Goal: Task Accomplishment & Management: Manage account settings

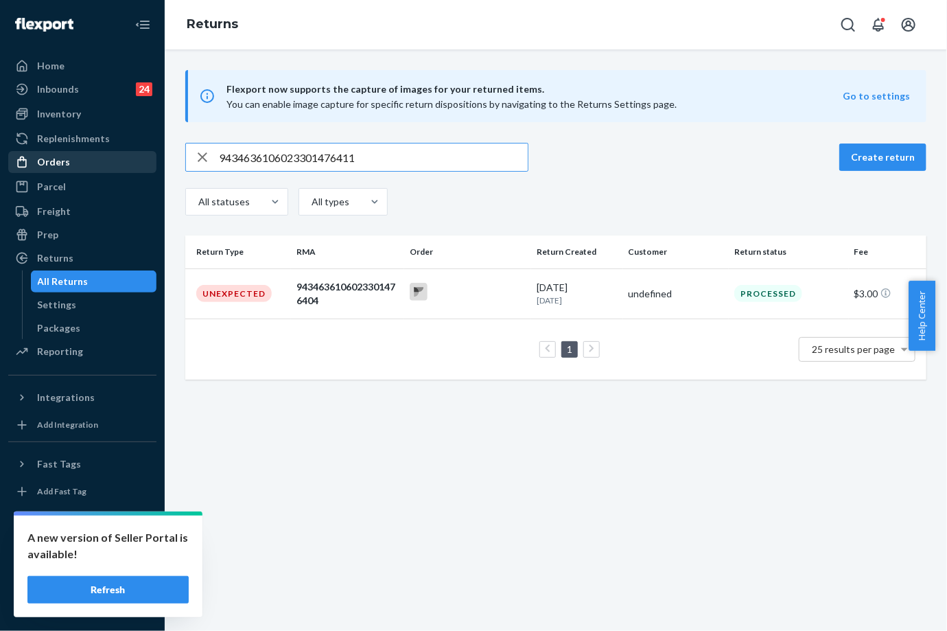
click at [82, 169] on div "Orders" at bounding box center [83, 161] width 146 height 19
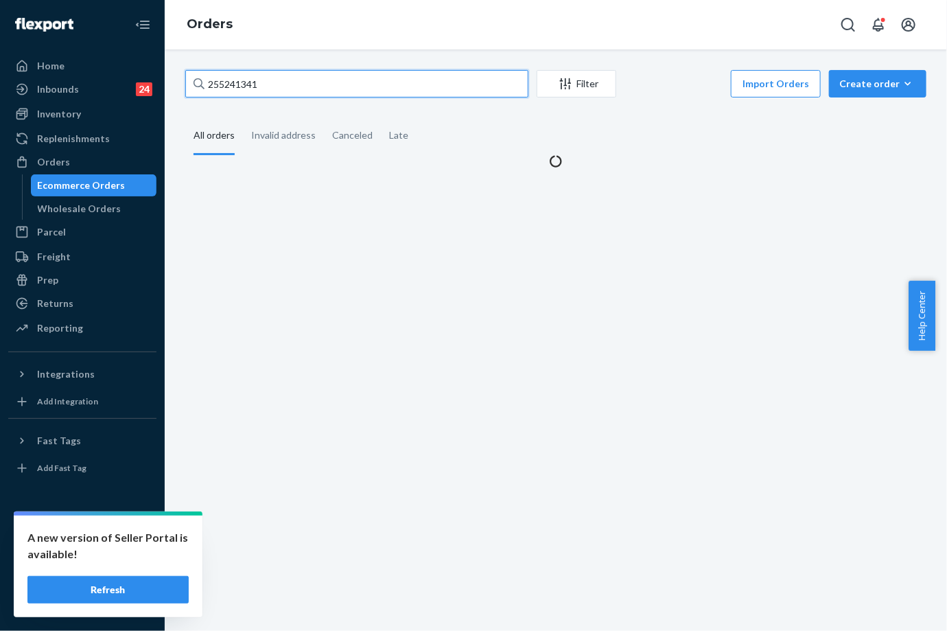
click at [233, 80] on input "255241341" at bounding box center [356, 83] width 343 height 27
paste input "194007"
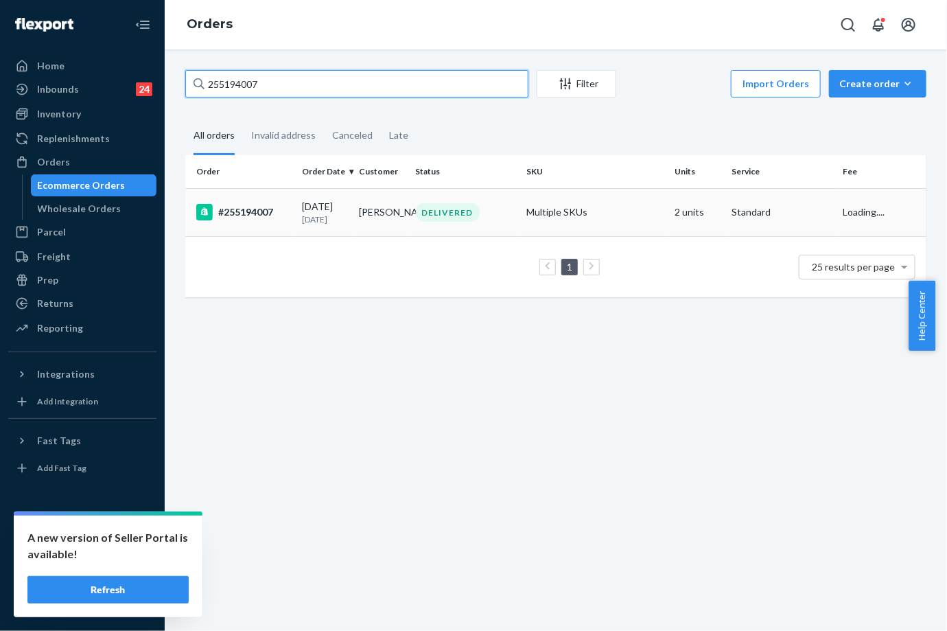
type input "255194007"
click at [348, 209] on div "09/13/2025 10 days ago" at bounding box center [325, 212] width 46 height 25
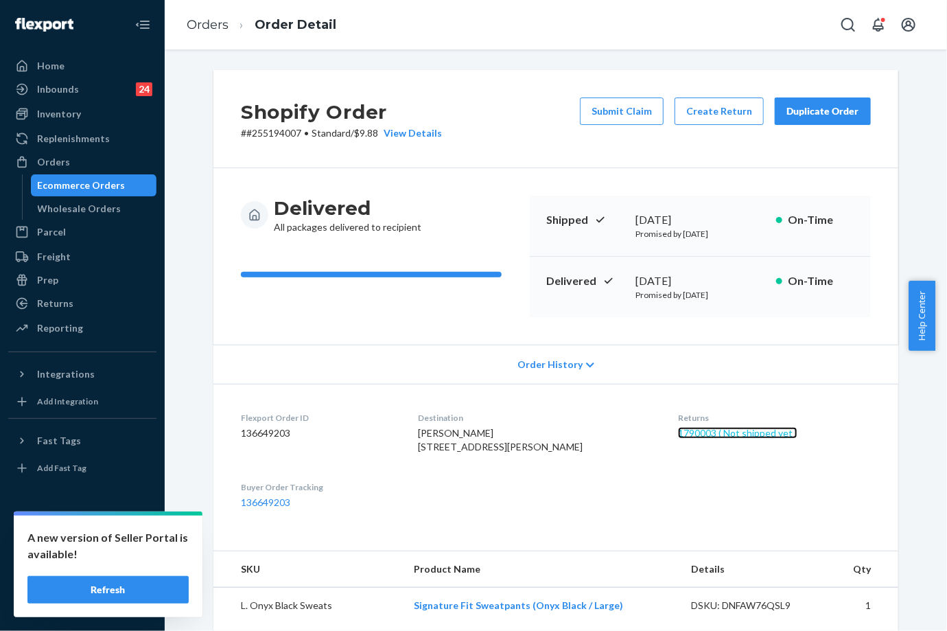
click at [736, 435] on link "1790003 ( Not shipped yet )" at bounding box center [737, 433] width 119 height 12
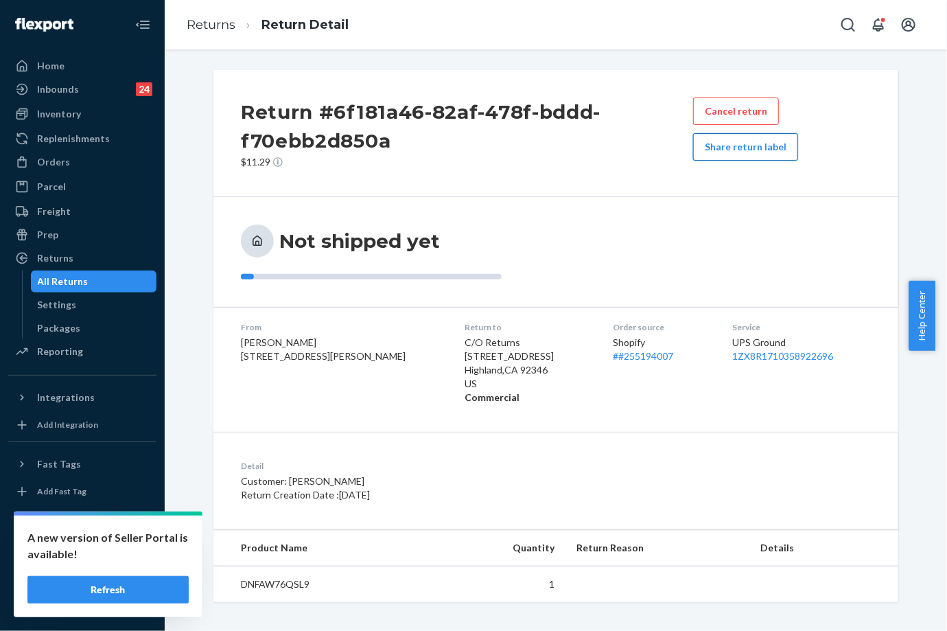
click at [759, 157] on button "Share return label" at bounding box center [745, 146] width 105 height 27
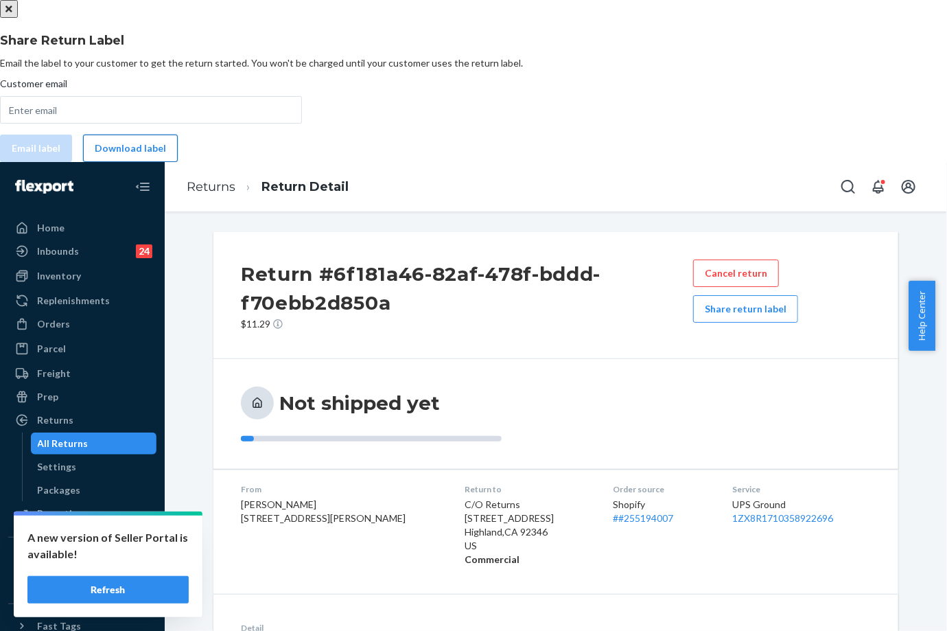
click at [178, 162] on button "Download label" at bounding box center [130, 148] width 95 height 27
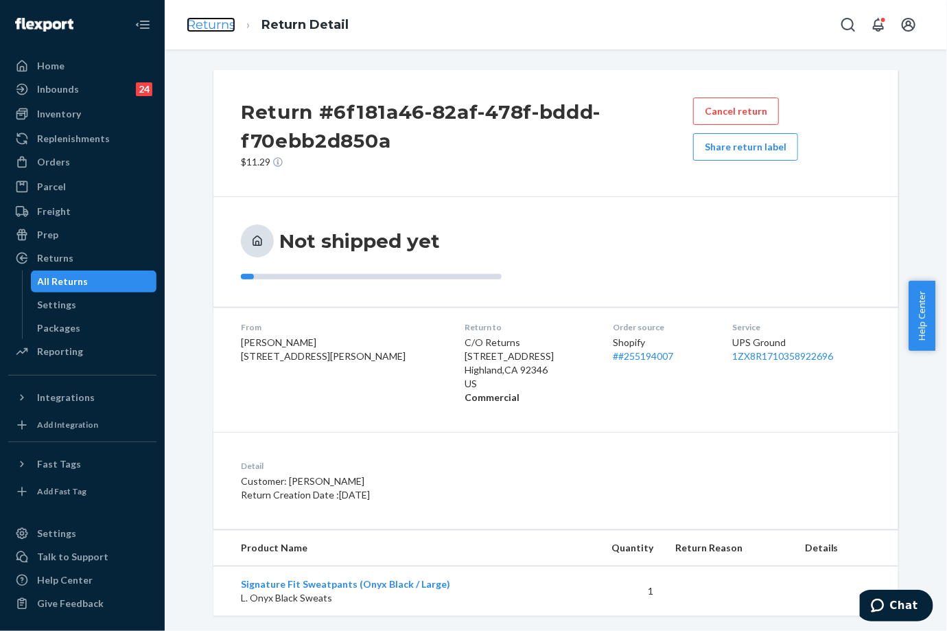
click at [224, 21] on link "Returns" at bounding box center [211, 24] width 49 height 15
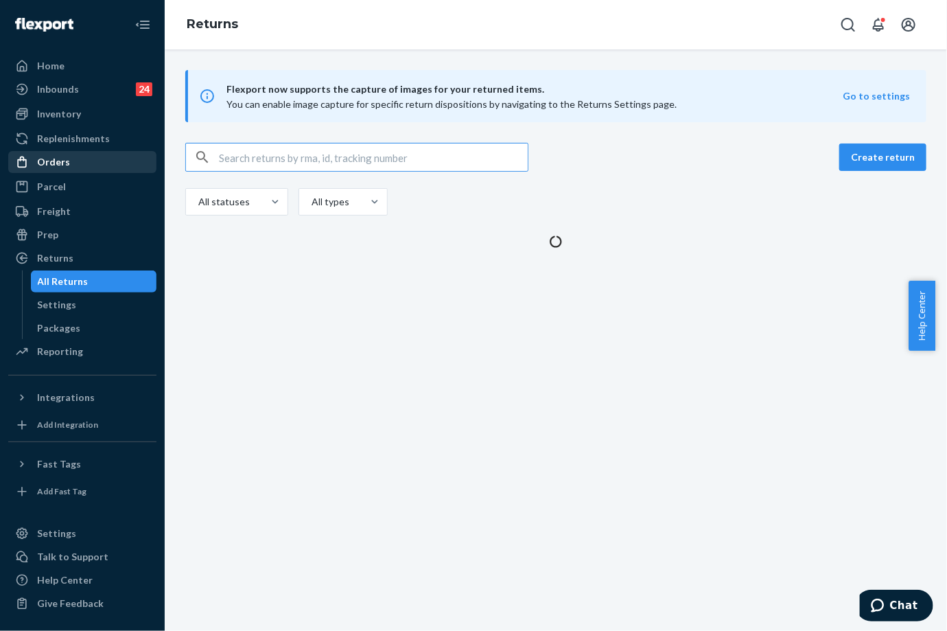
click at [73, 154] on div "Orders" at bounding box center [83, 161] width 146 height 19
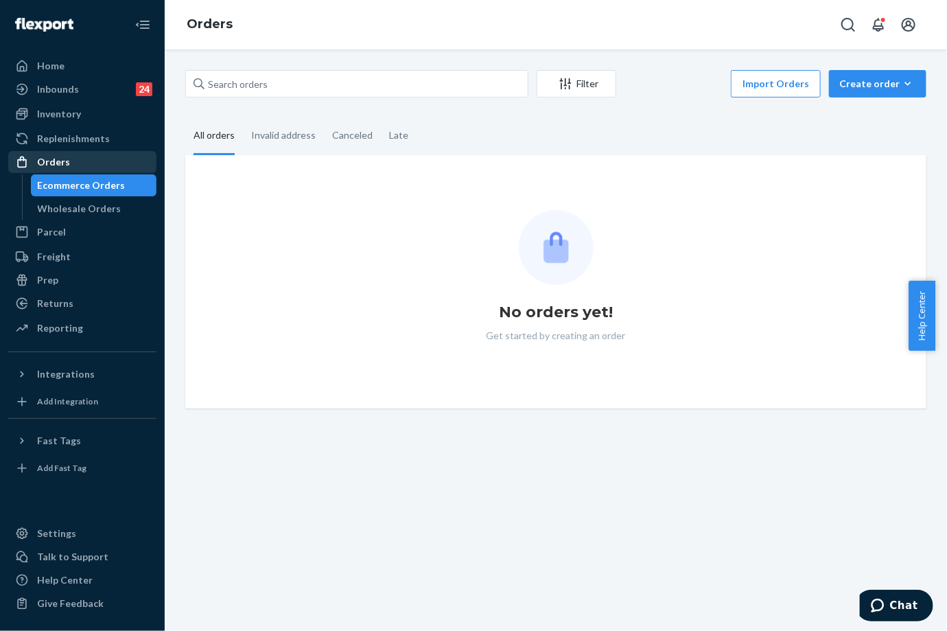
click at [73, 155] on div "Orders" at bounding box center [83, 161] width 146 height 19
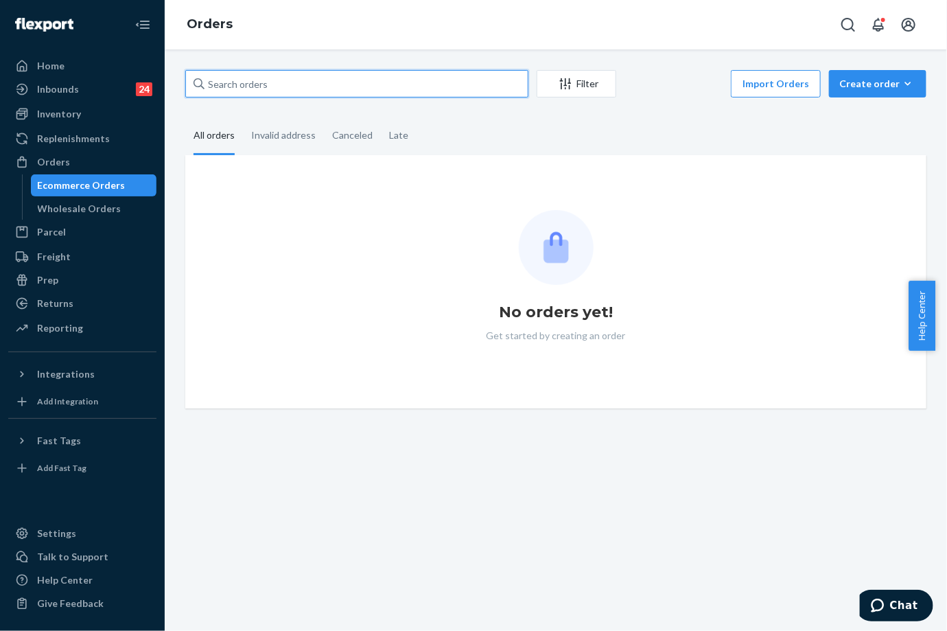
click at [269, 84] on input "text" at bounding box center [356, 83] width 343 height 27
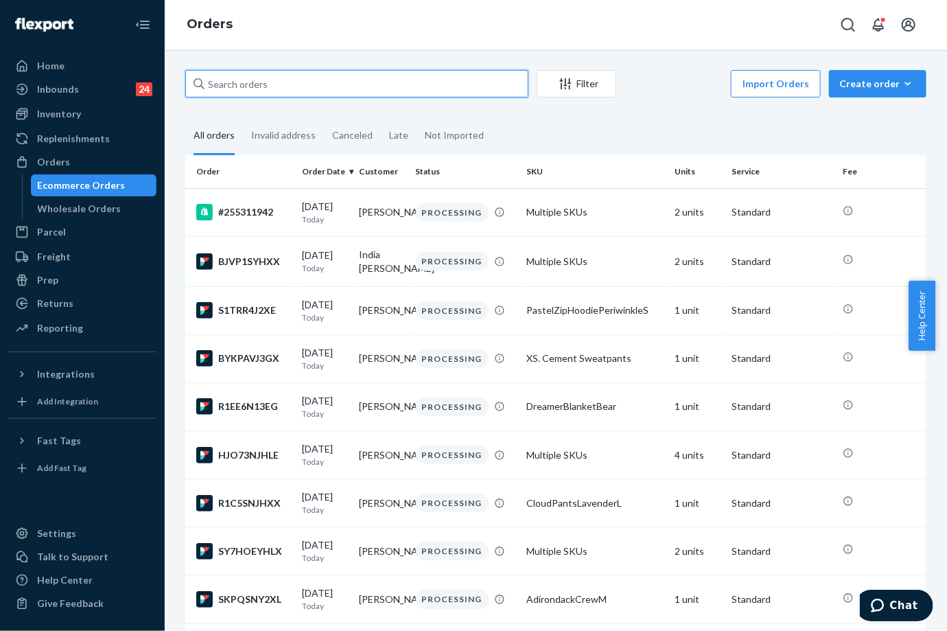
paste input "255194855"
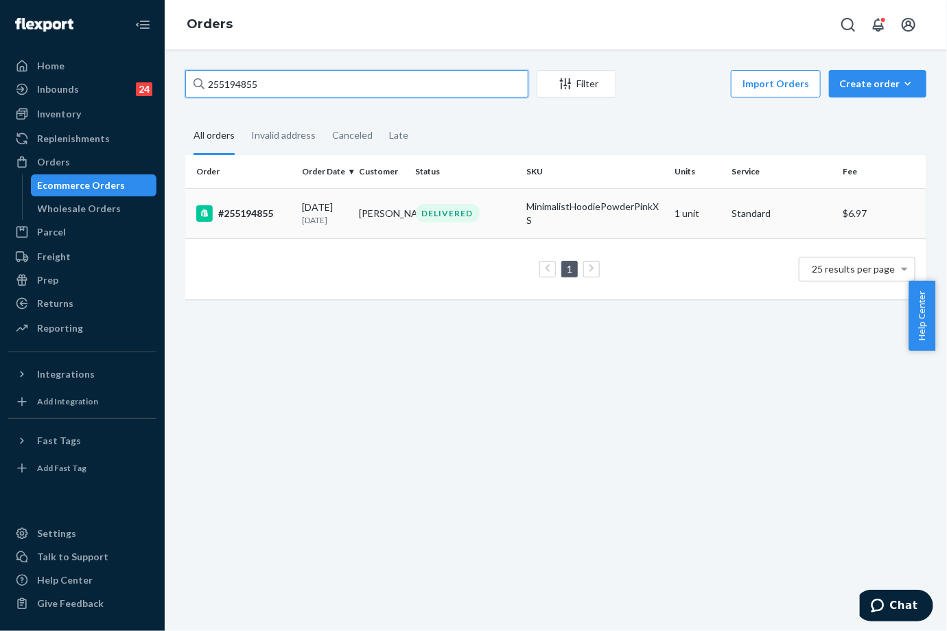
type input "255194855"
click at [302, 203] on div "09/13/2025 10 days ago" at bounding box center [325, 212] width 46 height 25
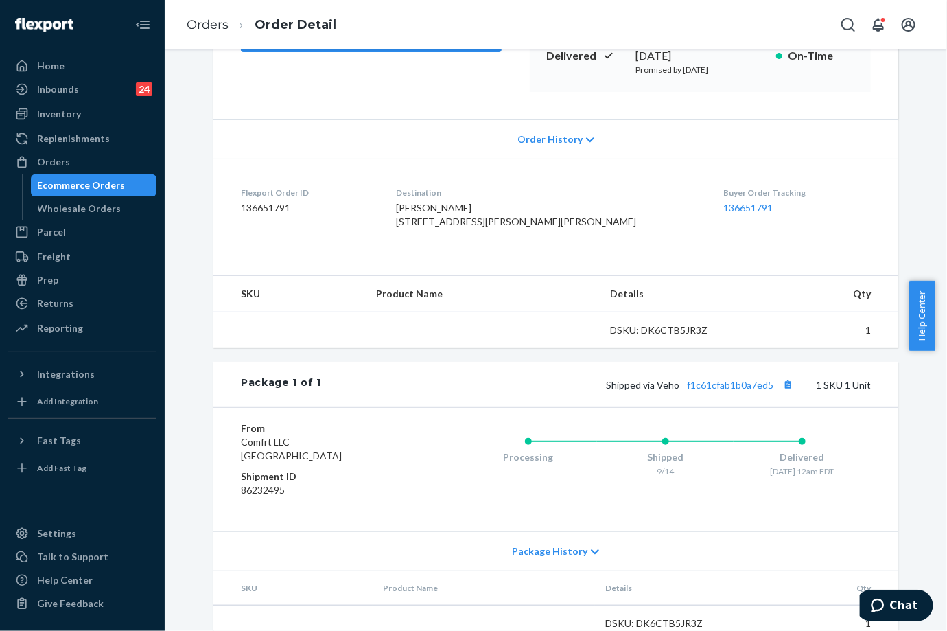
scroll to position [279, 0]
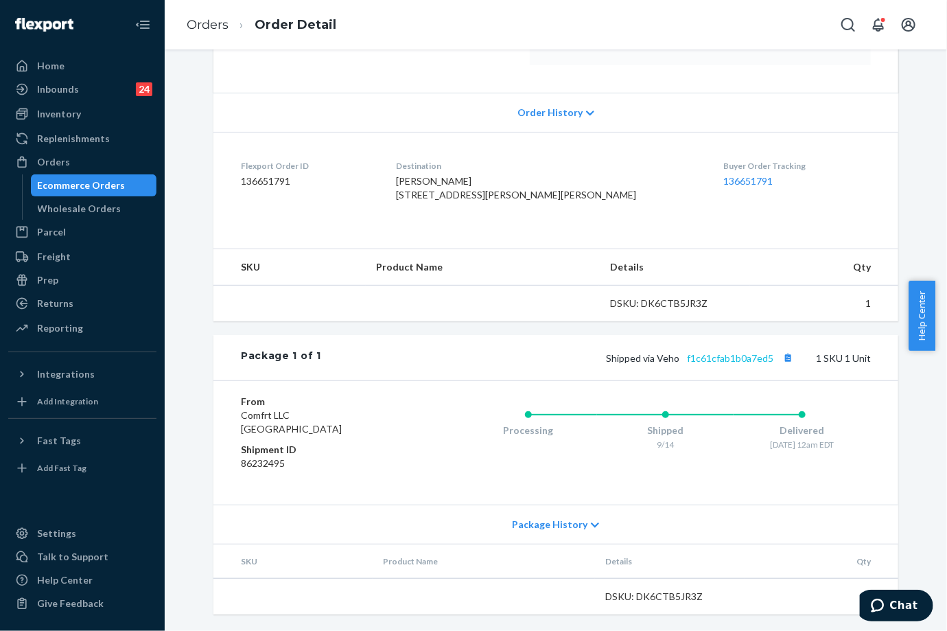
click at [724, 354] on div "Package 1 of 1 Shipped via Veho f1c61cfab1b0a7ed5 1 SKU 1 Unit" at bounding box center [555, 357] width 685 height 45
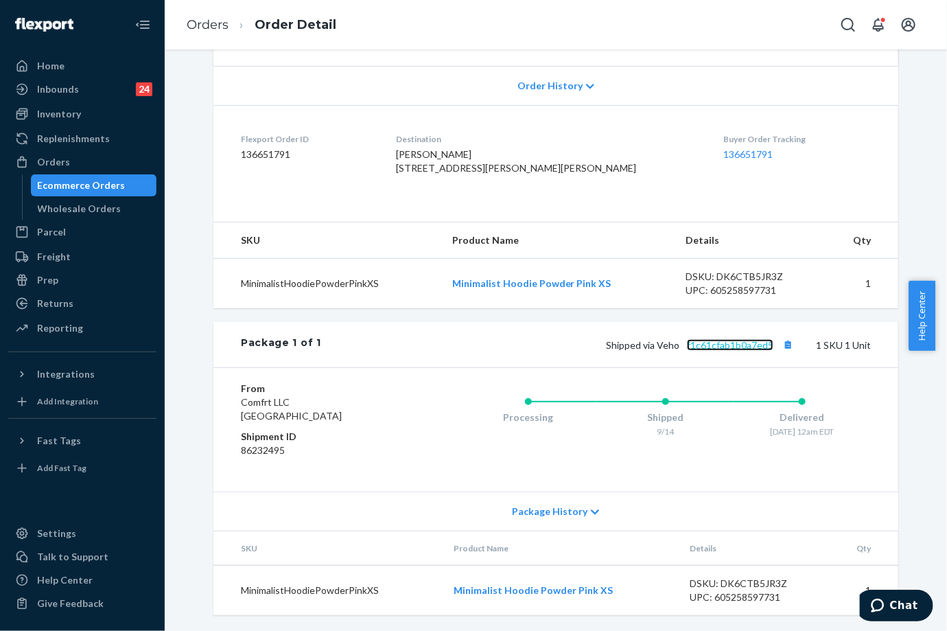
click at [732, 351] on link "f1c61cfab1b0a7ed5" at bounding box center [730, 345] width 86 height 12
click at [213, 25] on link "Orders" at bounding box center [208, 24] width 42 height 15
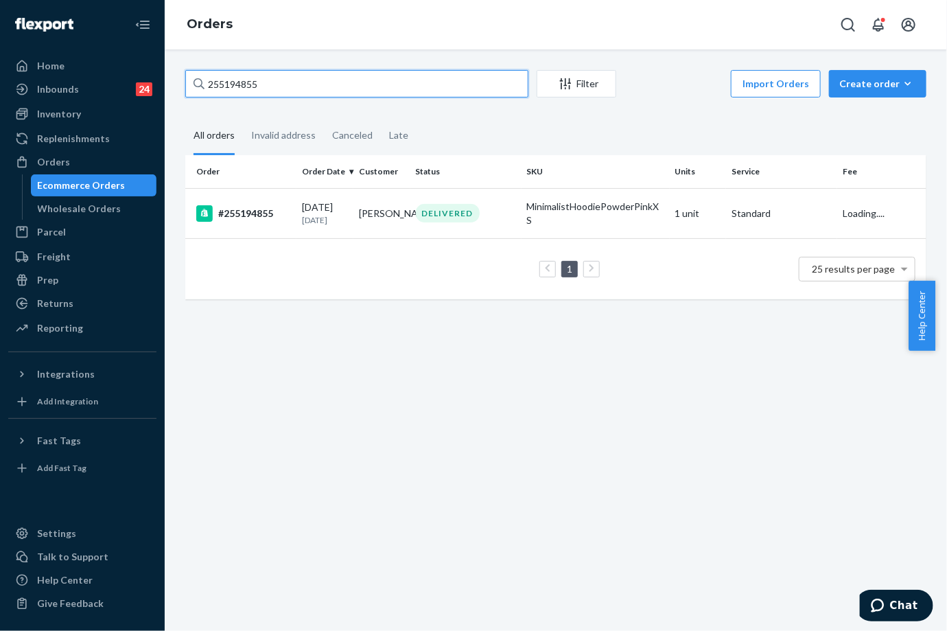
click at [233, 89] on input "255194855" at bounding box center [356, 83] width 343 height 27
paste input "37050"
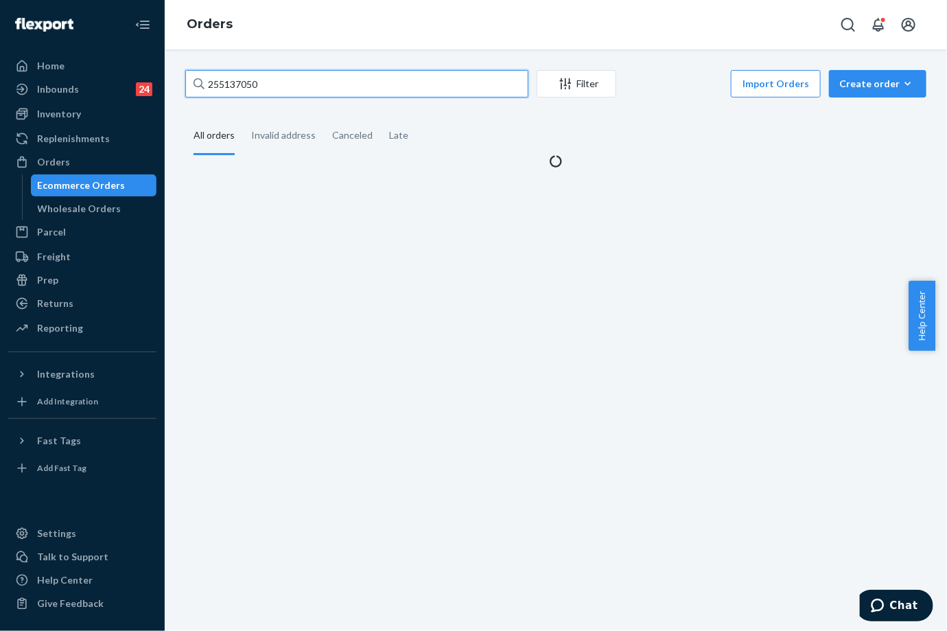
type input "255137050"
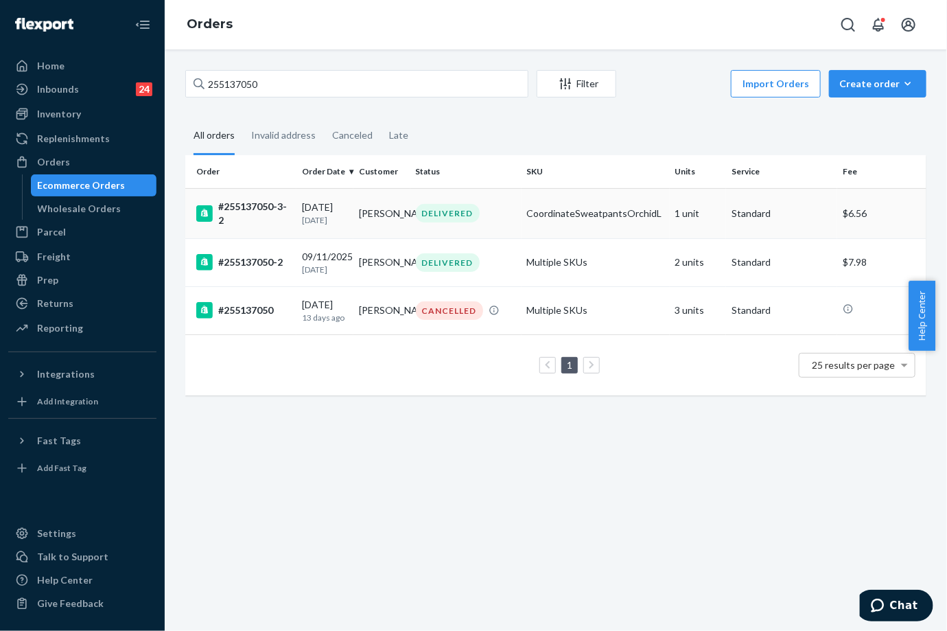
click at [450, 211] on div "DELIVERED" at bounding box center [448, 213] width 64 height 19
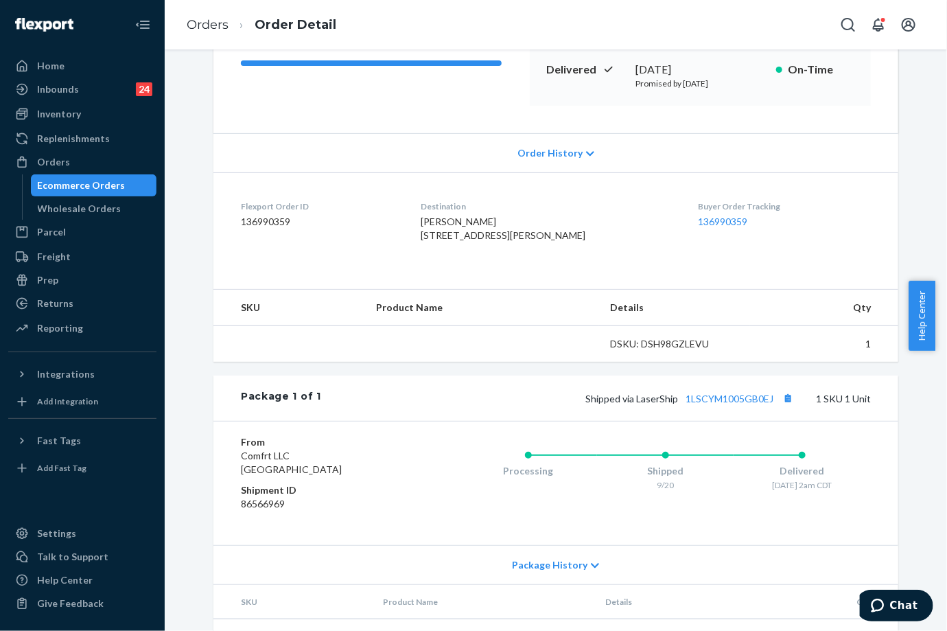
scroll to position [279, 0]
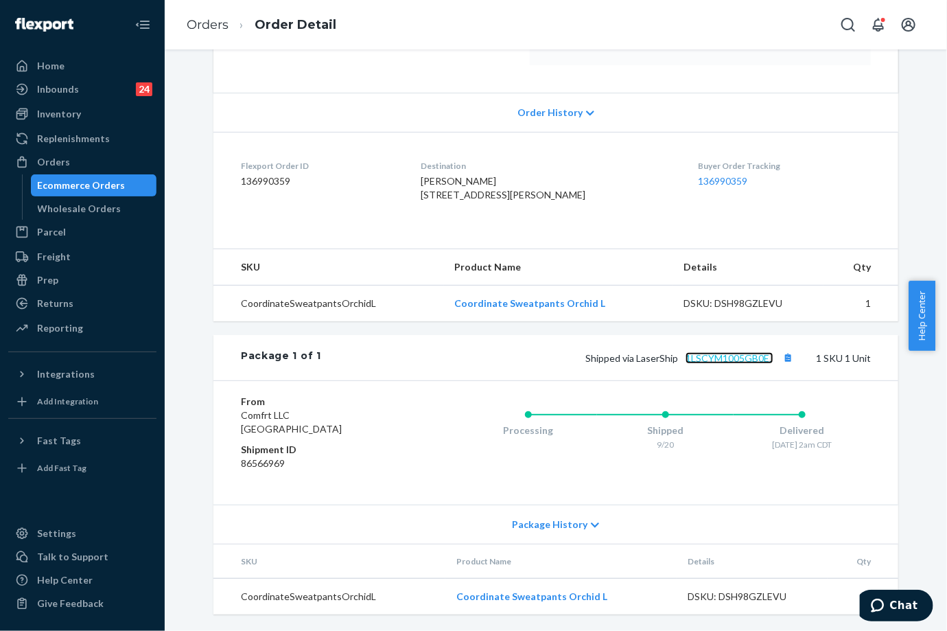
click at [727, 354] on link "1LSCYM1005GB0EJ" at bounding box center [730, 358] width 88 height 12
drag, startPoint x: 632, startPoint y: 360, endPoint x: 774, endPoint y: 360, distance: 142.8
click at [774, 360] on span "Shipped via LaserShip 1LSCYM1005GB0EJ" at bounding box center [691, 358] width 211 height 12
copy span "LaserShip 1LSCYM1005GB0EJ"
click at [209, 30] on link "Orders" at bounding box center [208, 24] width 42 height 15
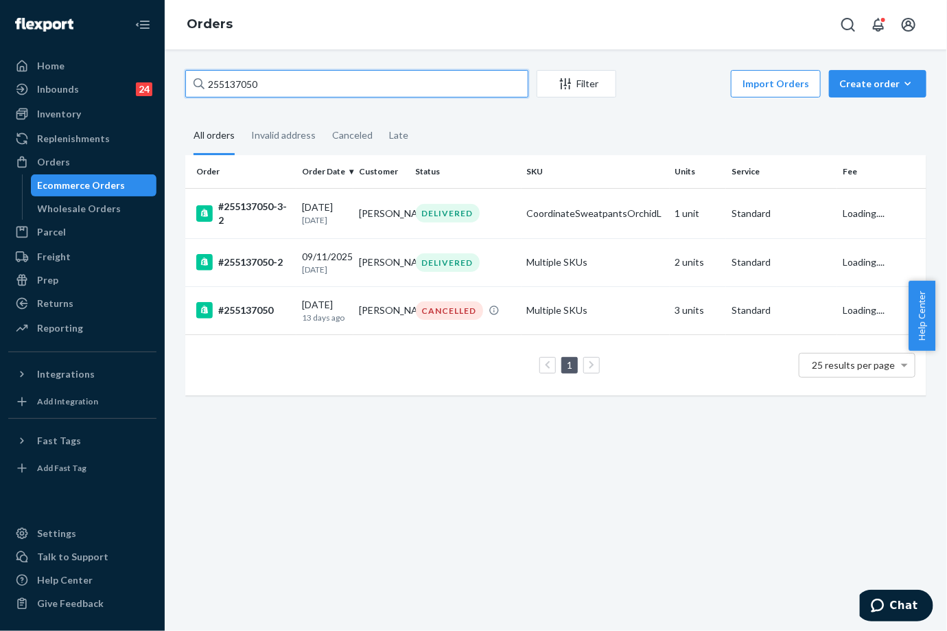
click at [252, 90] on input "255137050" at bounding box center [356, 83] width 343 height 27
paste input "4318"
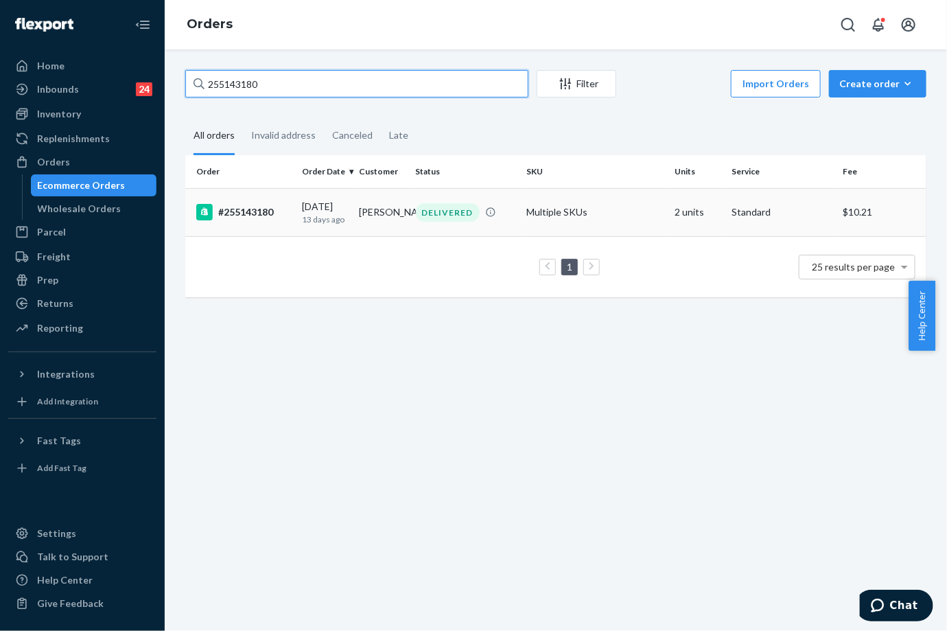
type input "255143180"
click at [381, 222] on td "Kalyn Dickson" at bounding box center [382, 212] width 57 height 48
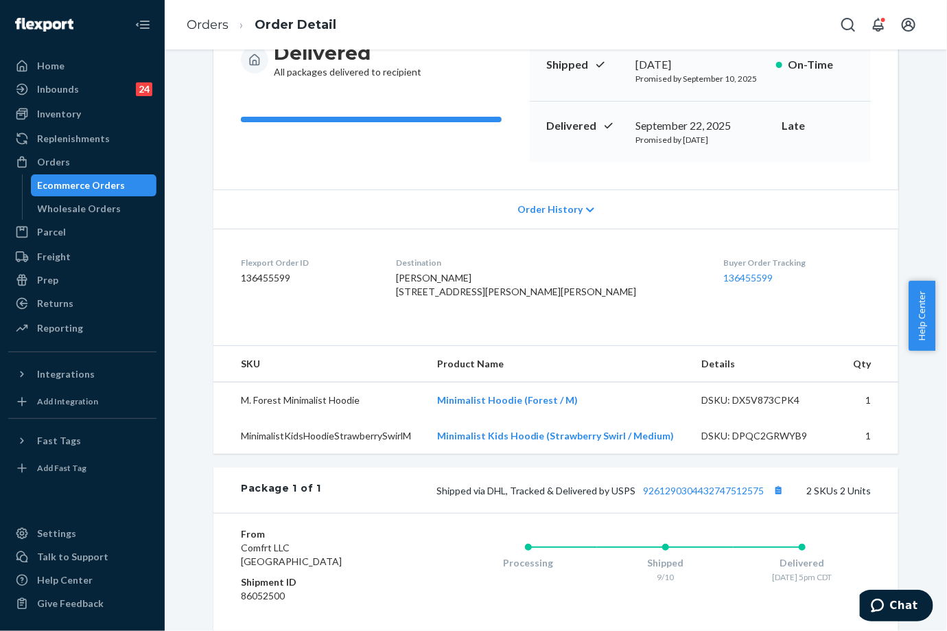
scroll to position [229, 0]
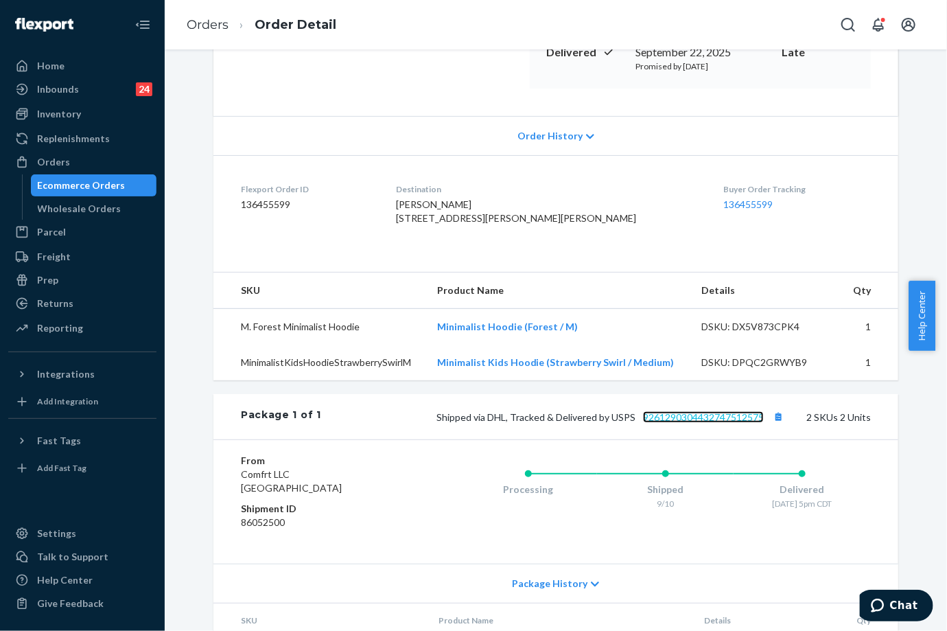
click at [725, 423] on link "9261290304432747512575" at bounding box center [703, 417] width 121 height 12
click at [198, 21] on link "Orders" at bounding box center [208, 24] width 42 height 15
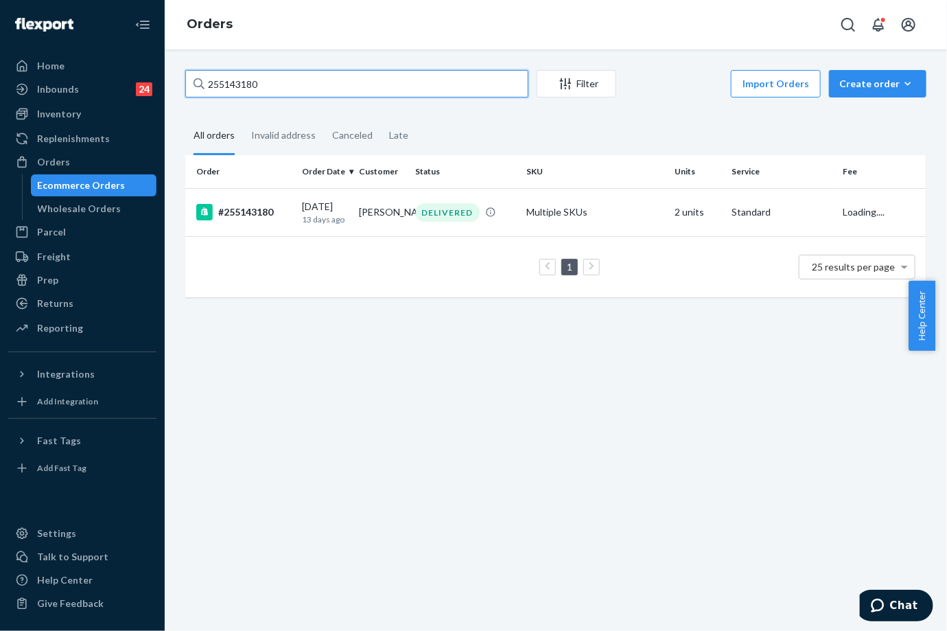
click at [250, 86] on input "255143180" at bounding box center [356, 83] width 343 height 27
paste input "21107"
type input "255121107"
click at [389, 217] on td "Teresa Gibson" at bounding box center [382, 212] width 57 height 48
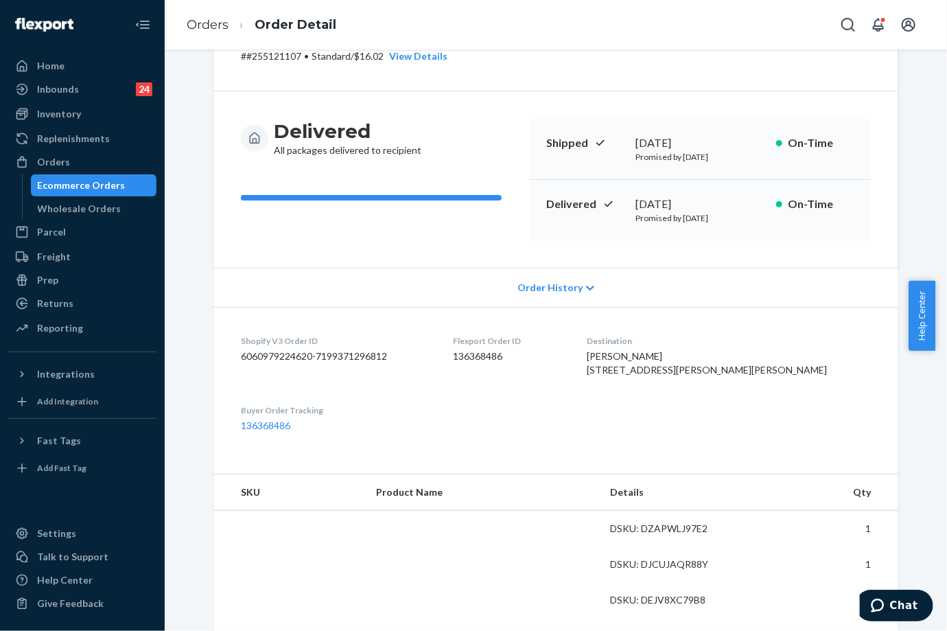
scroll to position [152, 0]
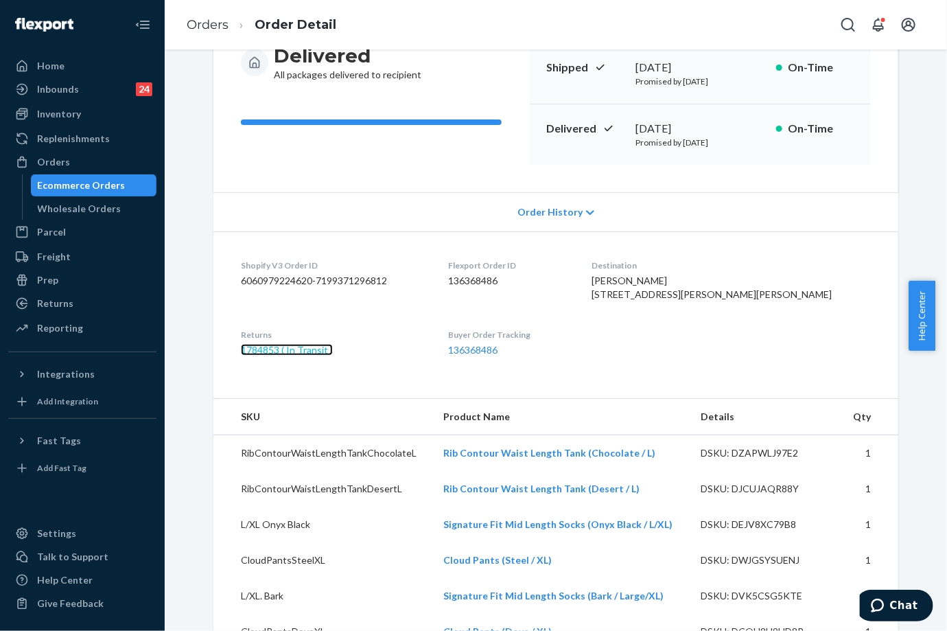
click at [297, 356] on link "1784853 ( In Transit )" at bounding box center [287, 350] width 92 height 12
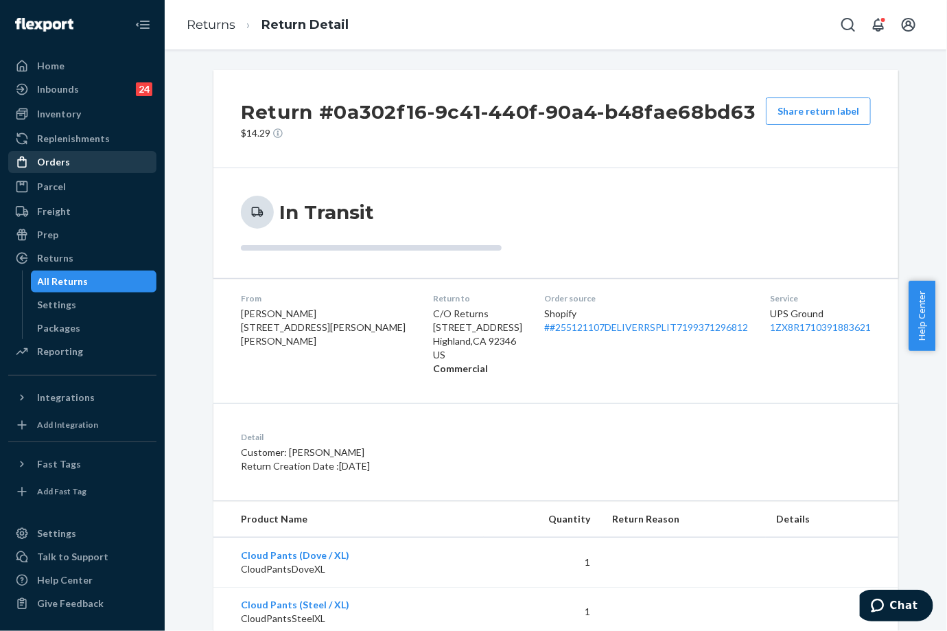
drag, startPoint x: 80, startPoint y: 160, endPoint x: 86, endPoint y: 161, distance: 6.9
click at [80, 160] on div "Orders" at bounding box center [83, 161] width 146 height 19
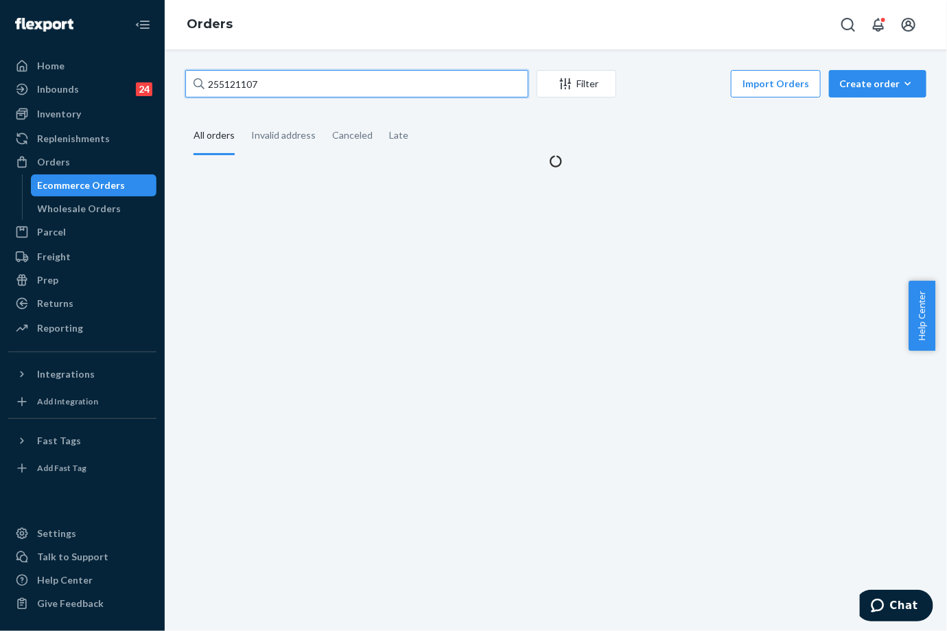
click at [233, 80] on input "255121107" at bounding box center [356, 83] width 343 height 27
paste input "97945"
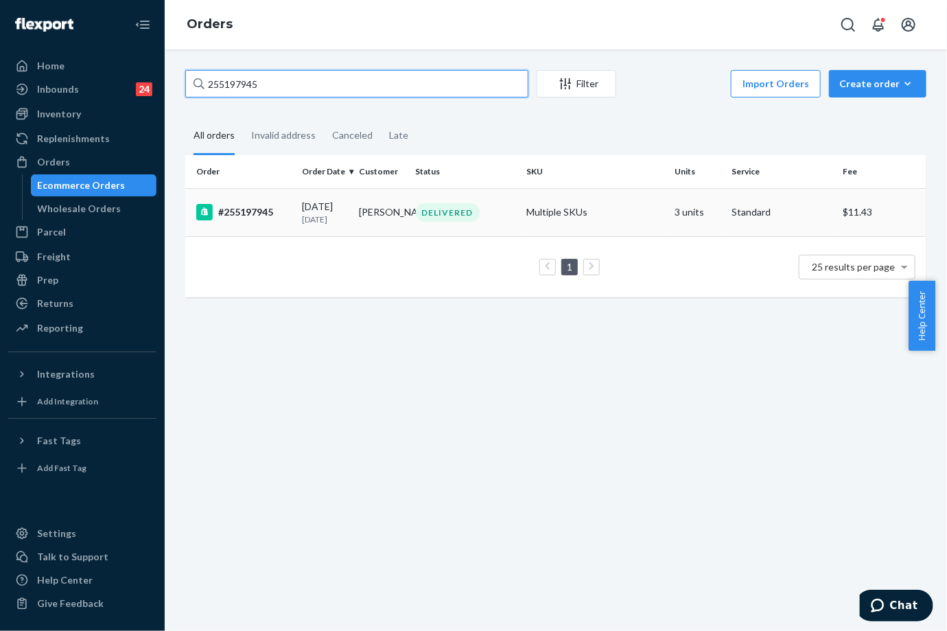
type input "255197945"
click at [354, 223] on td "Nikola Williams" at bounding box center [382, 212] width 57 height 48
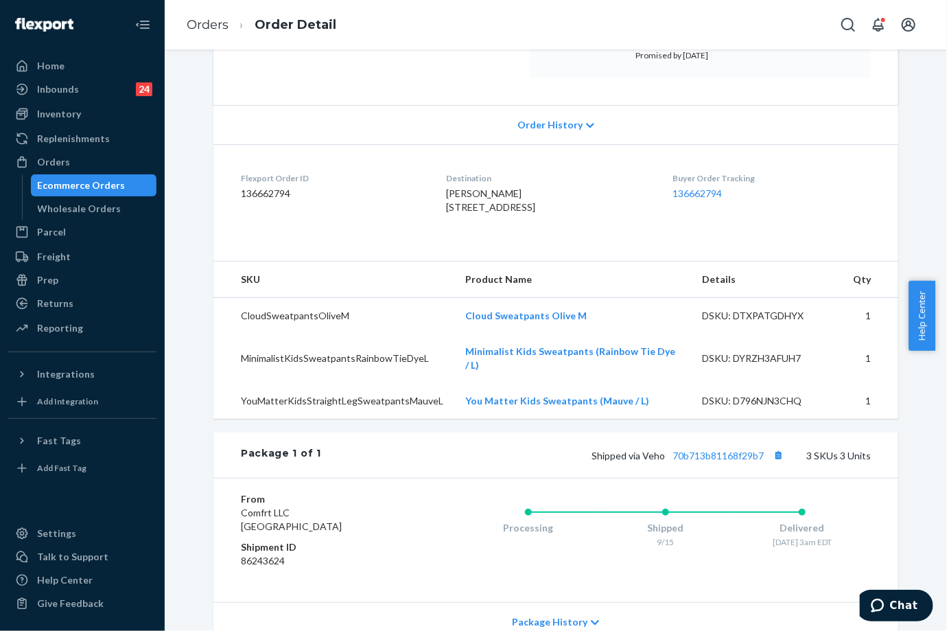
scroll to position [305, 0]
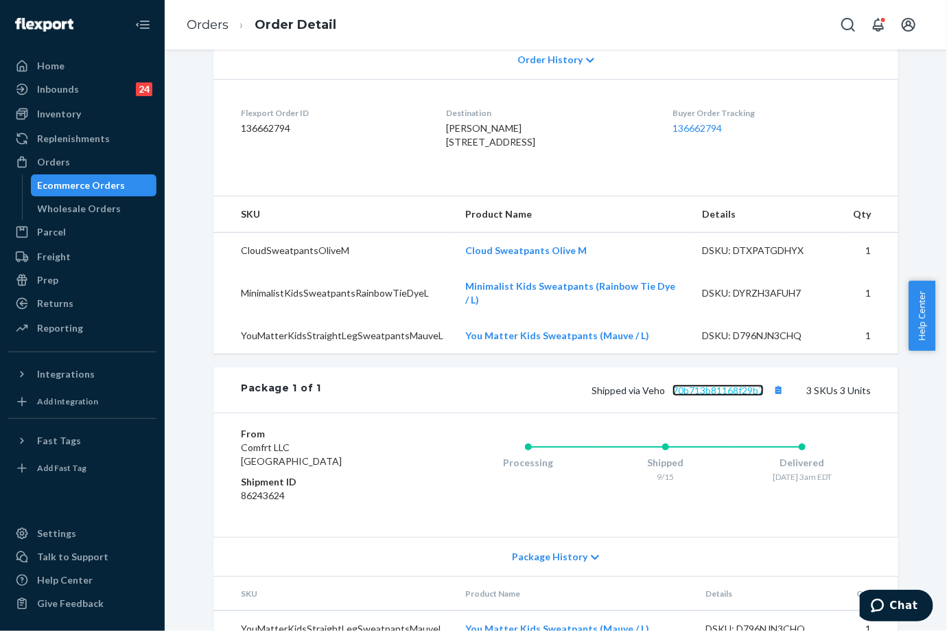
click at [714, 396] on link "70b713b81168f29b7" at bounding box center [718, 390] width 91 height 12
click at [735, 396] on link "70b713b81168f29b7" at bounding box center [718, 390] width 91 height 12
drag, startPoint x: 195, startPoint y: 26, endPoint x: 223, endPoint y: 65, distance: 47.6
click at [196, 26] on link "Orders" at bounding box center [208, 24] width 42 height 15
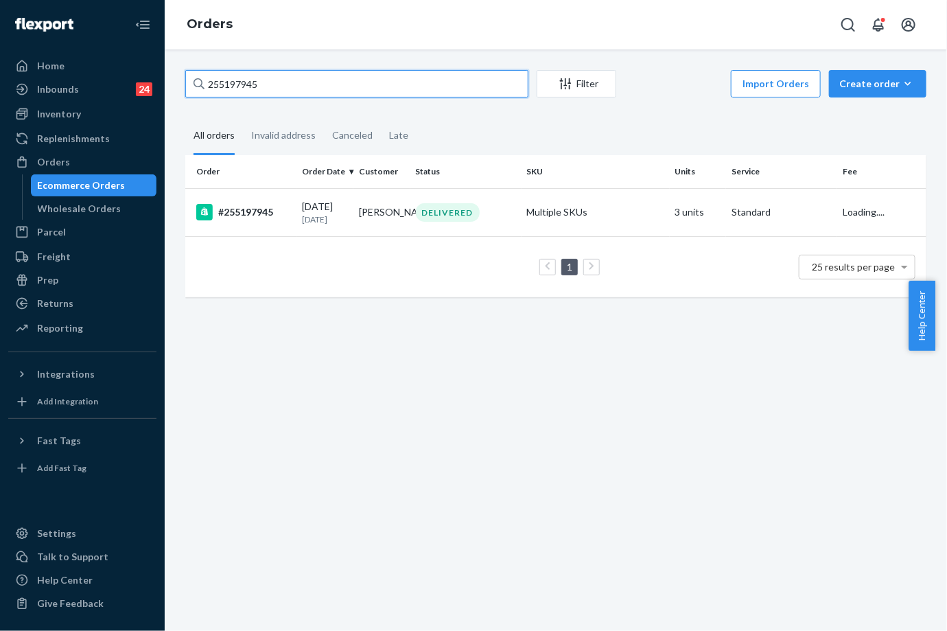
click at [238, 89] on input "255197945" at bounding box center [356, 83] width 343 height 27
paste input "224030"
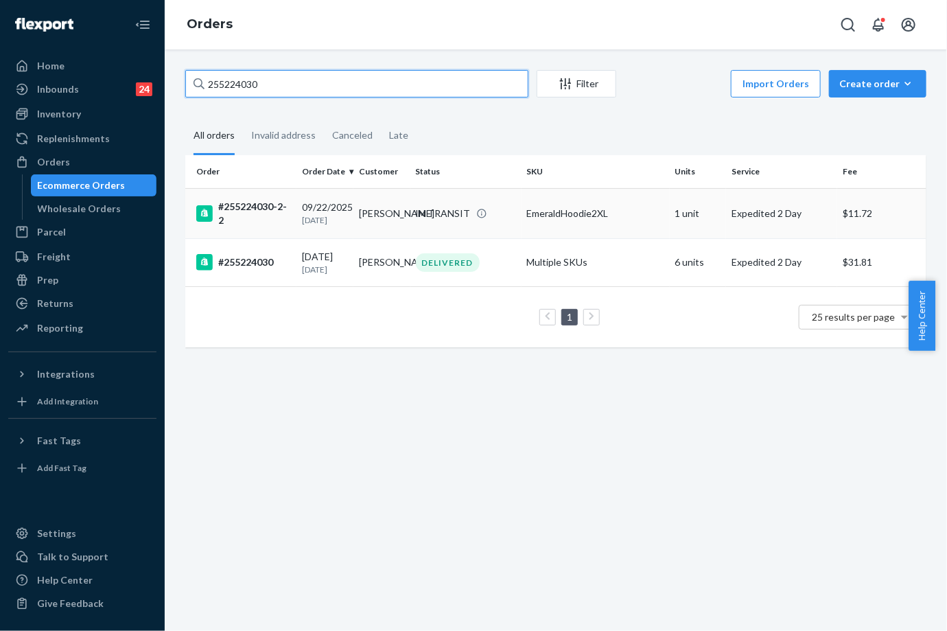
type input "255224030"
click at [452, 213] on div "IN TRANSIT" at bounding box center [443, 214] width 55 height 14
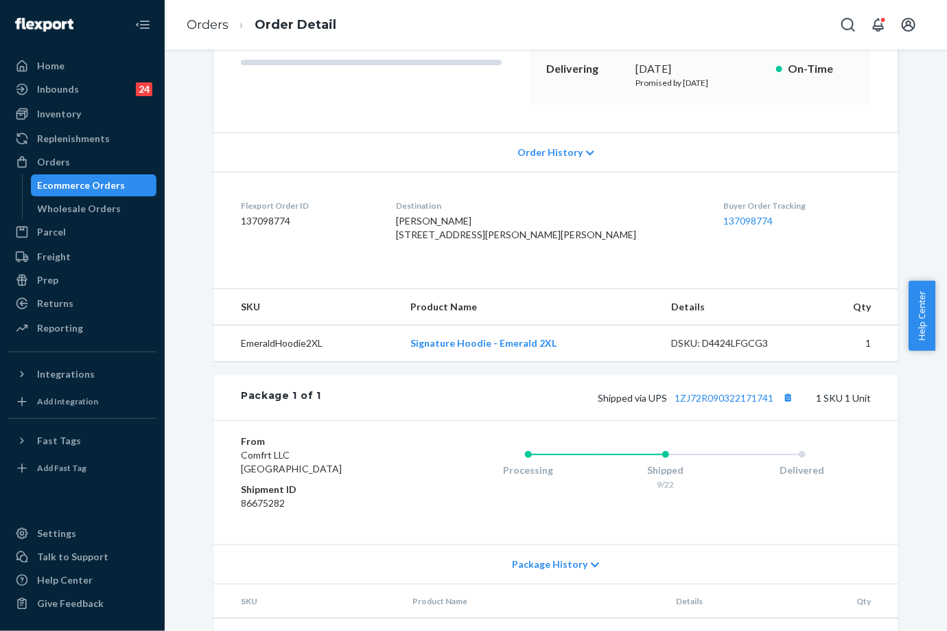
scroll to position [279, 0]
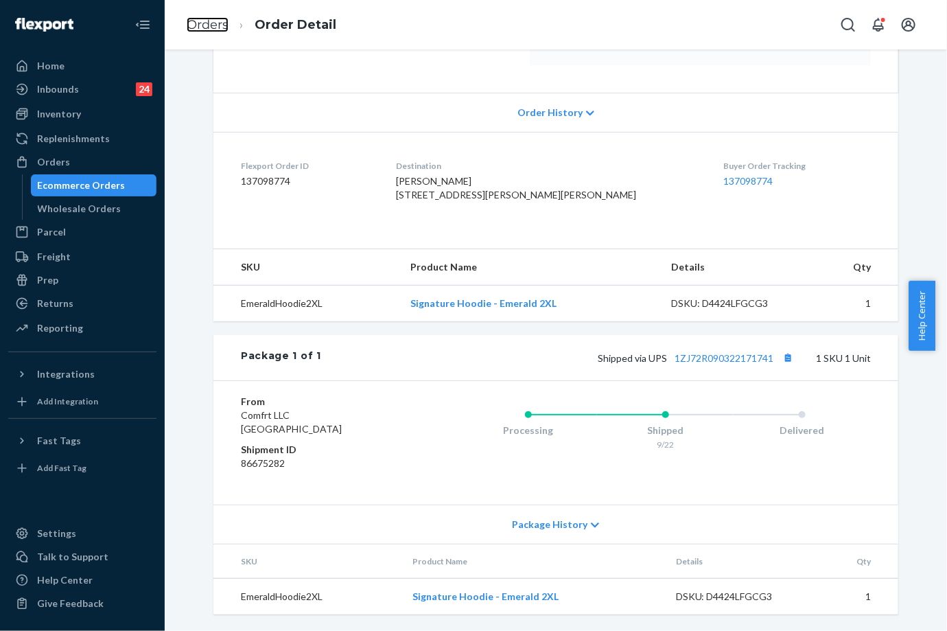
click at [187, 30] on link "Orders" at bounding box center [208, 24] width 42 height 15
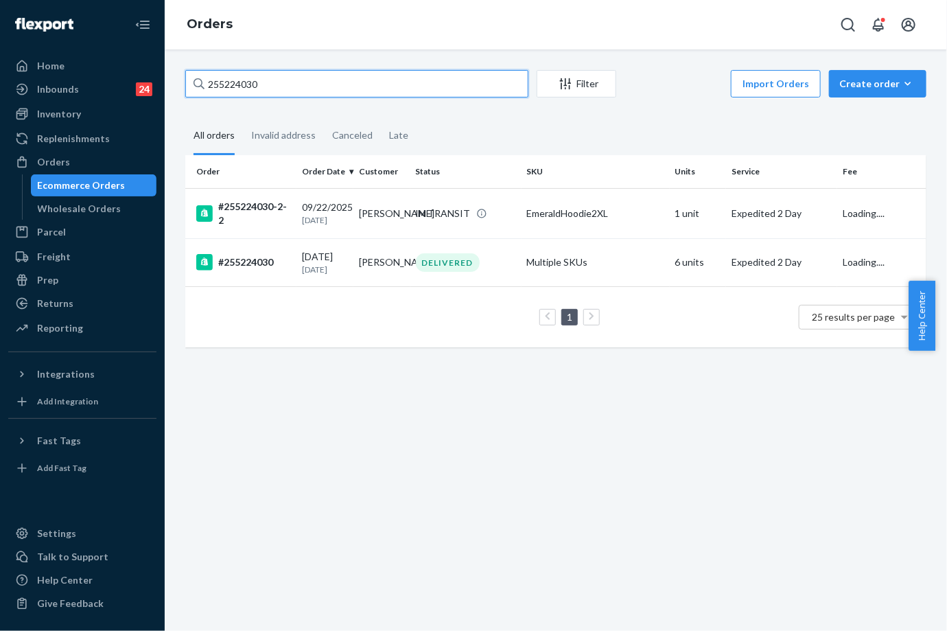
click at [252, 77] on input "255224030" at bounding box center [356, 83] width 343 height 27
paste input "97307"
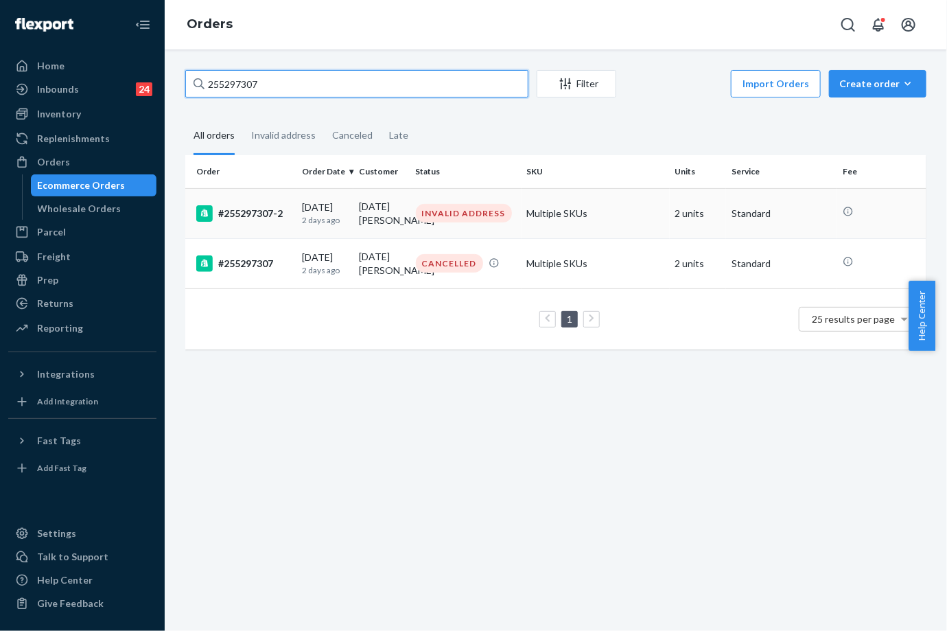
type input "255297307"
click at [386, 205] on td "Lucia Rosalez" at bounding box center [382, 213] width 57 height 50
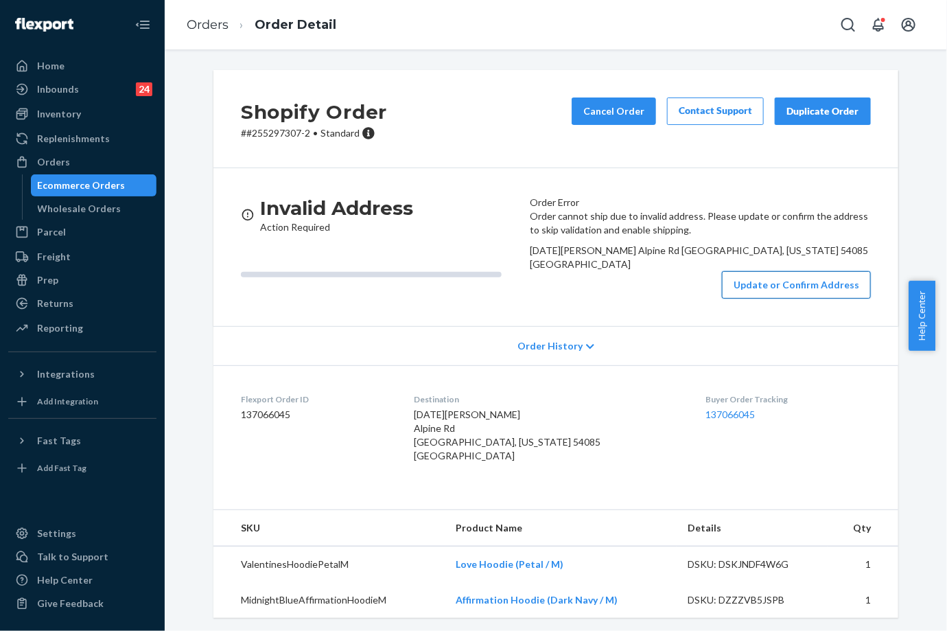
click at [818, 299] on button "Update or Confirm Address" at bounding box center [796, 284] width 149 height 27
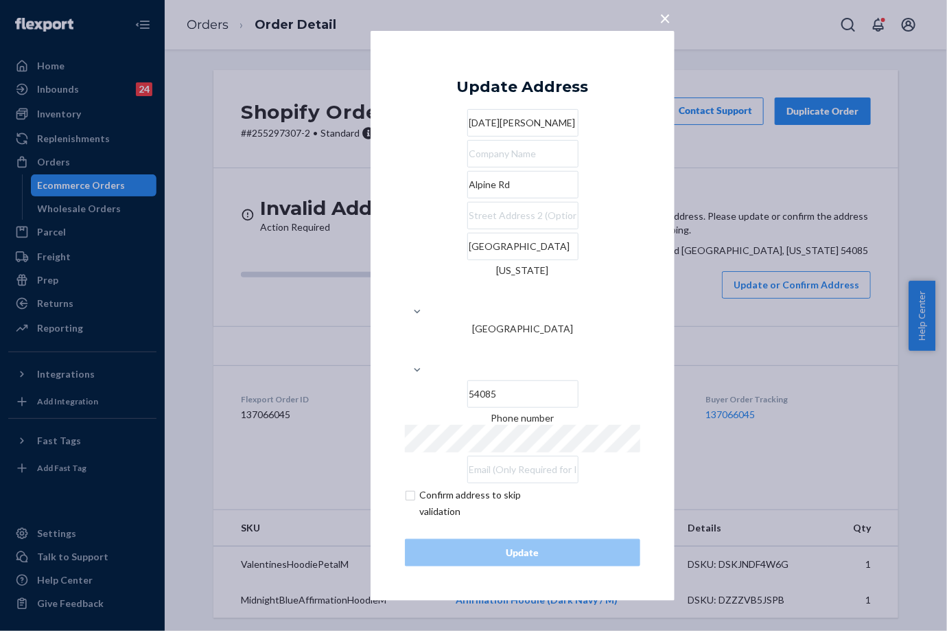
drag, startPoint x: 491, startPoint y: 227, endPoint x: 366, endPoint y: 227, distance: 124.9
click at [366, 227] on div "× Update Address Lucia Rosalez Alpine Rd Sheboygan Falls Wisconsin United State…" at bounding box center [473, 315] width 947 height 631
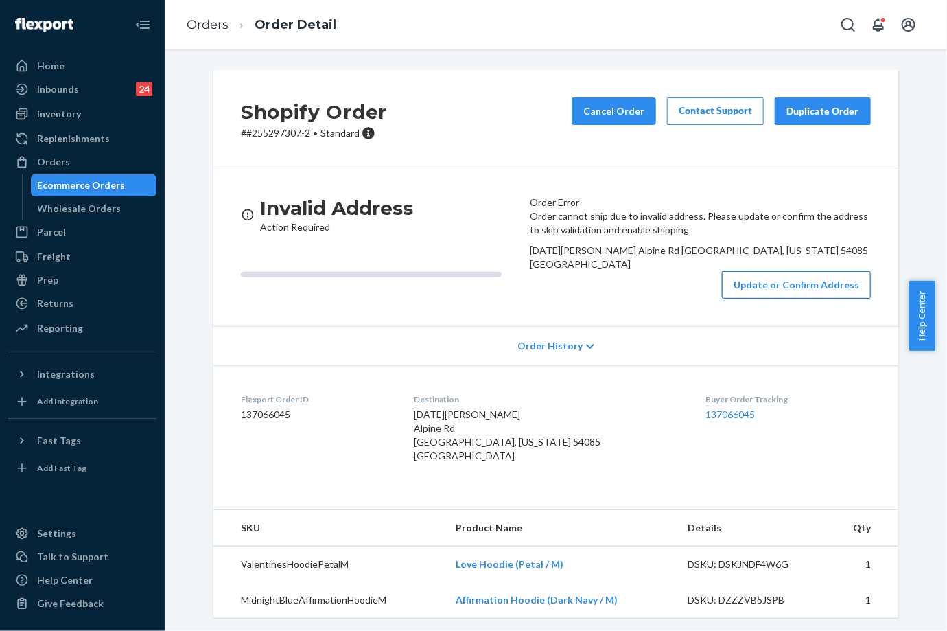
click at [785, 299] on button "Update or Confirm Address" at bounding box center [796, 284] width 149 height 27
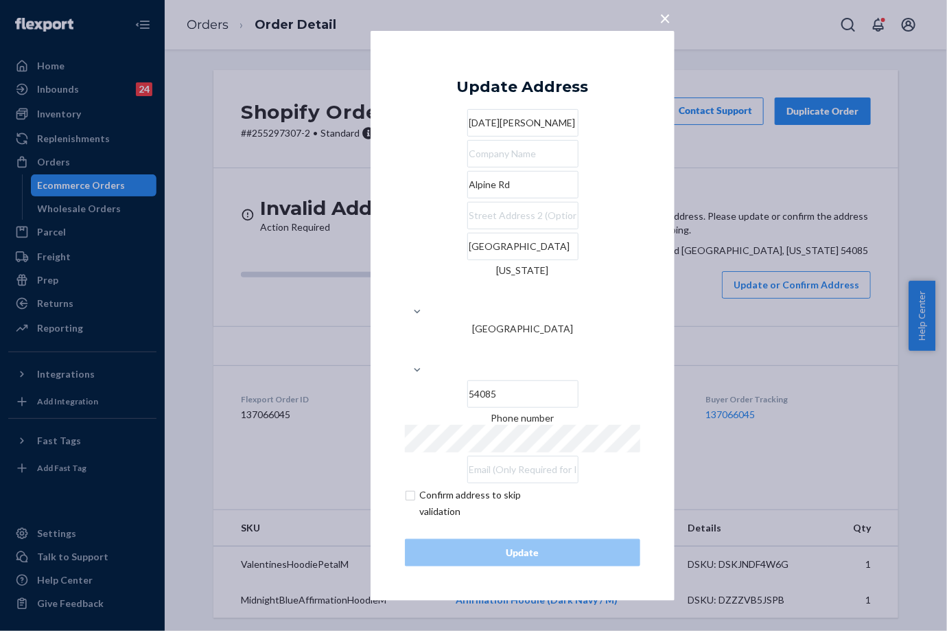
drag, startPoint x: 464, startPoint y: 229, endPoint x: 401, endPoint y: 229, distance: 63.2
click at [401, 229] on div "× Update Address Lucia Rosalez Alpine Rd Sheboygan Falls Wisconsin United State…" at bounding box center [523, 315] width 304 height 570
paste input "N6141 alpine rd Sheboygan falls wi"
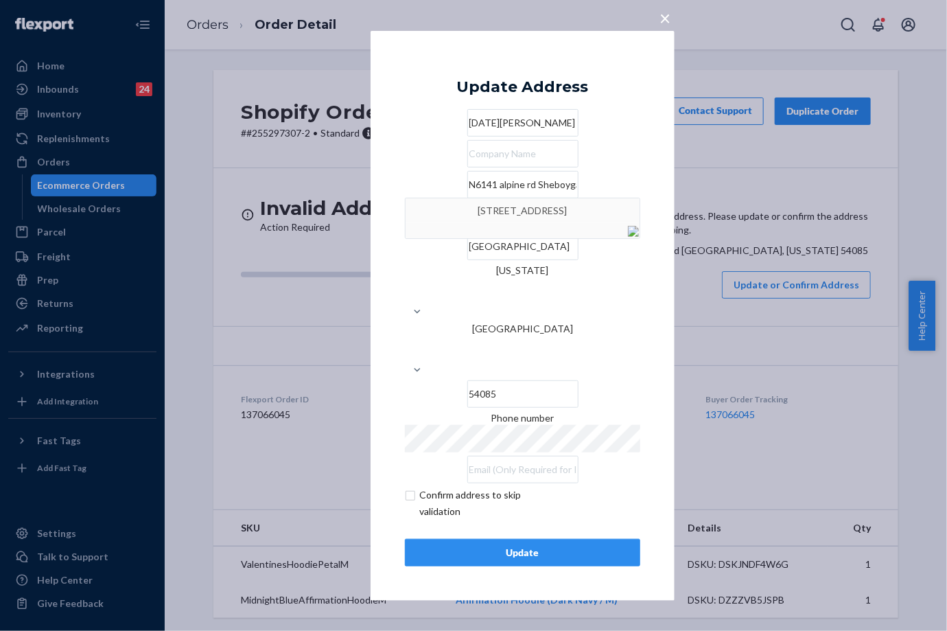
type input "N6141 alpine rd Sheboygan falls wi"
click at [612, 546] on div "Update" at bounding box center [523, 553] width 212 height 14
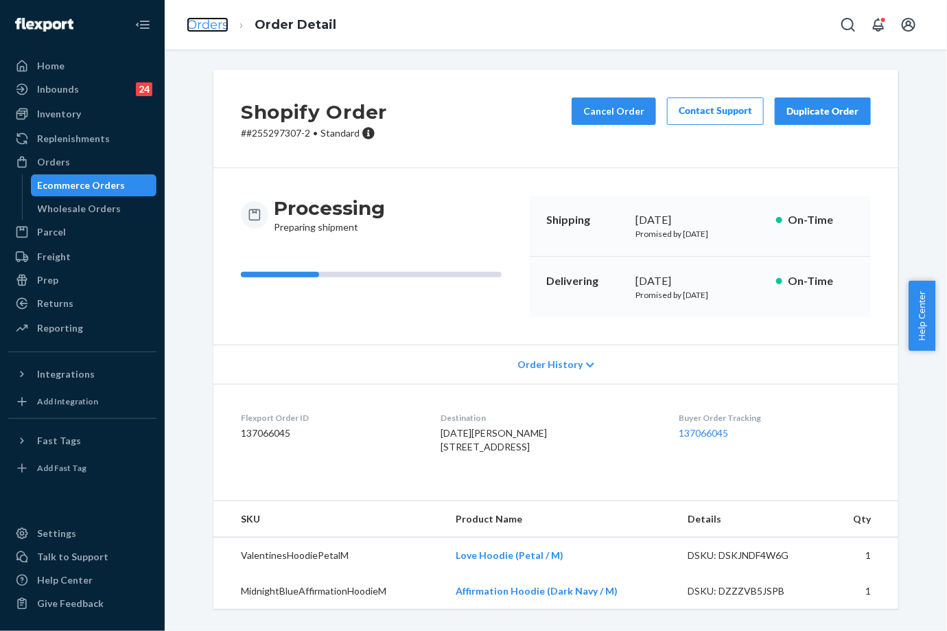
click at [198, 19] on link "Orders" at bounding box center [208, 24] width 42 height 15
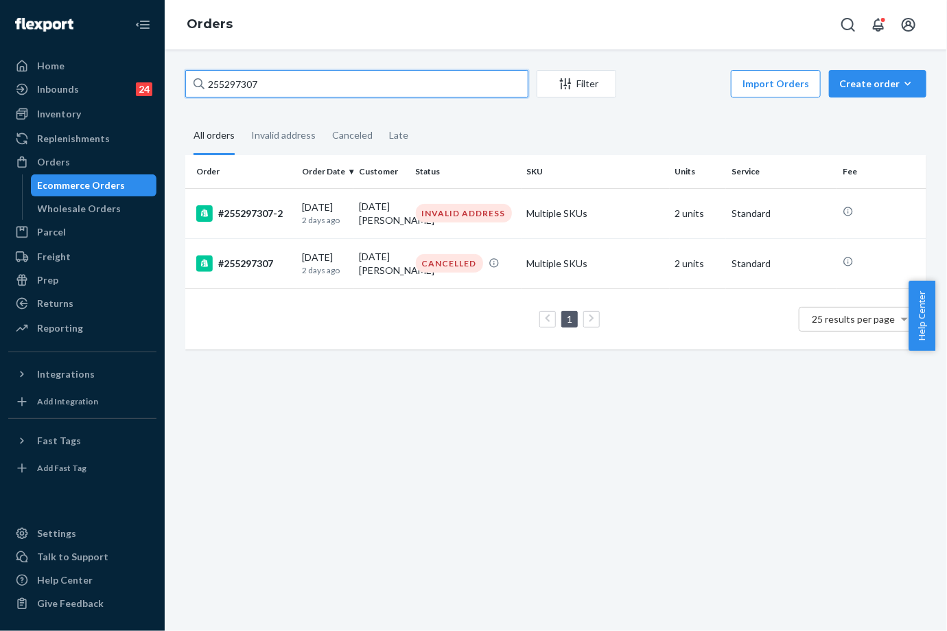
click at [253, 87] on input "255297307" at bounding box center [356, 83] width 343 height 27
paste input "17211"
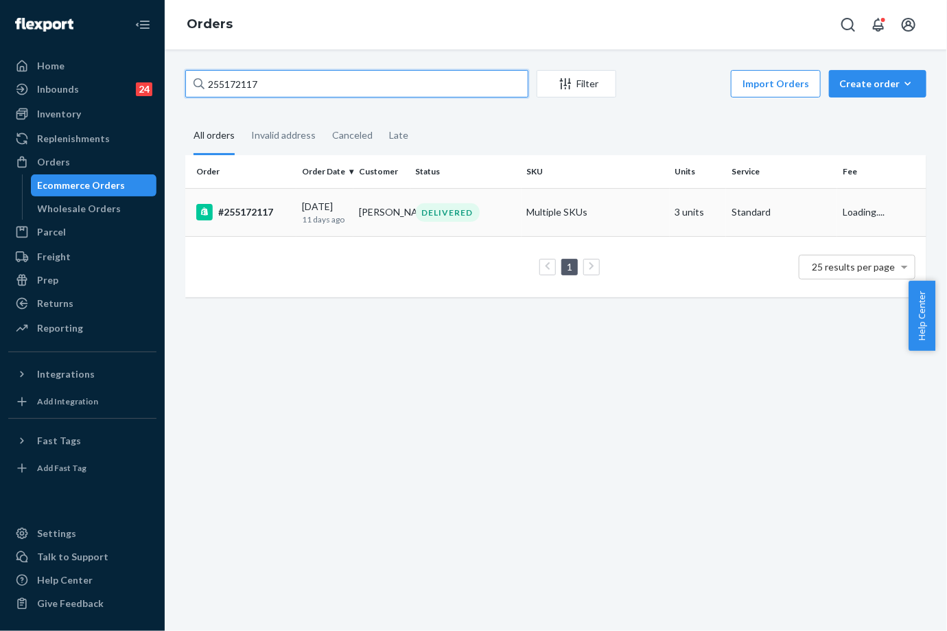
type input "255172117"
click at [346, 220] on td "09/12/2025 11 days ago" at bounding box center [325, 212] width 57 height 48
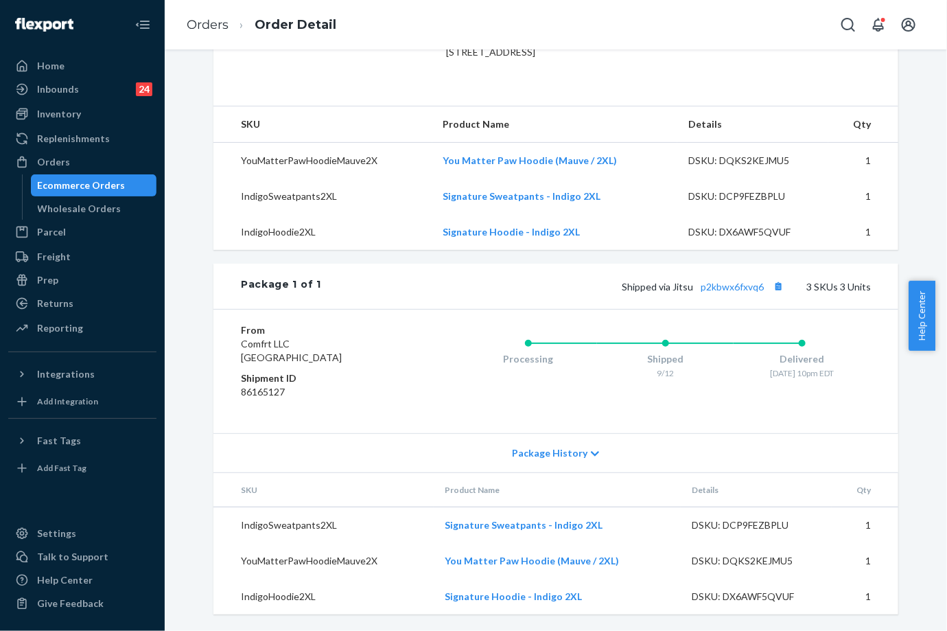
scroll to position [422, 0]
click at [728, 286] on link "p2kbwx6fxvq6" at bounding box center [732, 287] width 63 height 12
click at [212, 22] on link "Orders" at bounding box center [208, 24] width 42 height 15
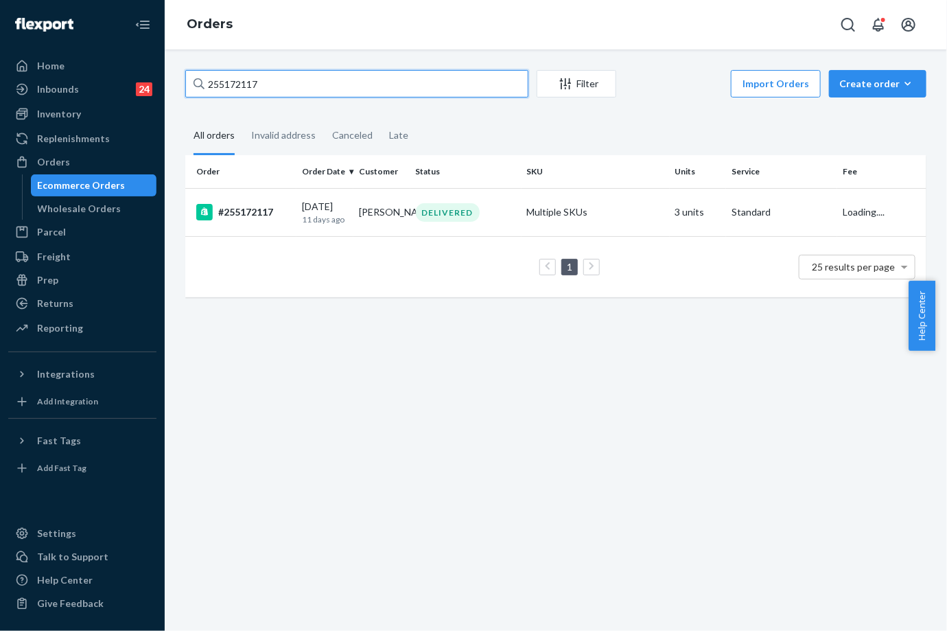
click at [244, 88] on input "255172117" at bounding box center [356, 83] width 343 height 27
click at [244, 87] on input "255172117" at bounding box center [356, 83] width 343 height 27
paste input "4946188"
type input "254946188"
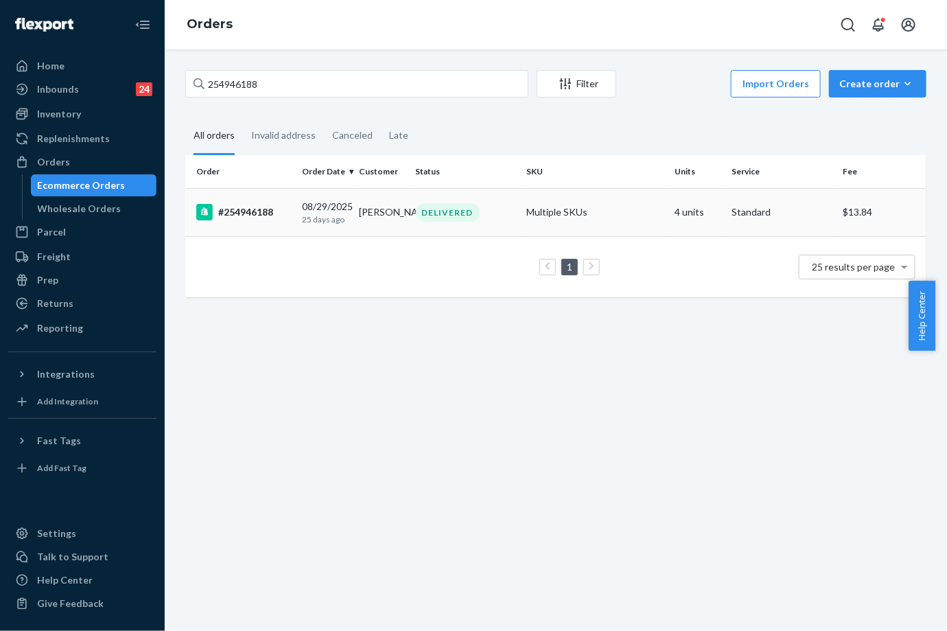
drag, startPoint x: 308, startPoint y: 209, endPoint x: 308, endPoint y: 216, distance: 6.9
click at [308, 216] on div "08/29/2025 25 days ago" at bounding box center [325, 212] width 46 height 25
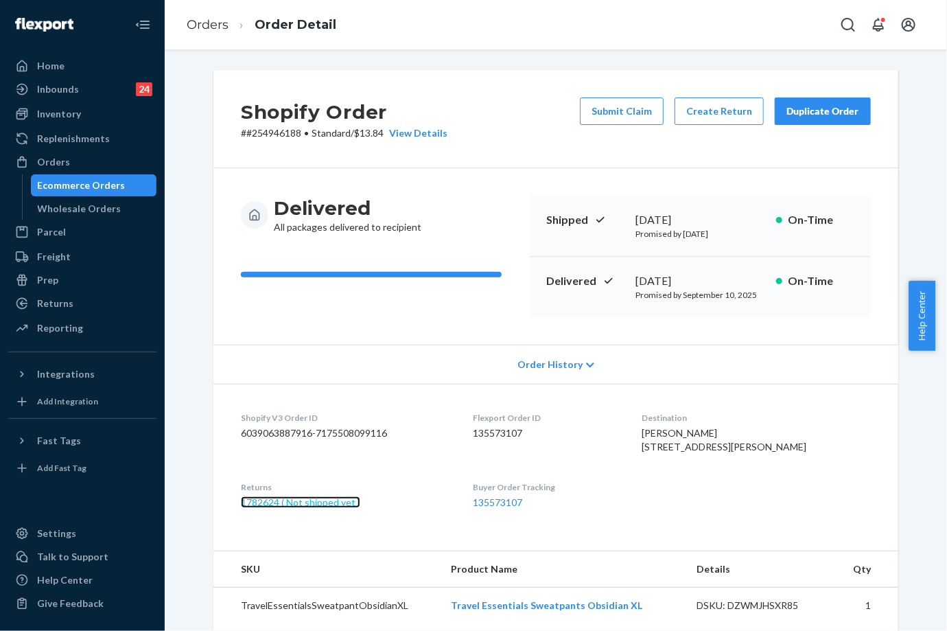
click at [330, 508] on link "1782624 ( Not shipped yet )" at bounding box center [300, 502] width 119 height 12
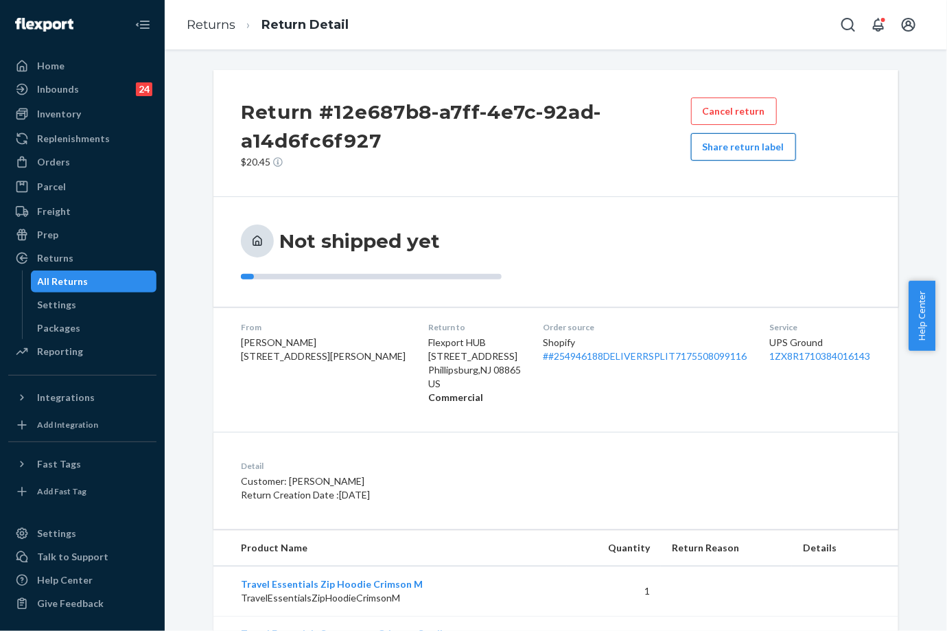
click at [753, 139] on button "Share return label" at bounding box center [743, 146] width 105 height 27
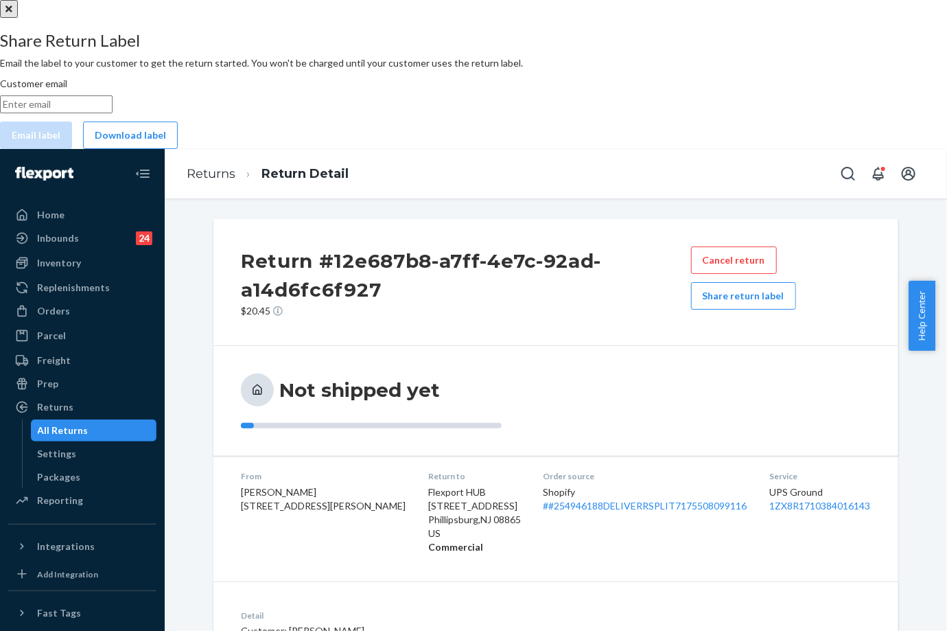
click at [446, 149] on div "Share Return Label Email the label to your customer to get the return started. …" at bounding box center [473, 90] width 947 height 117
click at [178, 149] on button "Download label" at bounding box center [130, 135] width 95 height 27
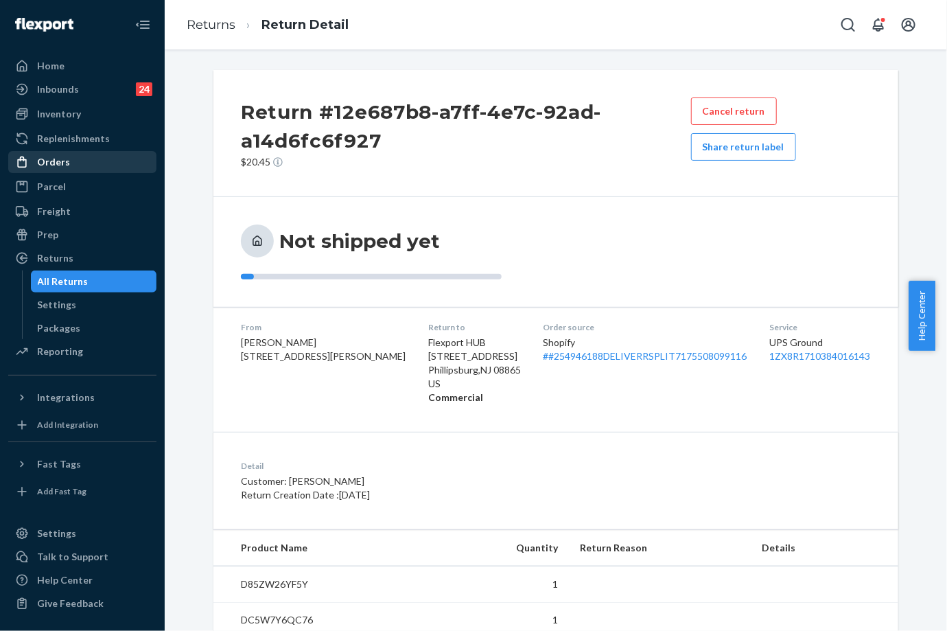
click at [86, 156] on div "Orders" at bounding box center [83, 161] width 146 height 19
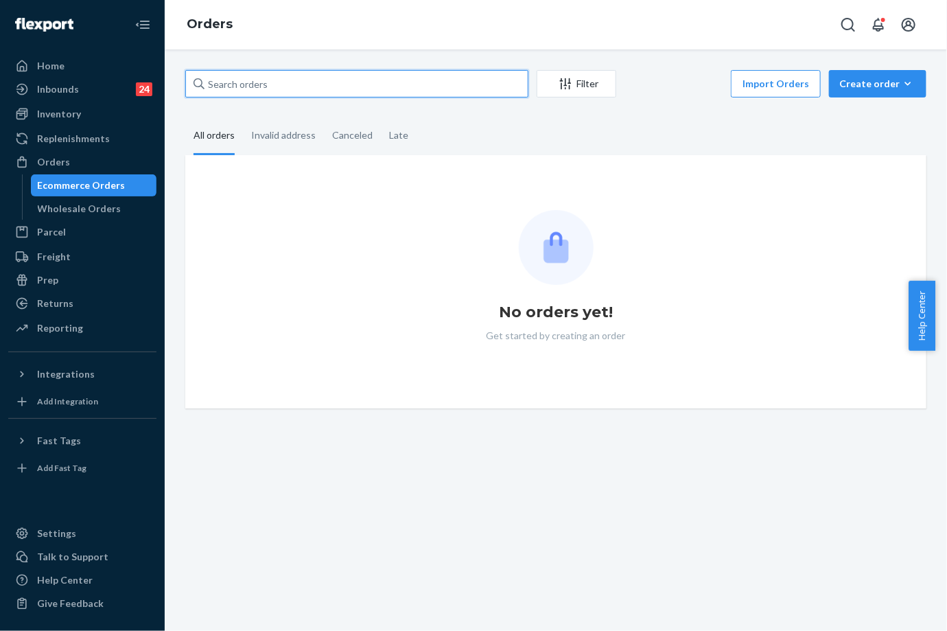
click at [264, 84] on input "text" at bounding box center [356, 83] width 343 height 27
paste input "254841129"
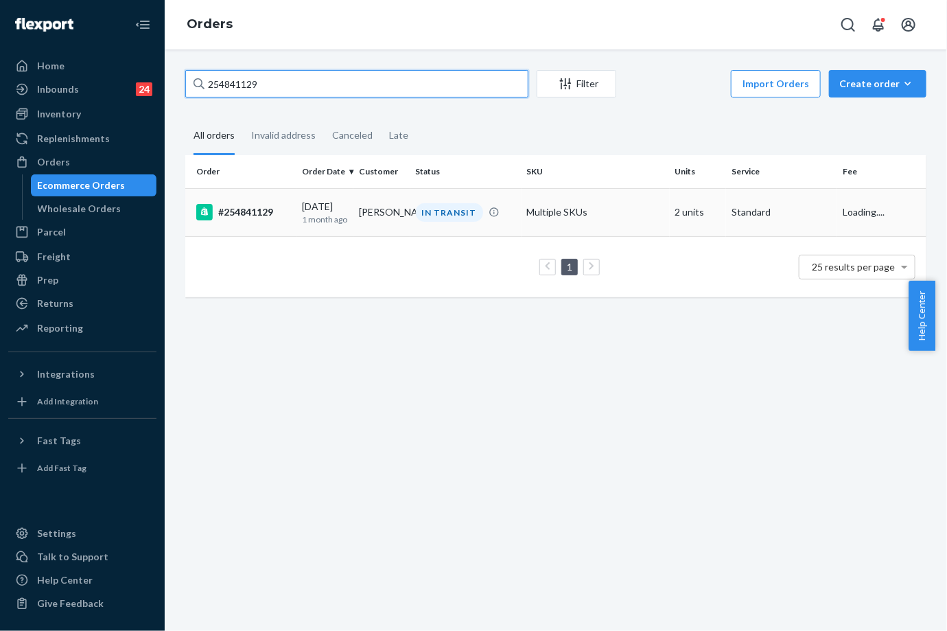
type input "254841129"
click at [339, 207] on div "[DATE] [DATE]" at bounding box center [325, 212] width 46 height 25
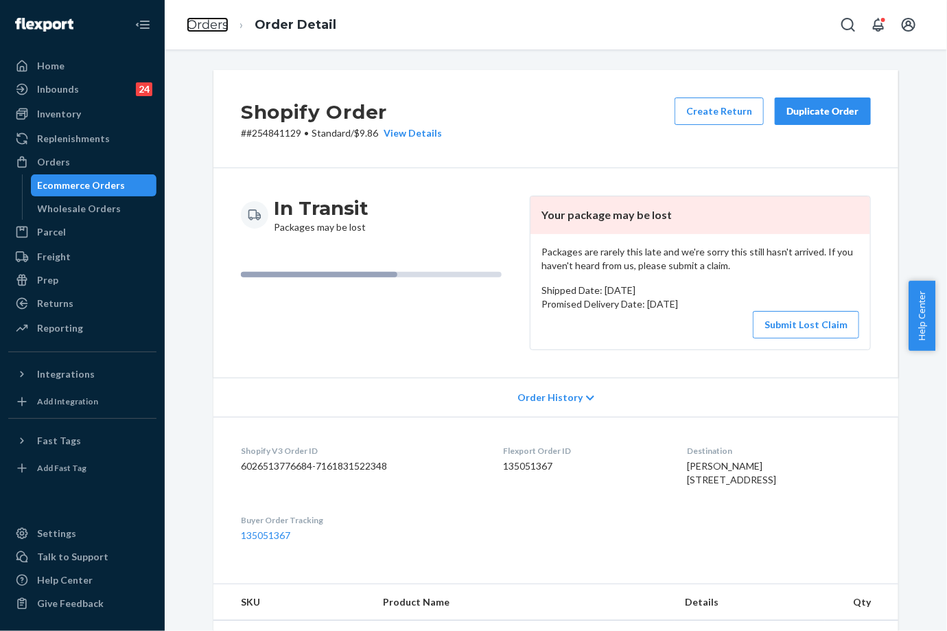
drag, startPoint x: 214, startPoint y: 27, endPoint x: 246, endPoint y: 54, distance: 41.0
click at [214, 27] on link "Orders" at bounding box center [208, 24] width 42 height 15
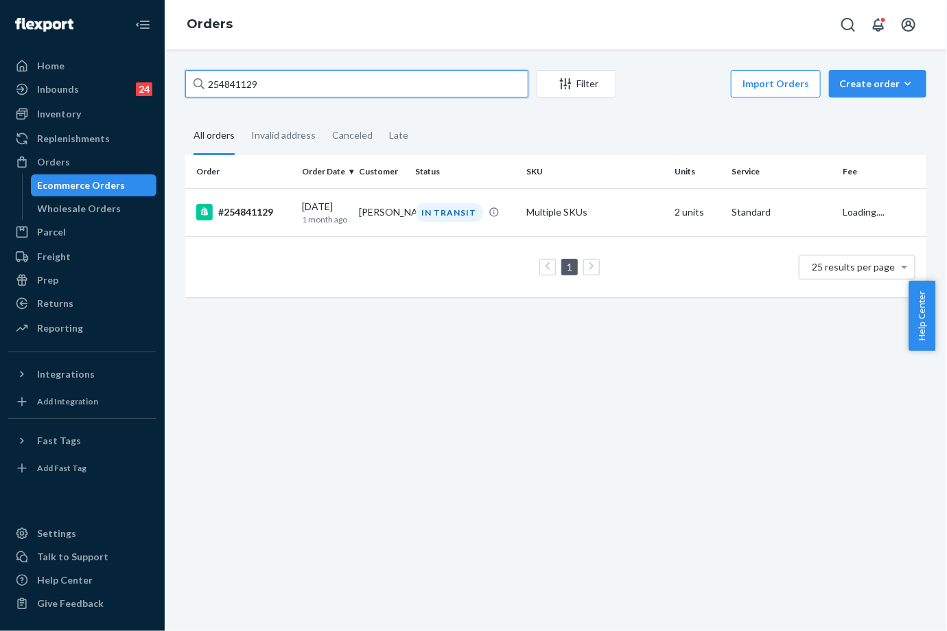
click at [266, 80] on input "254841129" at bounding box center [356, 83] width 343 height 27
paste input "510177"
type input "255101779"
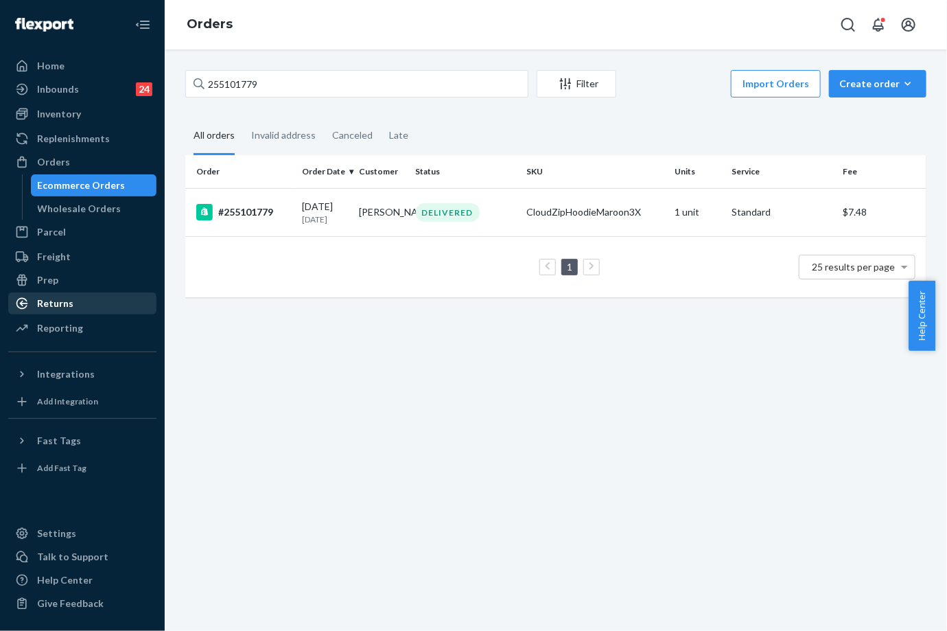
click at [81, 301] on div "Returns" at bounding box center [83, 303] width 146 height 19
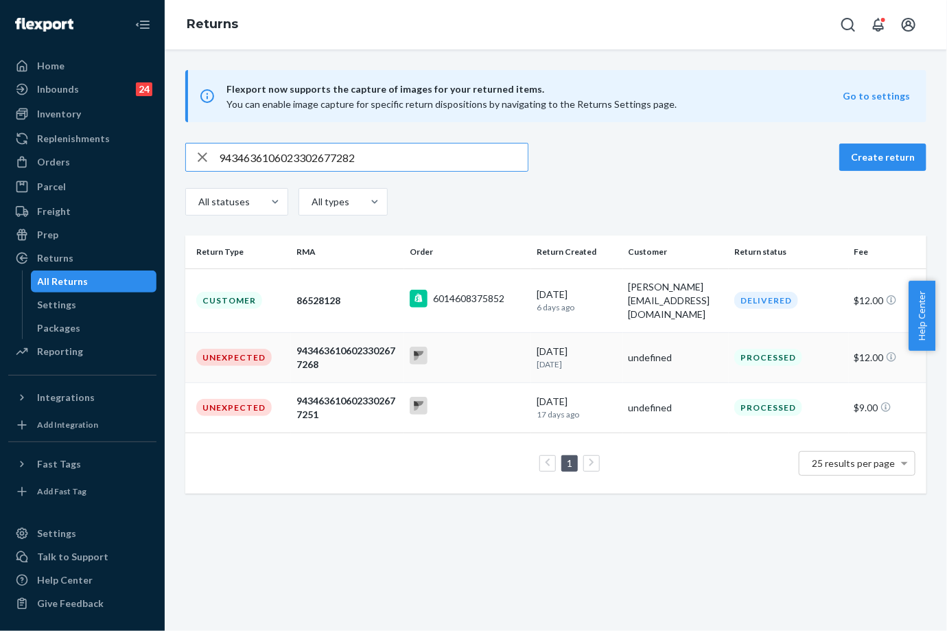
type input "9434636106023302677282"
click at [362, 350] on div "9434636106023302677268" at bounding box center [348, 357] width 102 height 27
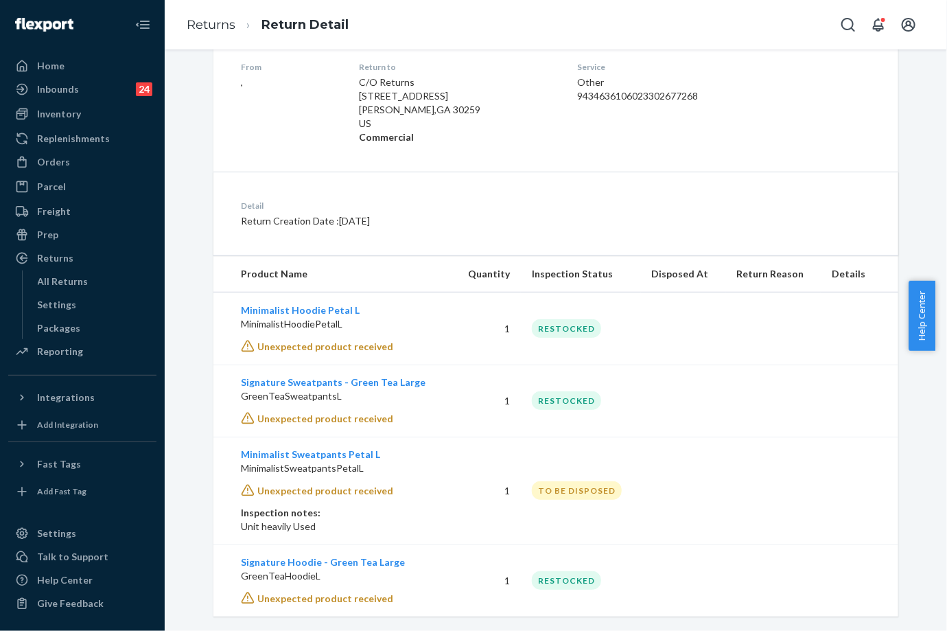
scroll to position [251, 0]
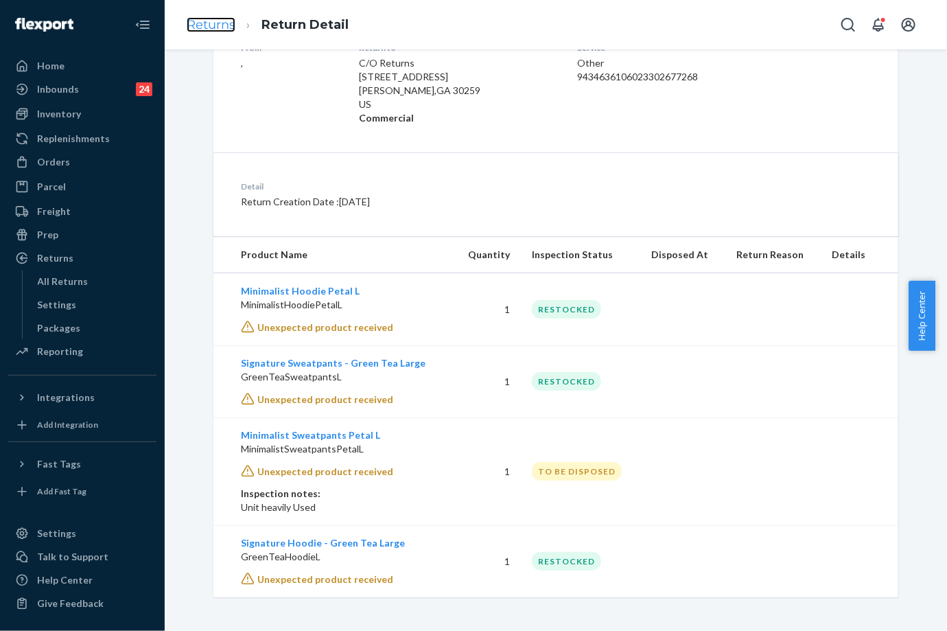
click at [191, 22] on link "Returns" at bounding box center [211, 24] width 49 height 15
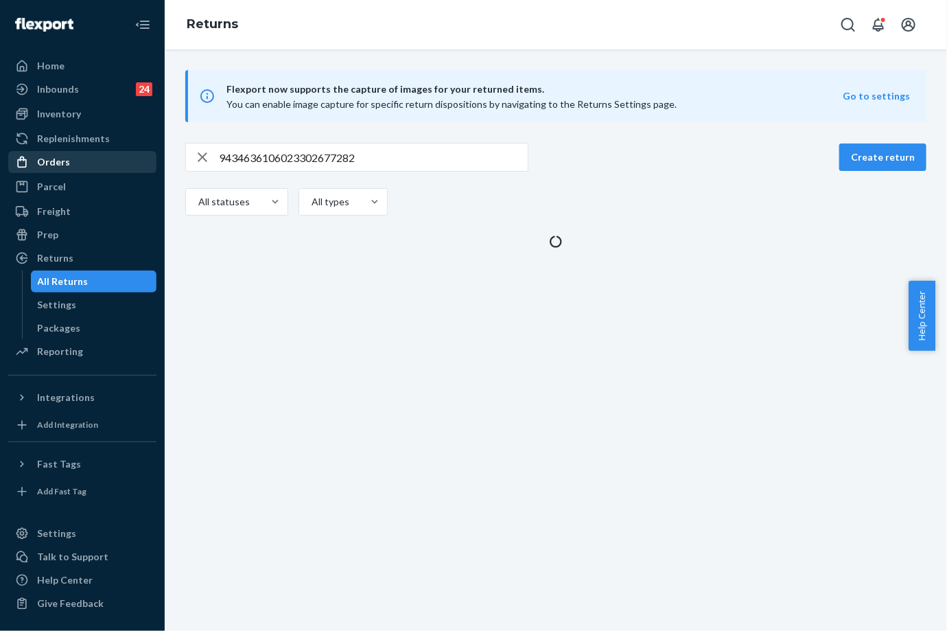
click at [89, 162] on div "Orders" at bounding box center [83, 161] width 146 height 19
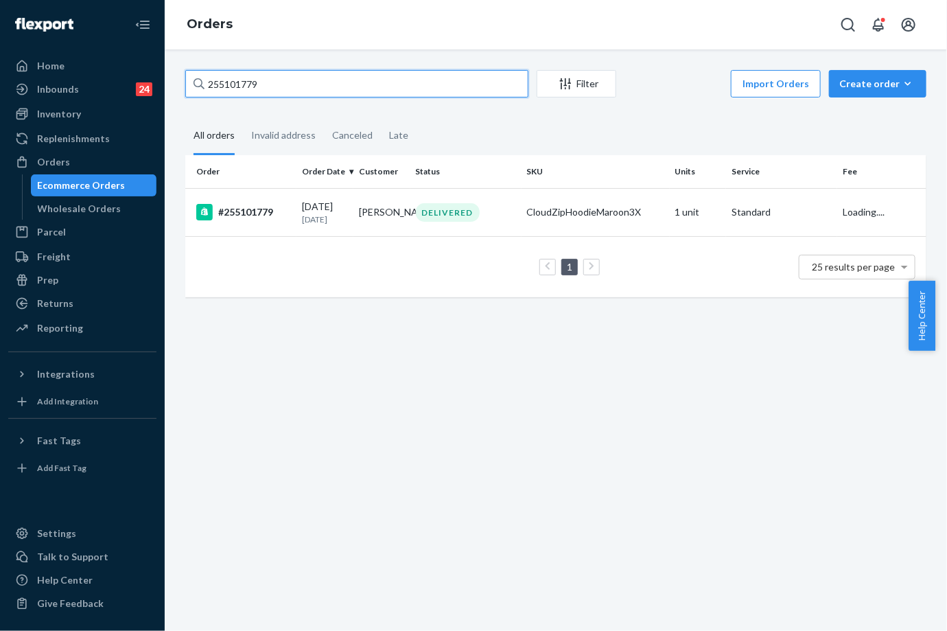
click at [245, 81] on input "255101779" at bounding box center [356, 83] width 343 height 27
paste input "2434820"
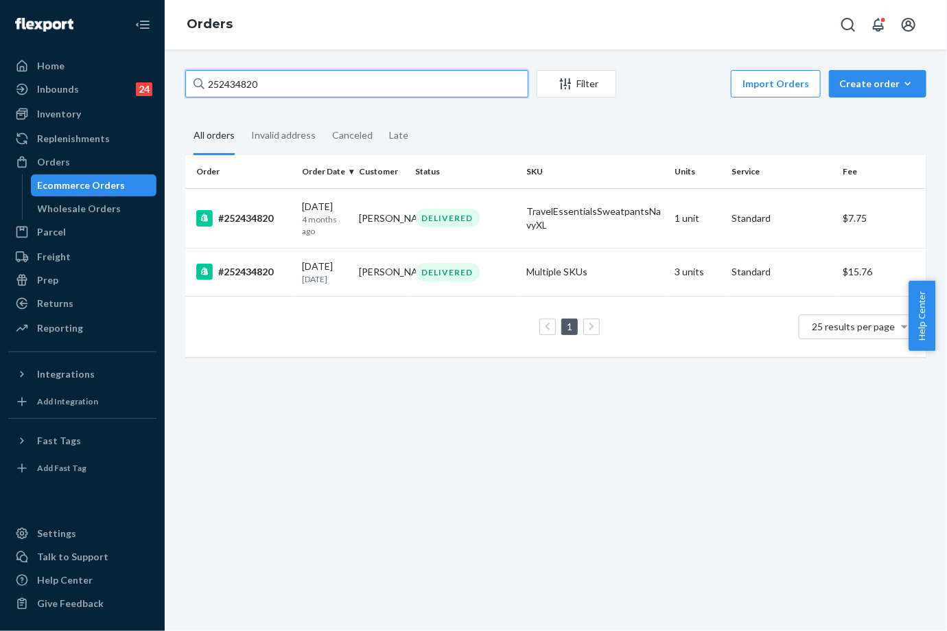
type input "252434820"
click at [310, 279] on p "[DATE]" at bounding box center [325, 279] width 46 height 12
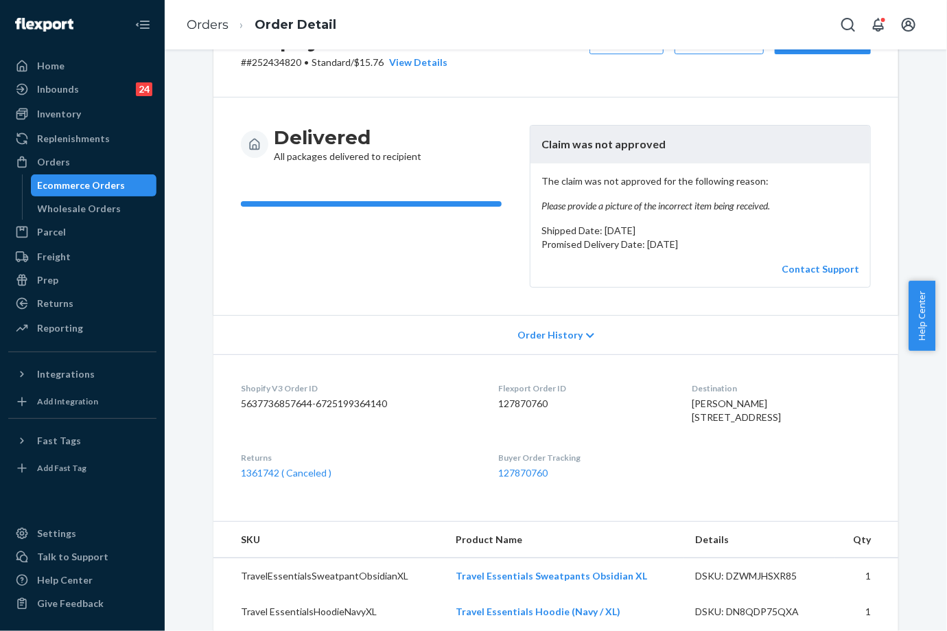
scroll to position [152, 0]
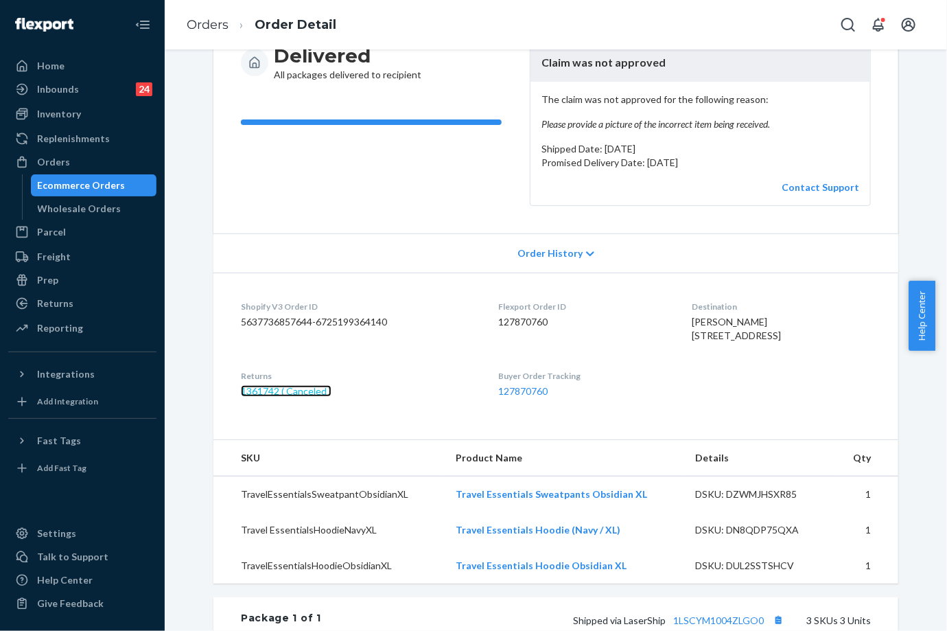
click at [304, 397] on link "1361742 ( Canceled )" at bounding box center [286, 391] width 91 height 12
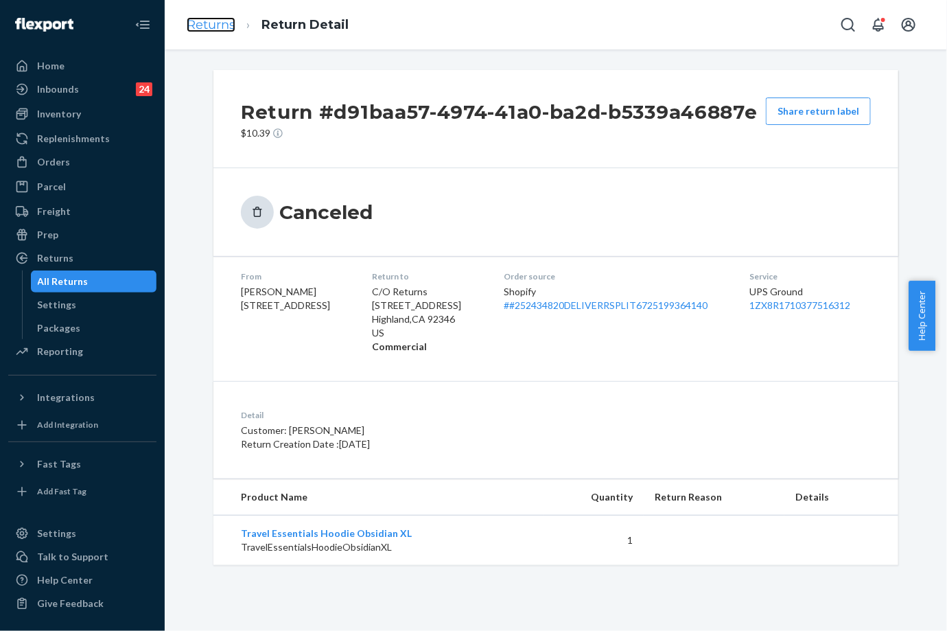
click at [209, 21] on link "Returns" at bounding box center [211, 24] width 49 height 15
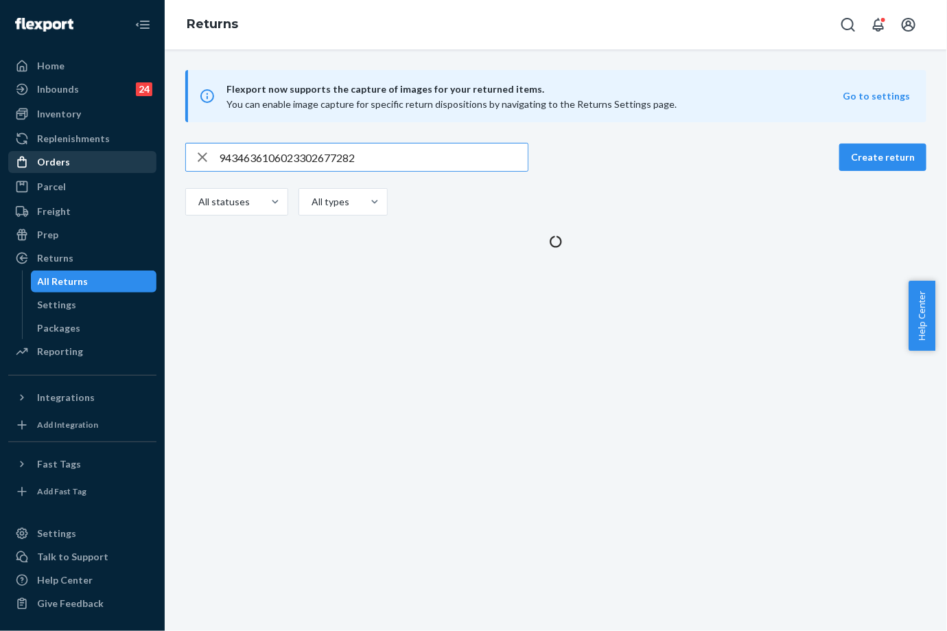
click at [69, 162] on div "Orders" at bounding box center [83, 161] width 146 height 19
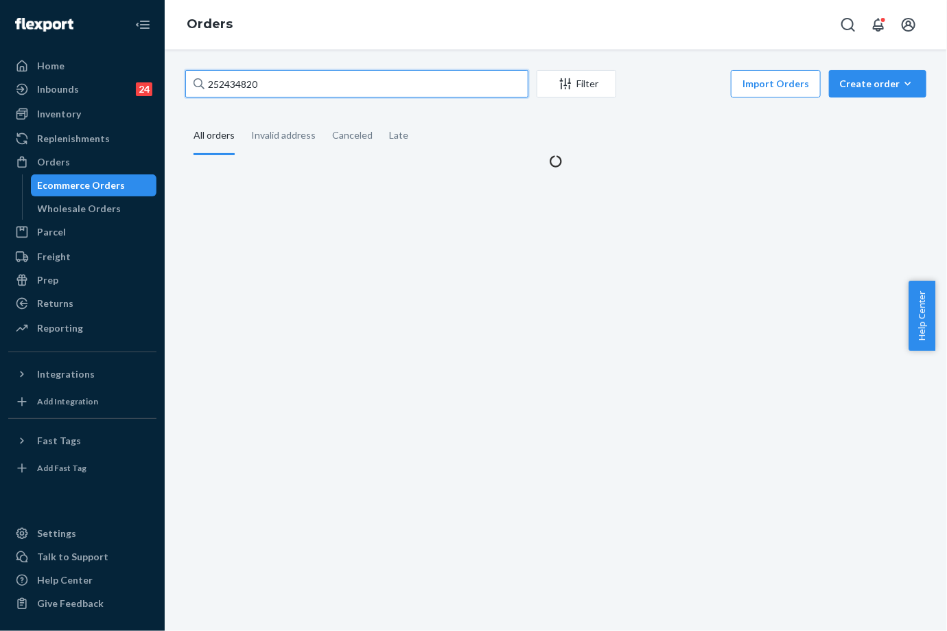
click at [238, 88] on input "252434820" at bounding box center [356, 83] width 343 height 27
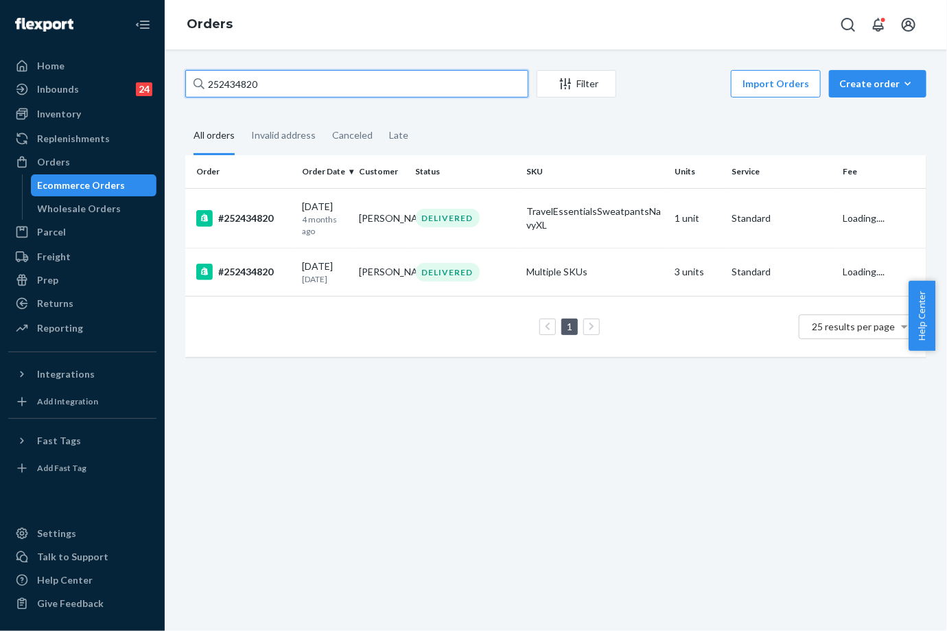
paste input "5174134"
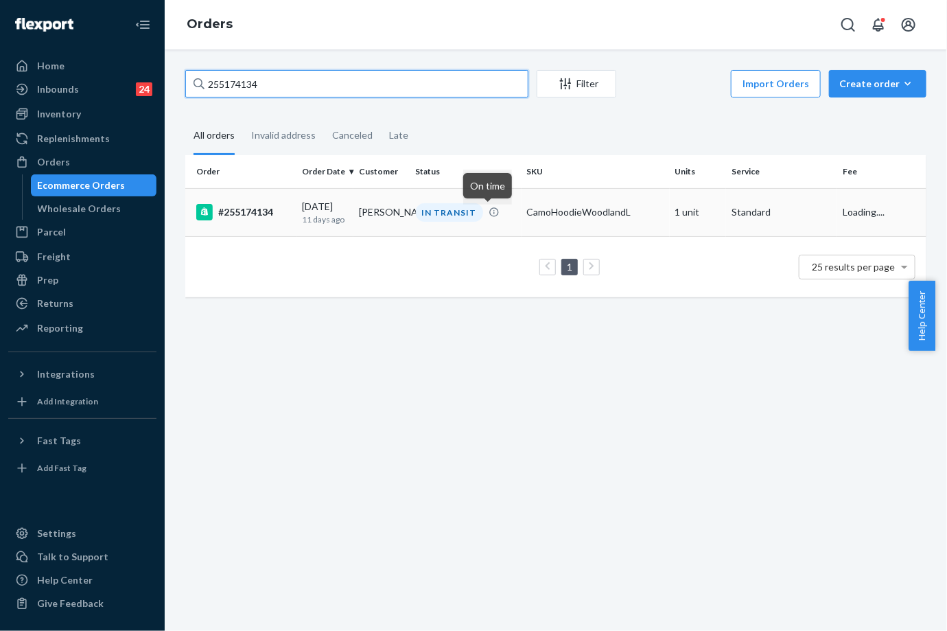
type input "255174134"
click at [489, 218] on icon at bounding box center [494, 212] width 11 height 11
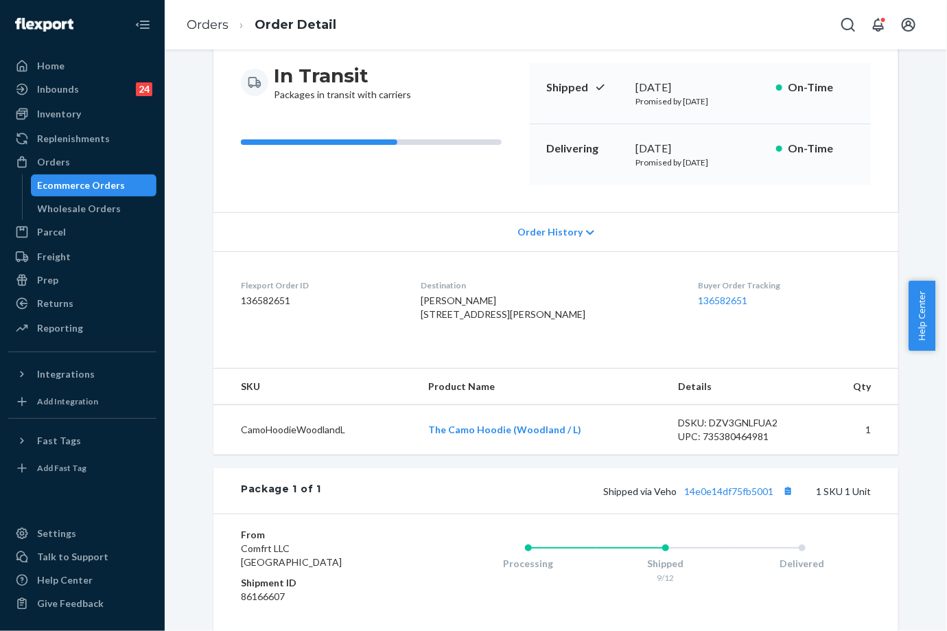
scroll to position [152, 0]
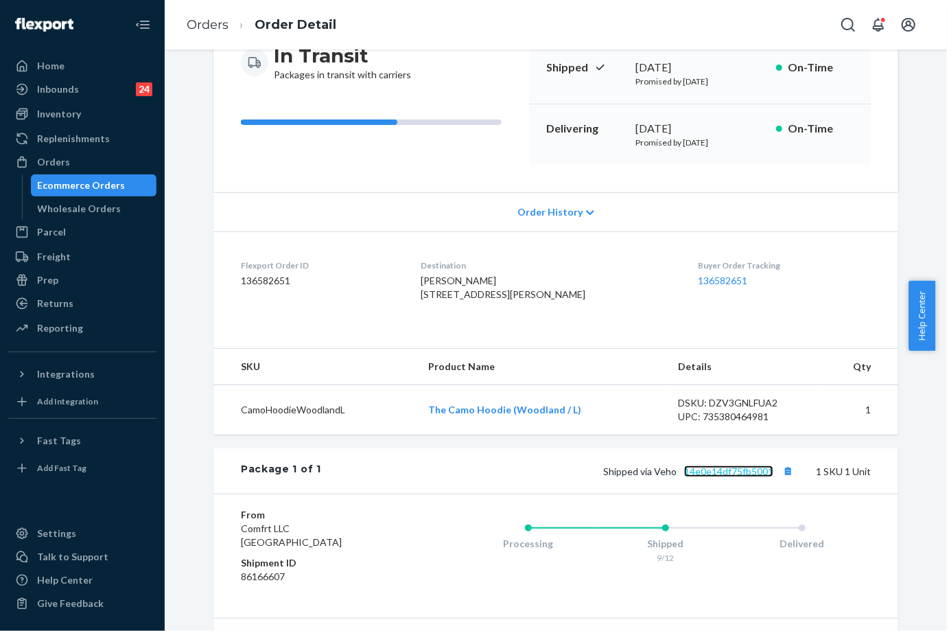
click at [746, 477] on link "14e0e14df75fb5001" at bounding box center [728, 471] width 89 height 12
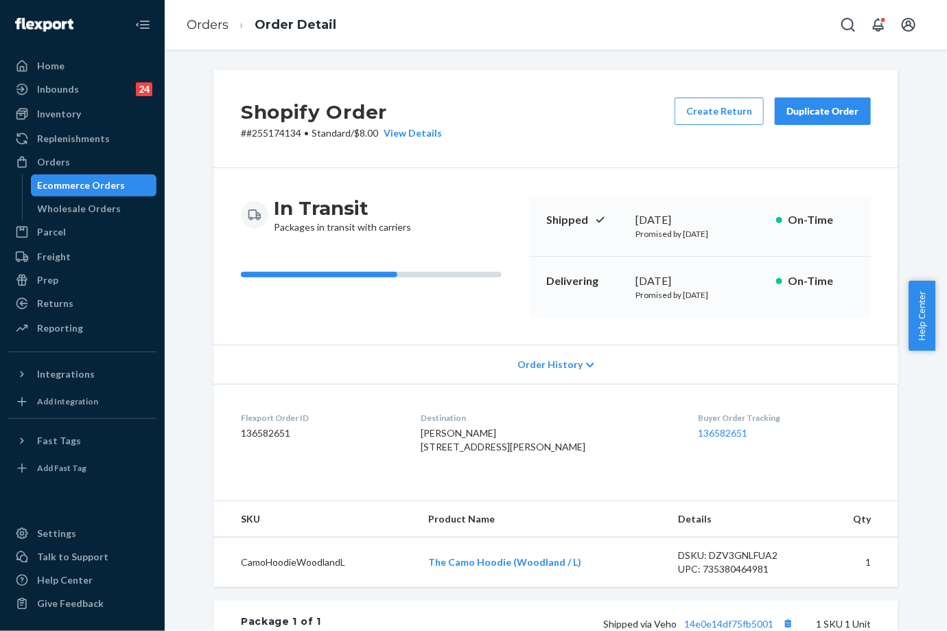
click at [812, 113] on div "Duplicate Order" at bounding box center [823, 111] width 73 height 14
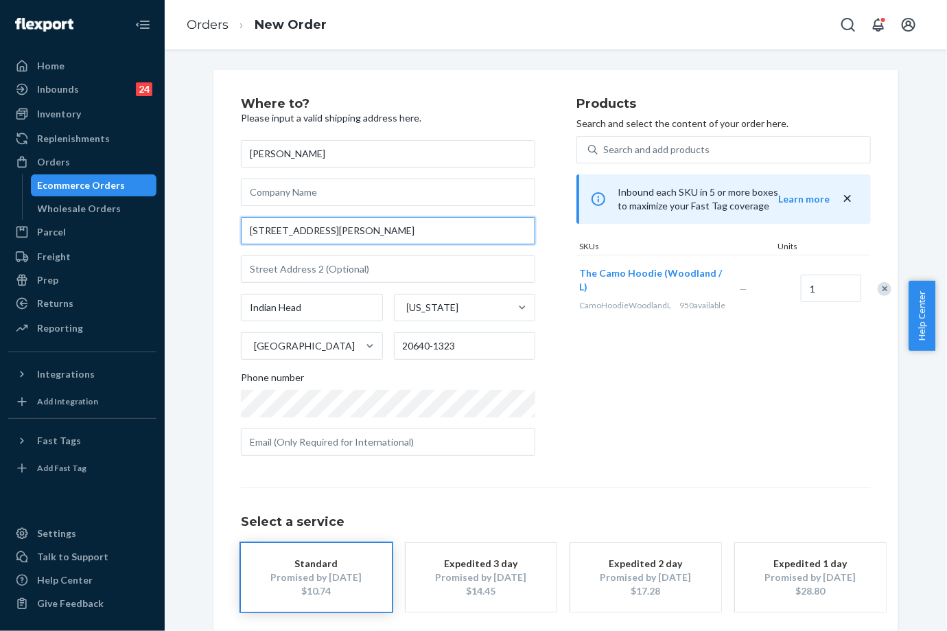
drag, startPoint x: 358, startPoint y: 233, endPoint x: 243, endPoint y: 235, distance: 114.7
click at [231, 227] on div "Where to? Please input a valid shipping address here. [PERSON_NAME] [STREET_ADD…" at bounding box center [555, 382] width 685 height 624
paste input "[STREET_ADDRESS][PERSON_NAME][PERSON_NAME]"
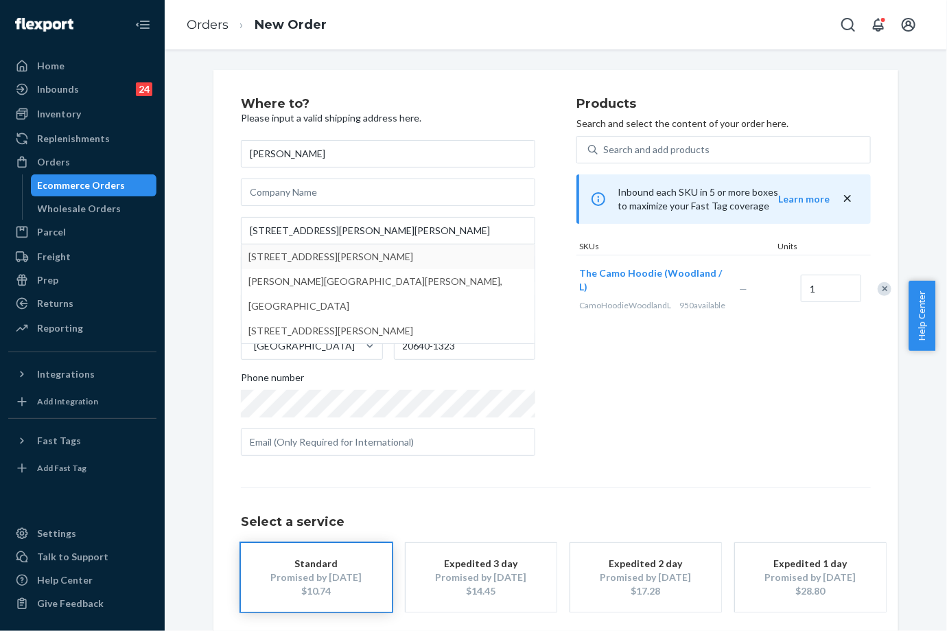
type input "[STREET_ADDRESS][PERSON_NAME]"
type input "[GEOGRAPHIC_DATA]"
type input "20664"
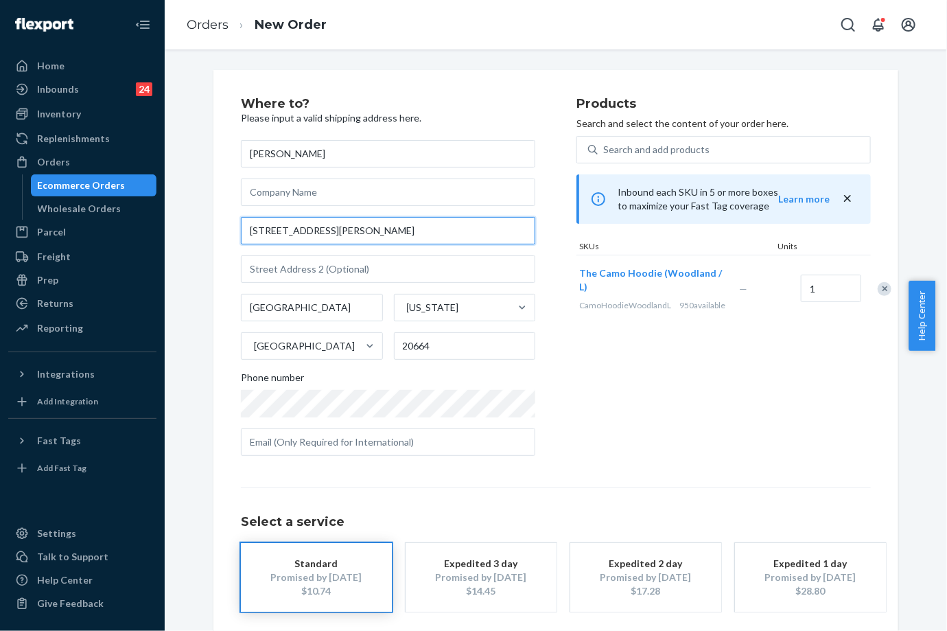
click at [270, 229] on input "[STREET_ADDRESS][PERSON_NAME]" at bounding box center [388, 230] width 295 height 27
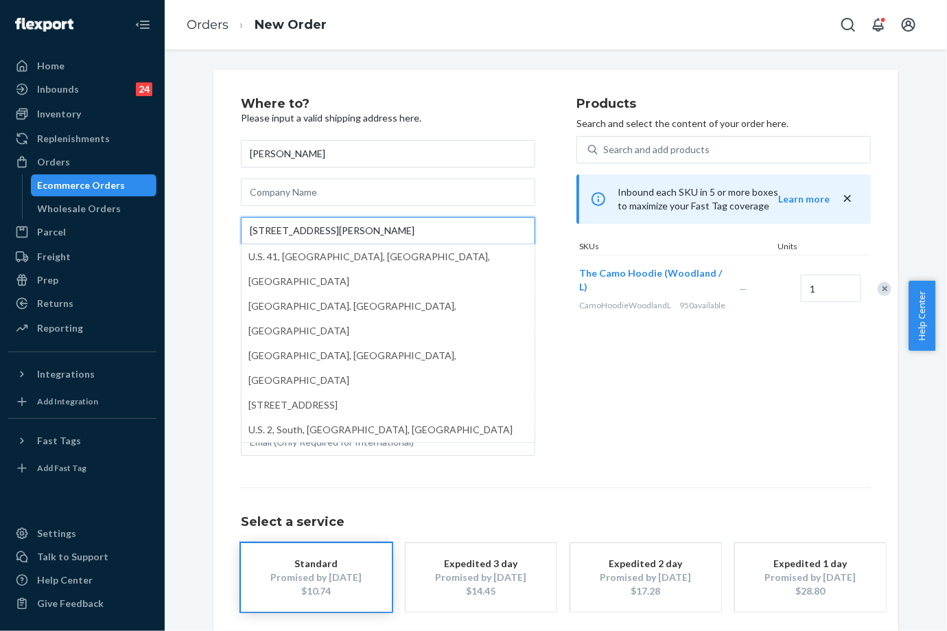
type input "[STREET_ADDRESS][PERSON_NAME]"
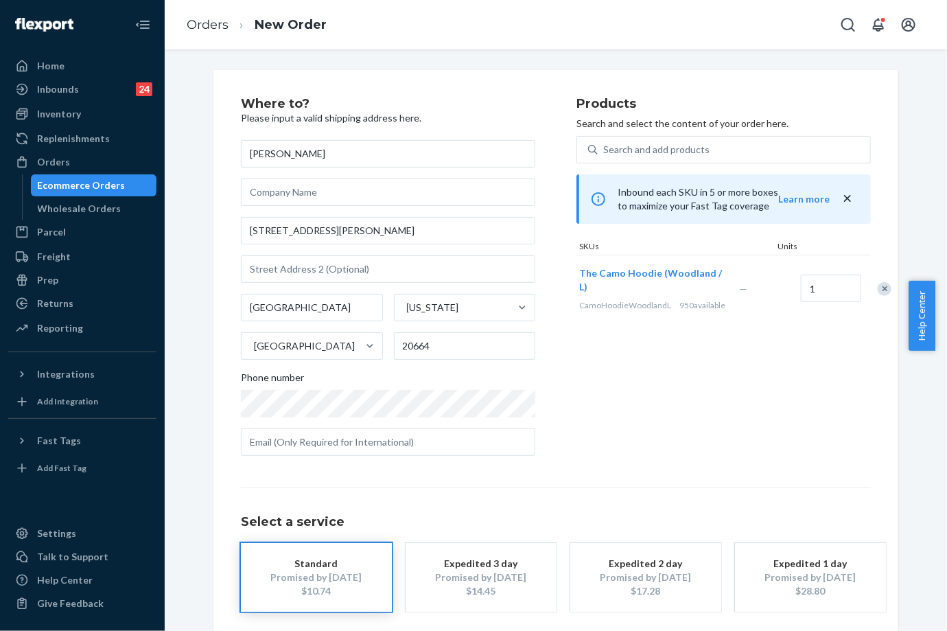
click at [590, 487] on div "Select a service Standard Promised by [DATE] $10.74 Expedited 3 day Promised by…" at bounding box center [556, 549] width 630 height 124
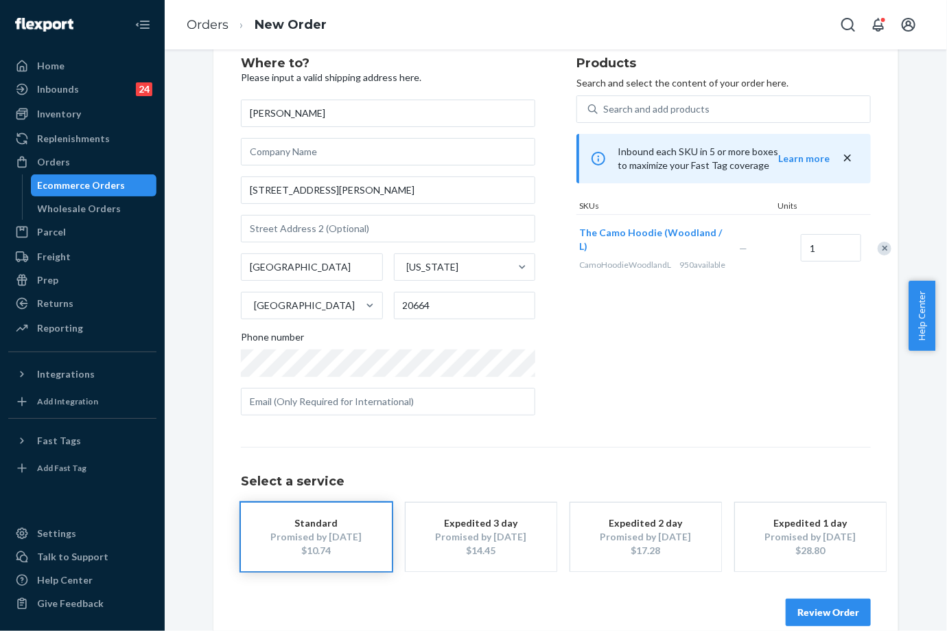
scroll to position [62, 0]
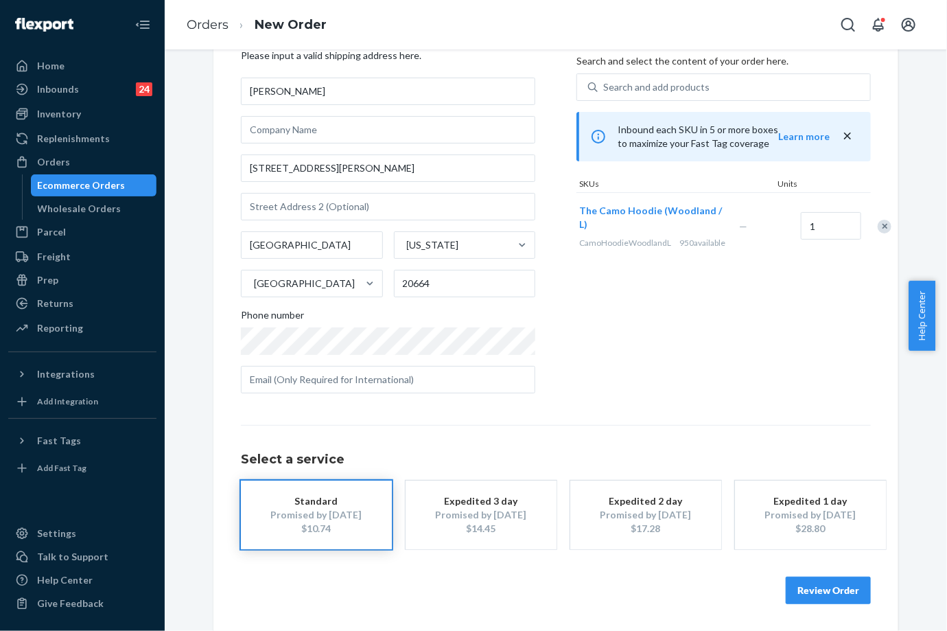
click at [828, 594] on button "Review Order" at bounding box center [828, 590] width 85 height 27
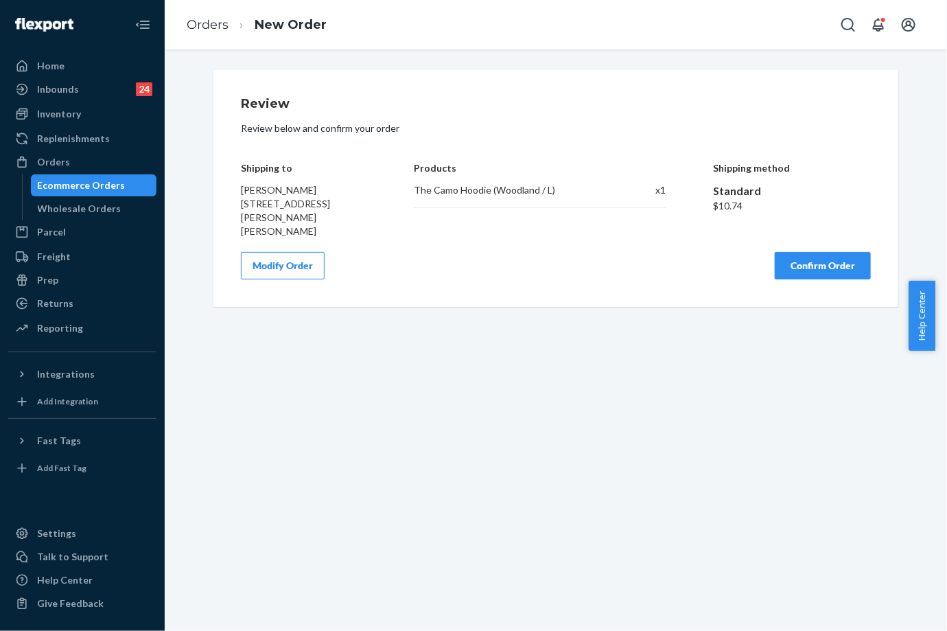
scroll to position [0, 0]
click at [824, 255] on button "Confirm Order" at bounding box center [823, 265] width 96 height 27
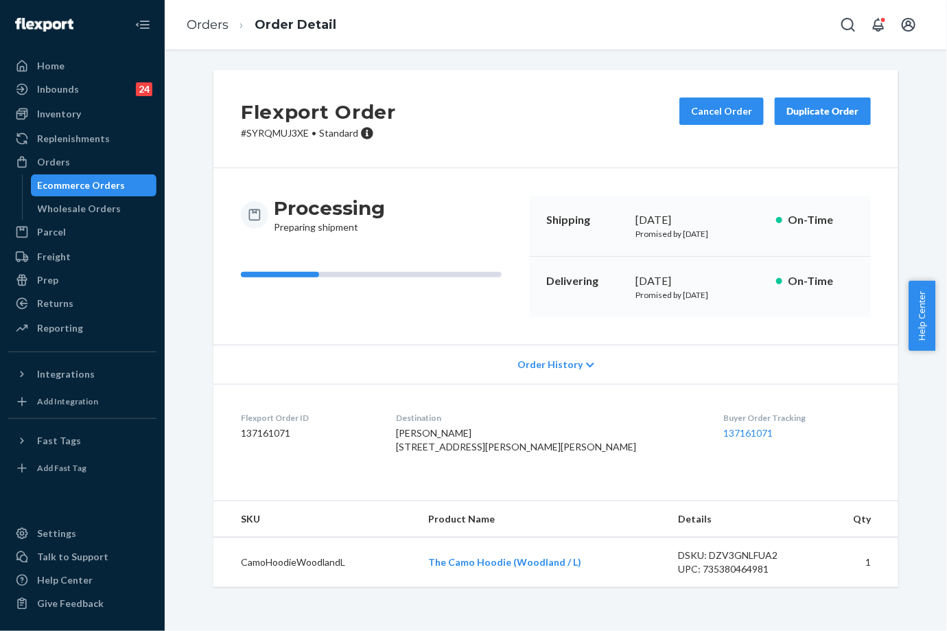
drag, startPoint x: 625, startPoint y: 278, endPoint x: 526, endPoint y: 169, distance: 147.7
click at [678, 271] on div "Delivering [DATE] Promised by [DATE] On-Time" at bounding box center [700, 287] width 341 height 60
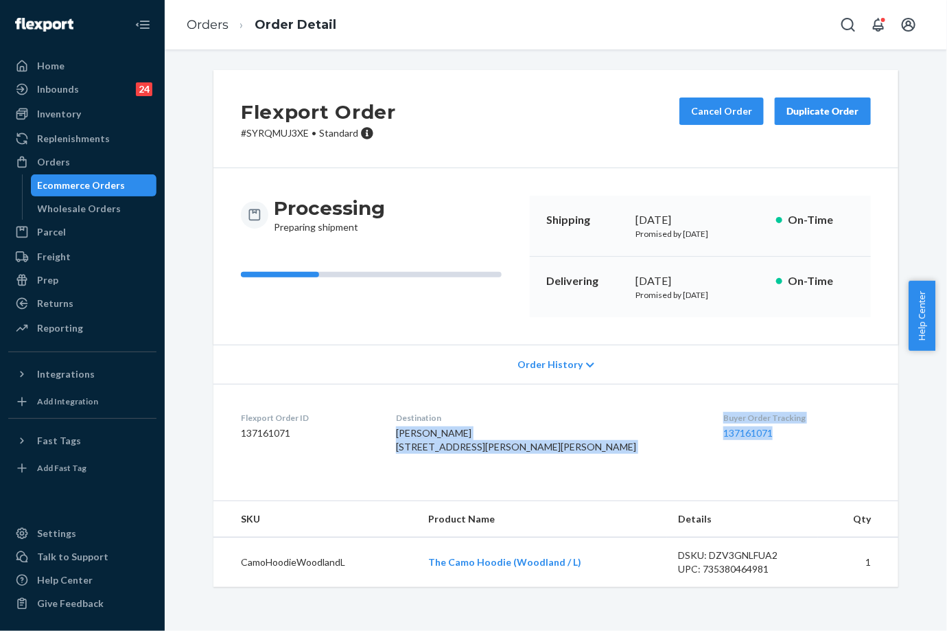
drag, startPoint x: 667, startPoint y: 411, endPoint x: 733, endPoint y: 438, distance: 71.1
click at [735, 438] on dl "Flexport Order ID 137161071 Destination [PERSON_NAME] [STREET_ADDRESS][PERSON_N…" at bounding box center [555, 435] width 685 height 103
drag, startPoint x: 733, startPoint y: 438, endPoint x: 637, endPoint y: 406, distance: 101.2
click at [637, 406] on dl "Flexport Order ID 137161071 Destination [PERSON_NAME] [STREET_ADDRESS][PERSON_N…" at bounding box center [555, 435] width 685 height 103
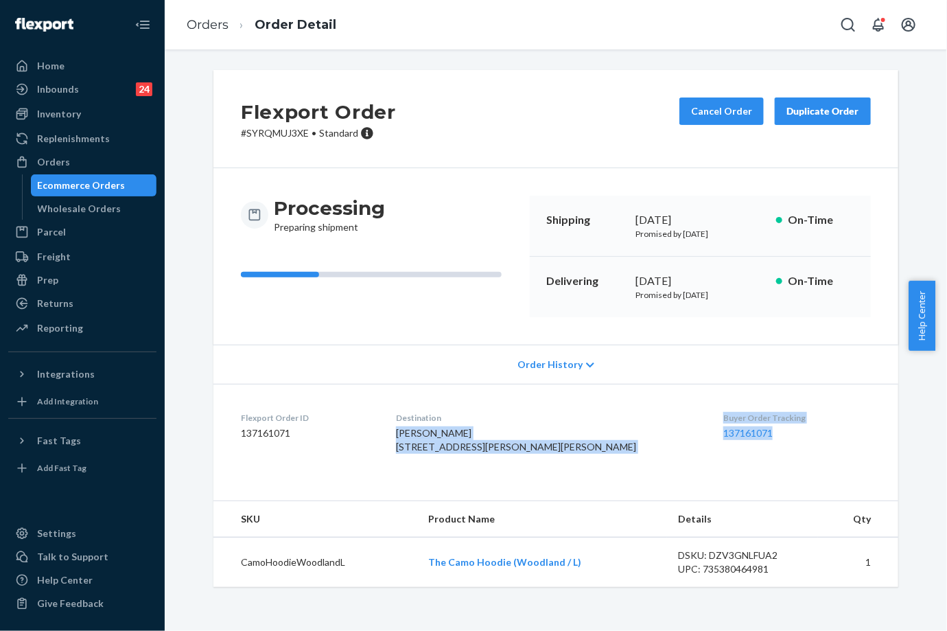
drag, startPoint x: 637, startPoint y: 406, endPoint x: 614, endPoint y: 387, distance: 30.2
click at [642, 388] on dl "Flexport Order ID 137161071 Destination [PERSON_NAME] [STREET_ADDRESS][PERSON_N…" at bounding box center [555, 435] width 685 height 103
click at [608, 392] on dl "Flexport Order ID 137161071 Destination [PERSON_NAME] [STREET_ADDRESS][PERSON_N…" at bounding box center [555, 435] width 685 height 103
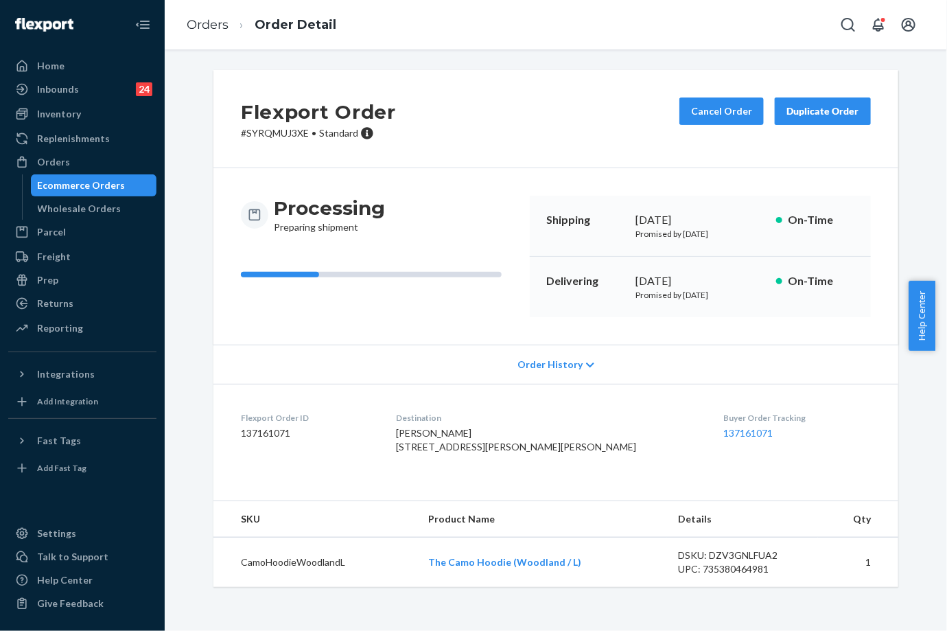
click at [553, 398] on dl "Flexport Order ID 137161071 Destination [PERSON_NAME] [STREET_ADDRESS][PERSON_N…" at bounding box center [555, 435] width 685 height 103
drag, startPoint x: 697, startPoint y: 416, endPoint x: 715, endPoint y: 422, distance: 18.7
click at [735, 425] on dl "Flexport Order ID 137161071 Destination [PERSON_NAME] [STREET_ADDRESS][PERSON_N…" at bounding box center [555, 435] width 685 height 103
copy div "Buyer Order Tracking 137161071"
drag, startPoint x: 203, startPoint y: 23, endPoint x: 200, endPoint y: 52, distance: 29.6
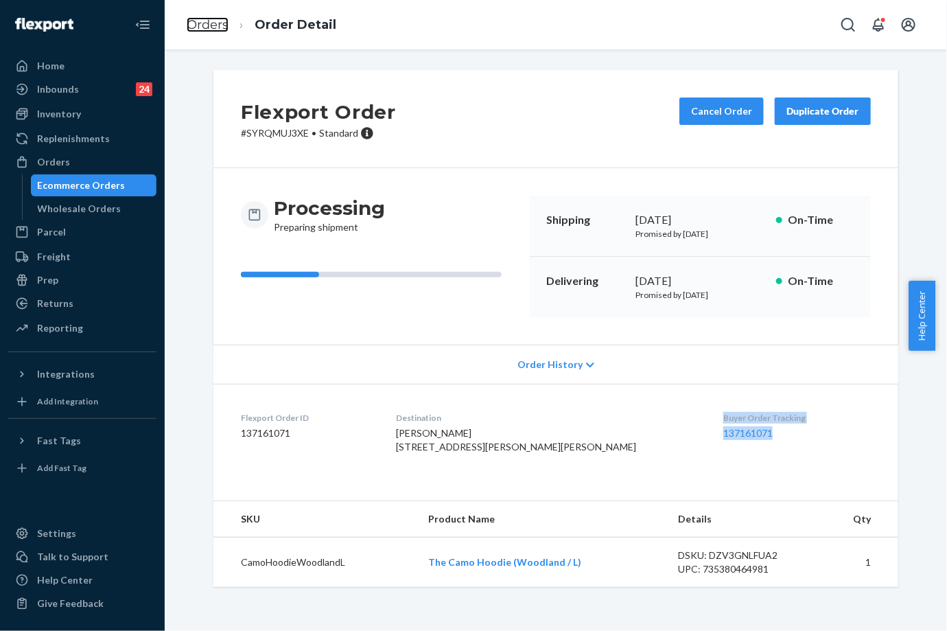
click at [203, 22] on link "Orders" at bounding box center [208, 24] width 42 height 15
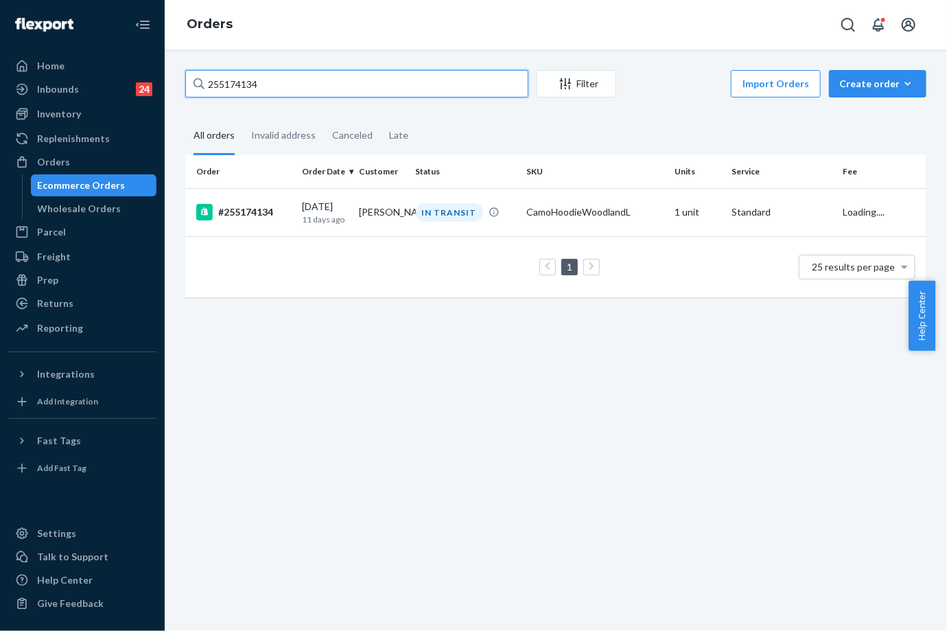
click at [242, 85] on input "255174134" at bounding box center [356, 83] width 343 height 27
paste input "4541515"
type input "254541515"
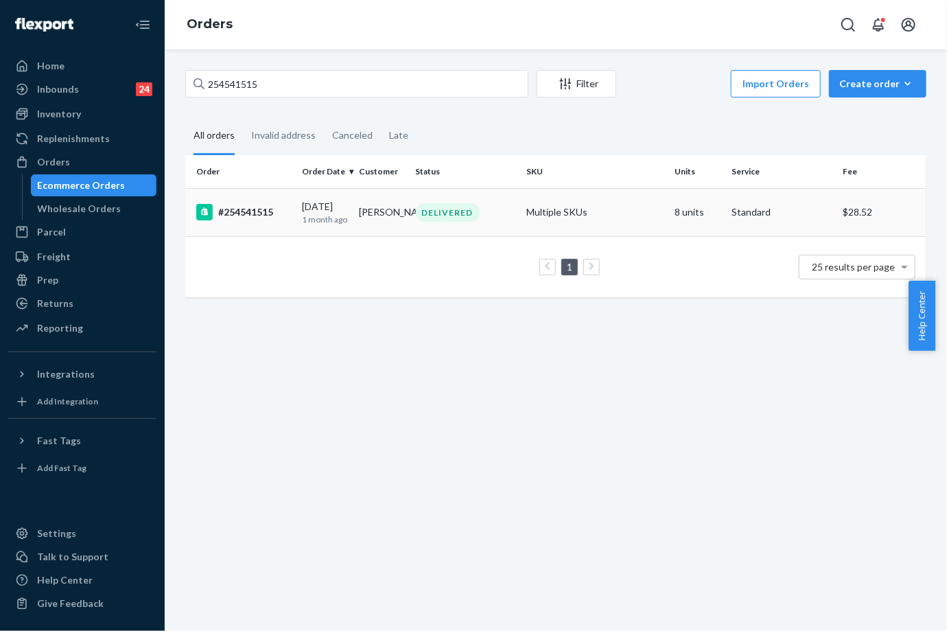
click at [292, 190] on td "#254541515" at bounding box center [240, 212] width 111 height 48
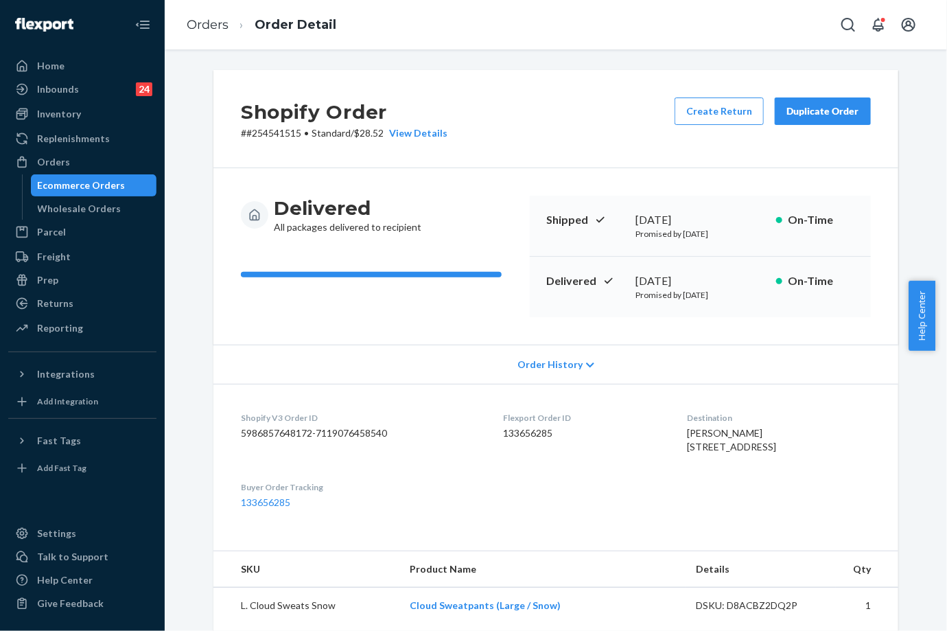
click at [816, 113] on div "Duplicate Order" at bounding box center [823, 111] width 73 height 14
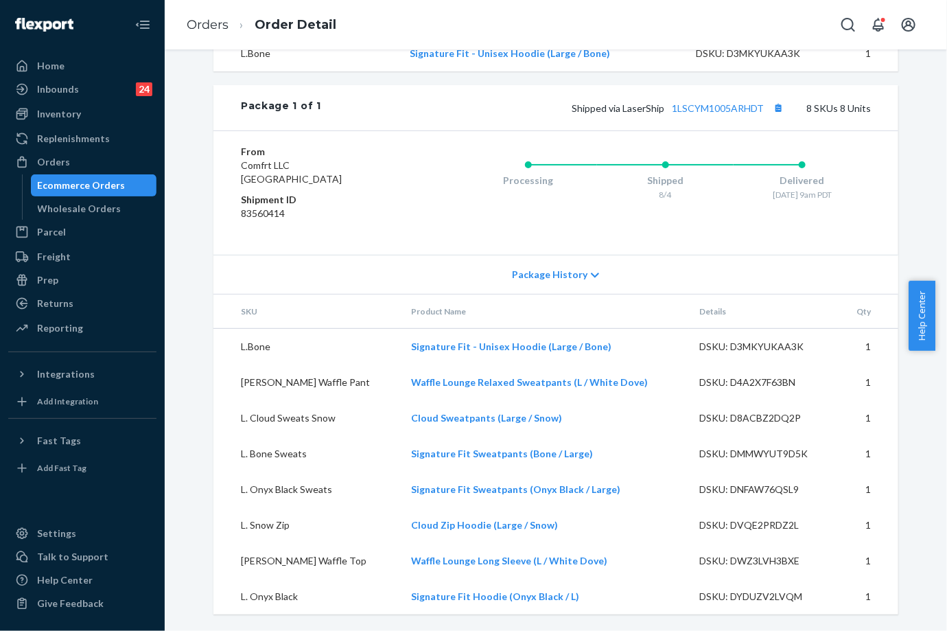
scroll to position [707, 0]
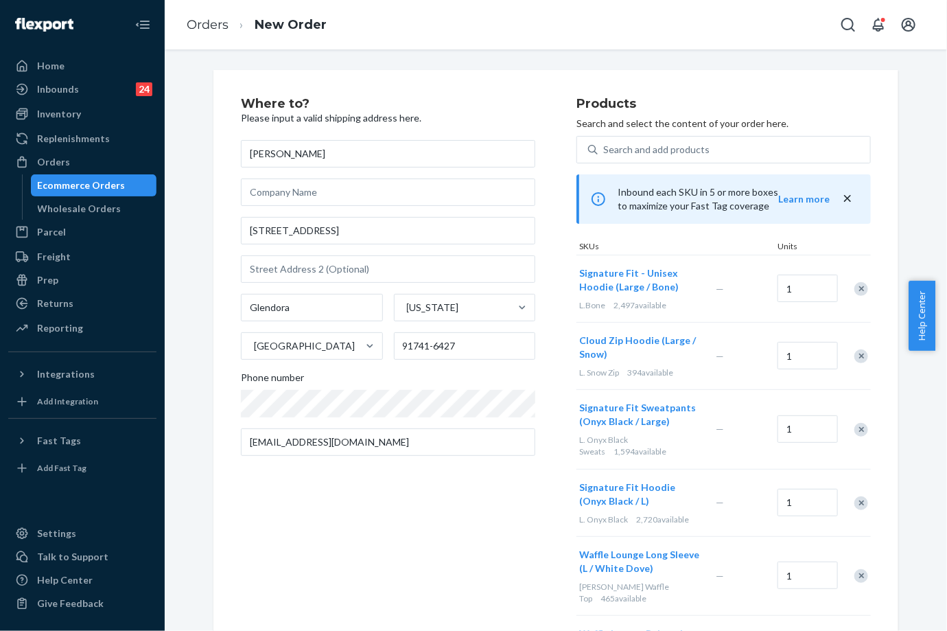
click at [855, 290] on div "Remove Item" at bounding box center [862, 289] width 14 height 14
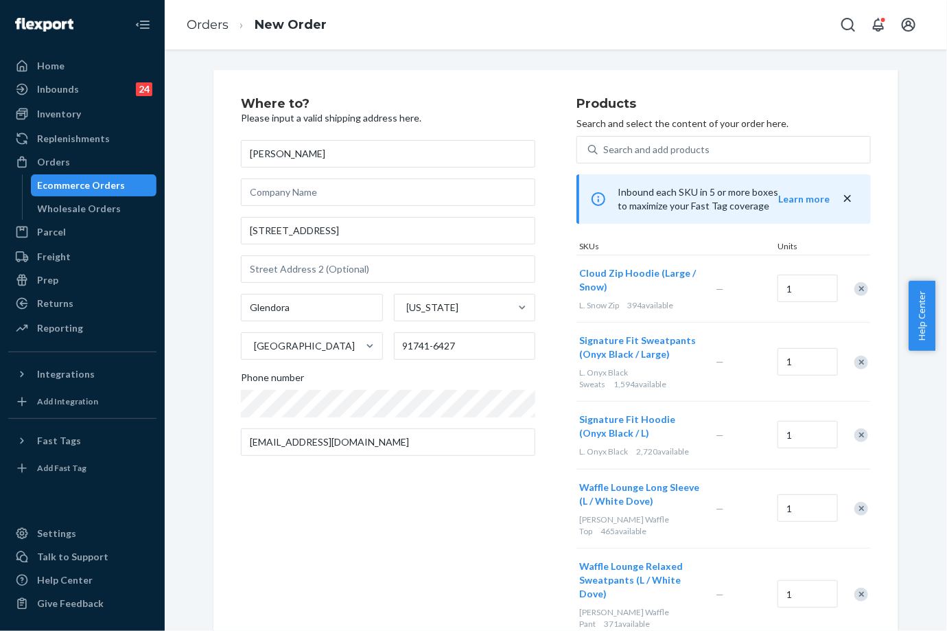
click at [855, 290] on div "Remove Item" at bounding box center [862, 289] width 14 height 14
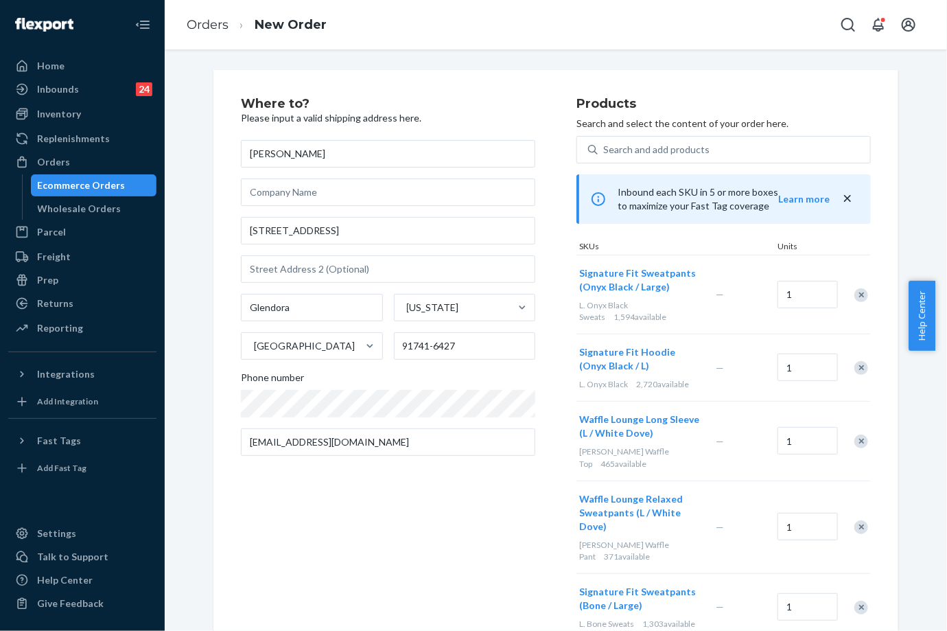
click at [855, 290] on div "Remove Item" at bounding box center [862, 295] width 14 height 14
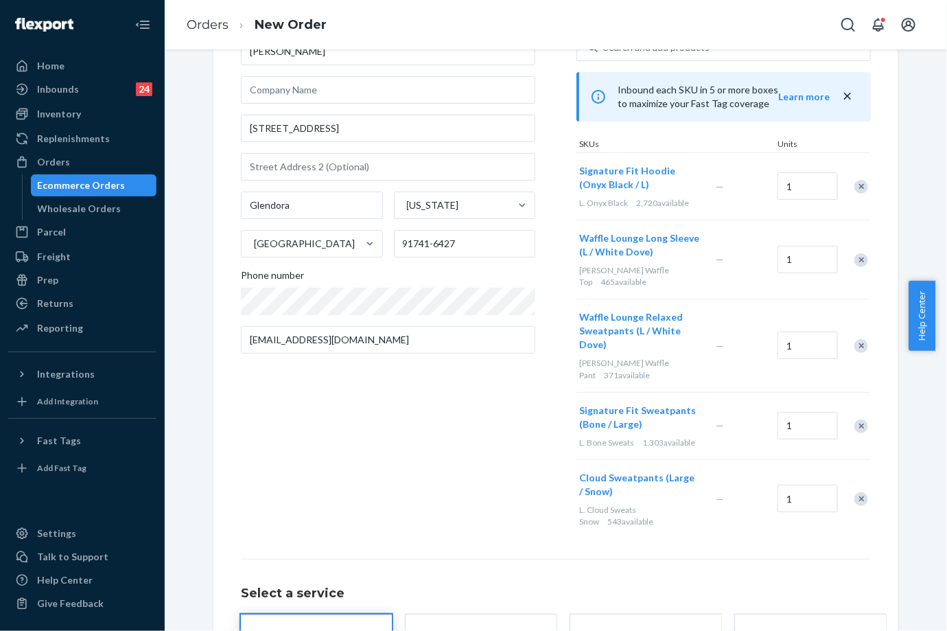
scroll to position [152, 0]
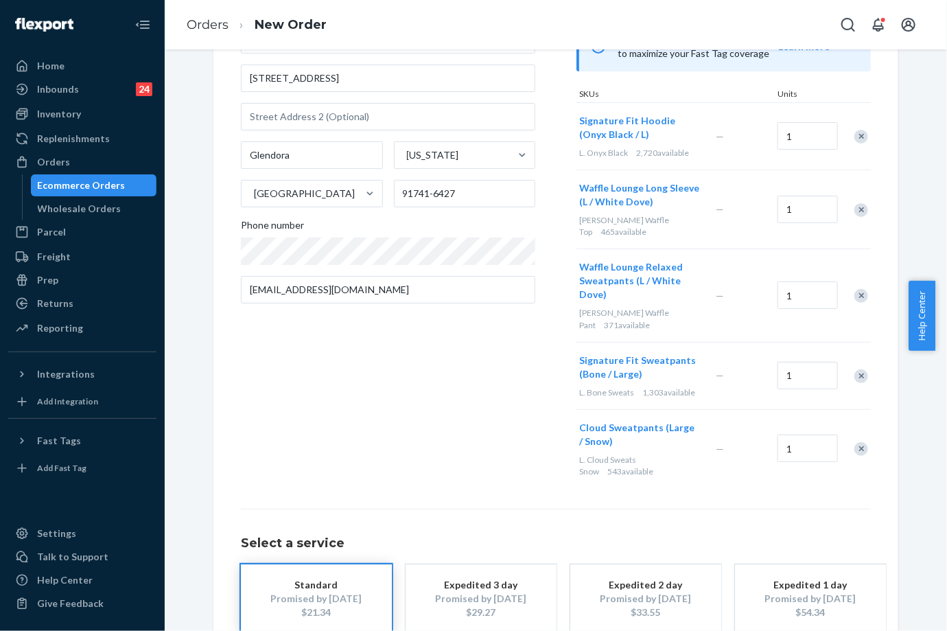
click at [855, 138] on div "Remove Item" at bounding box center [862, 137] width 14 height 14
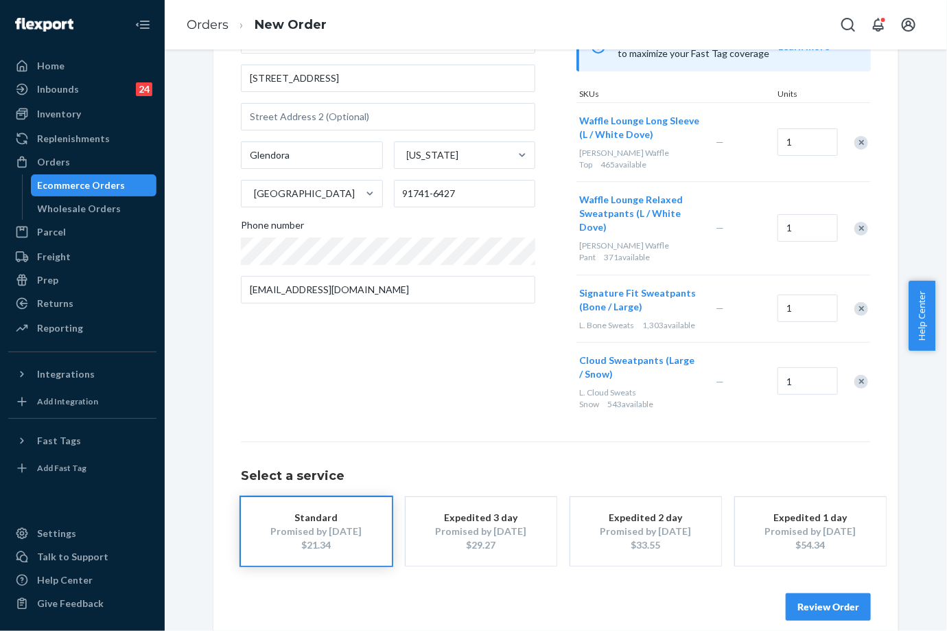
click at [855, 137] on div "Remove Item" at bounding box center [862, 143] width 14 height 14
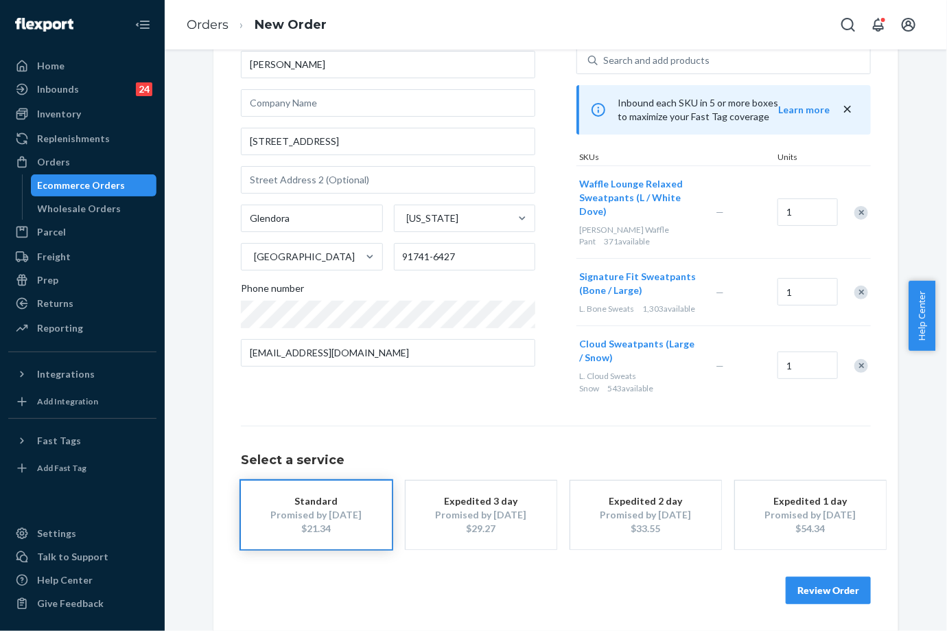
click at [857, 207] on div "Remove Item" at bounding box center [862, 213] width 14 height 14
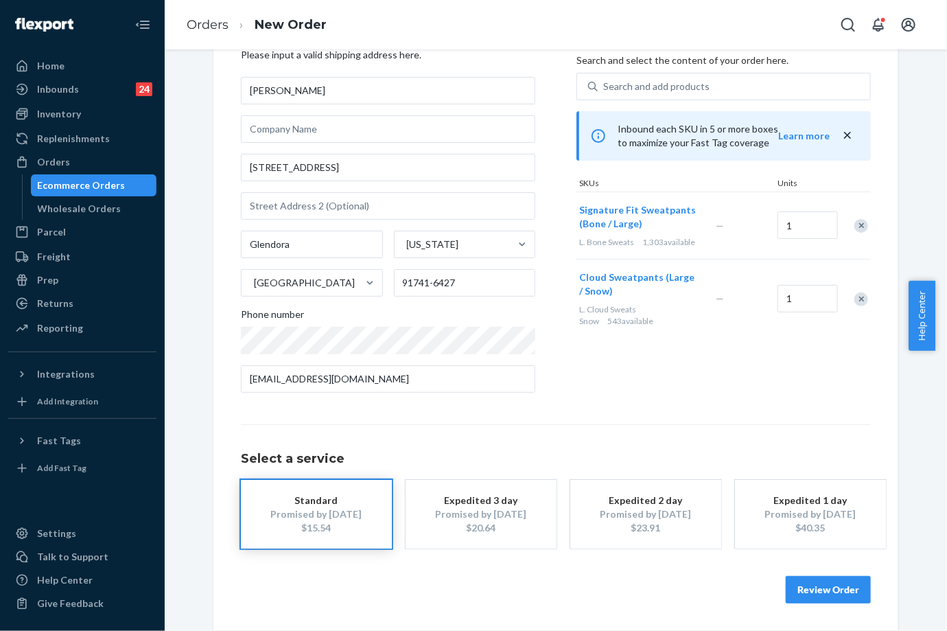
scroll to position [62, 0]
click at [856, 224] on div "Remove Item" at bounding box center [862, 227] width 14 height 14
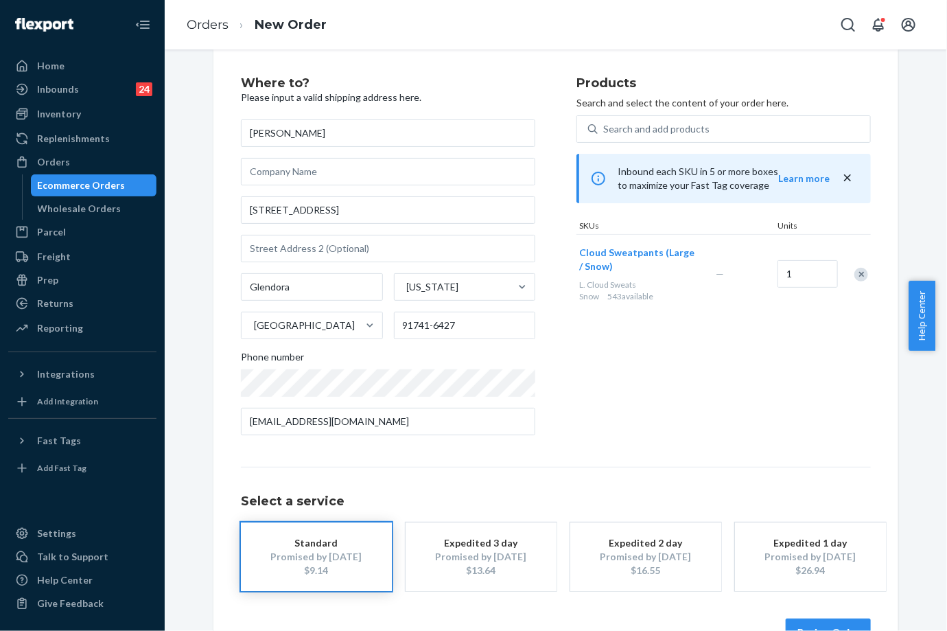
scroll to position [0, 0]
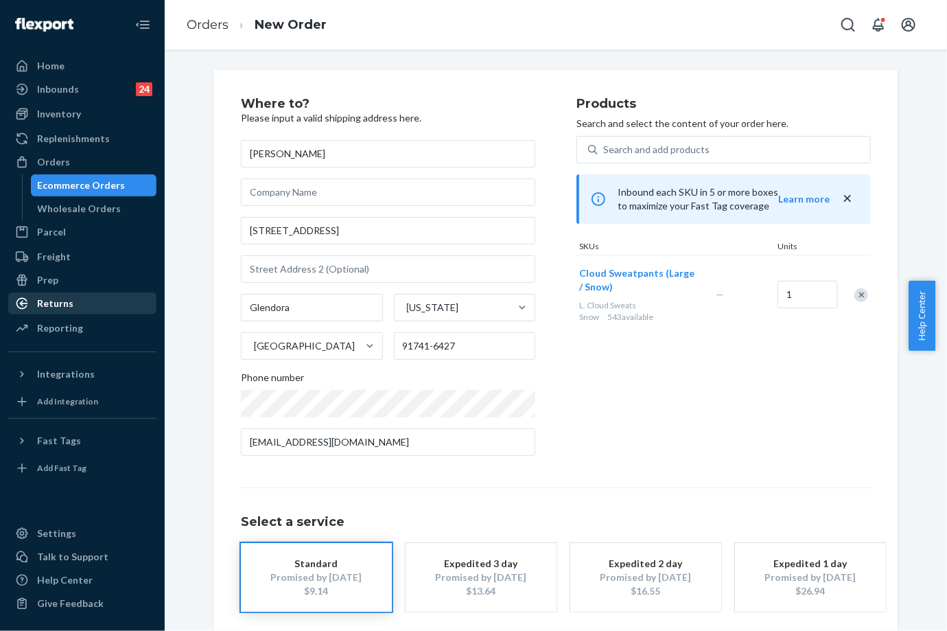
click at [73, 301] on div "Returns" at bounding box center [83, 303] width 146 height 19
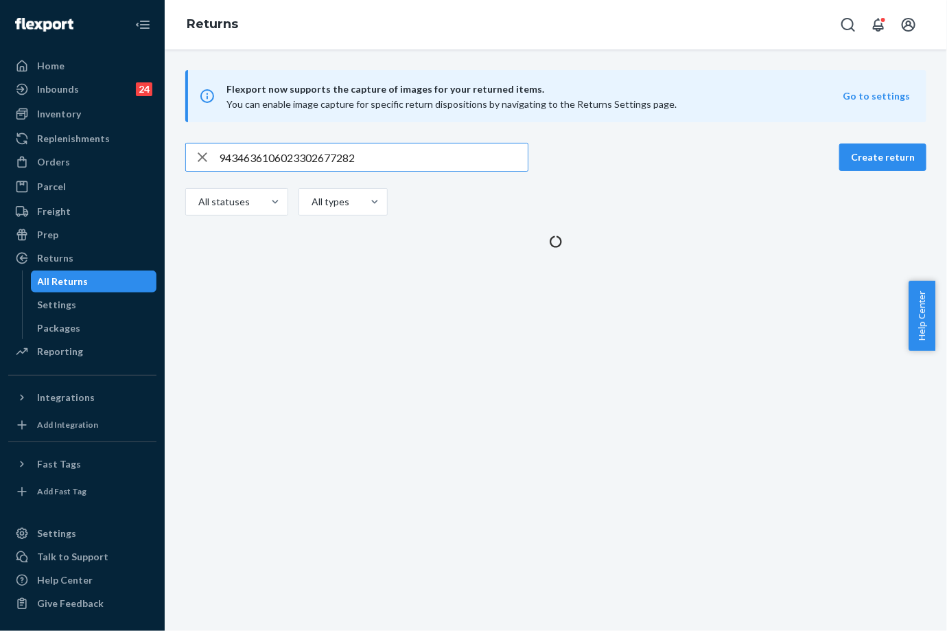
click at [452, 154] on input "9434636106023302677282" at bounding box center [373, 156] width 309 height 27
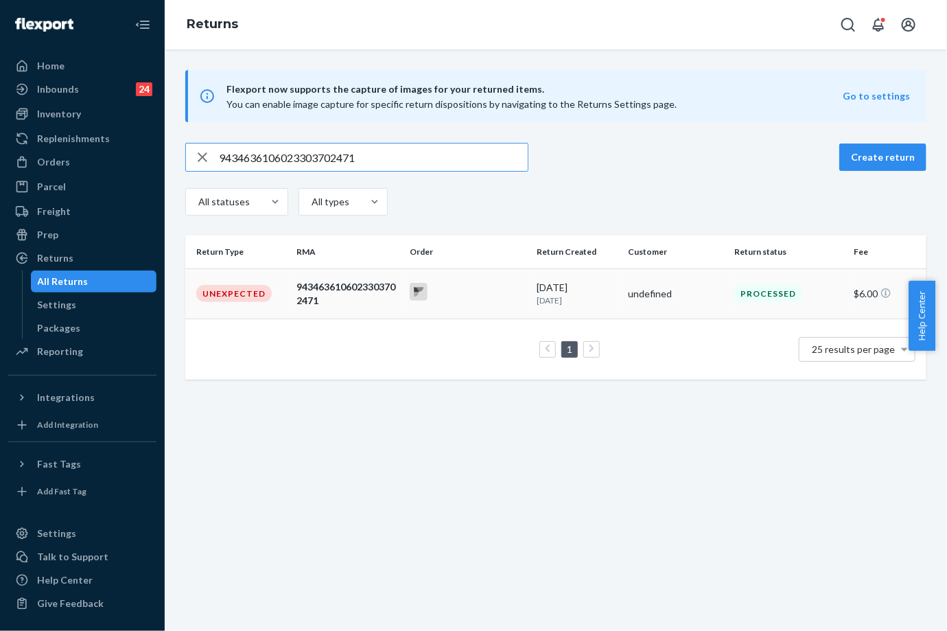
type input "9434636106023303702471"
click at [478, 298] on div at bounding box center [468, 293] width 116 height 21
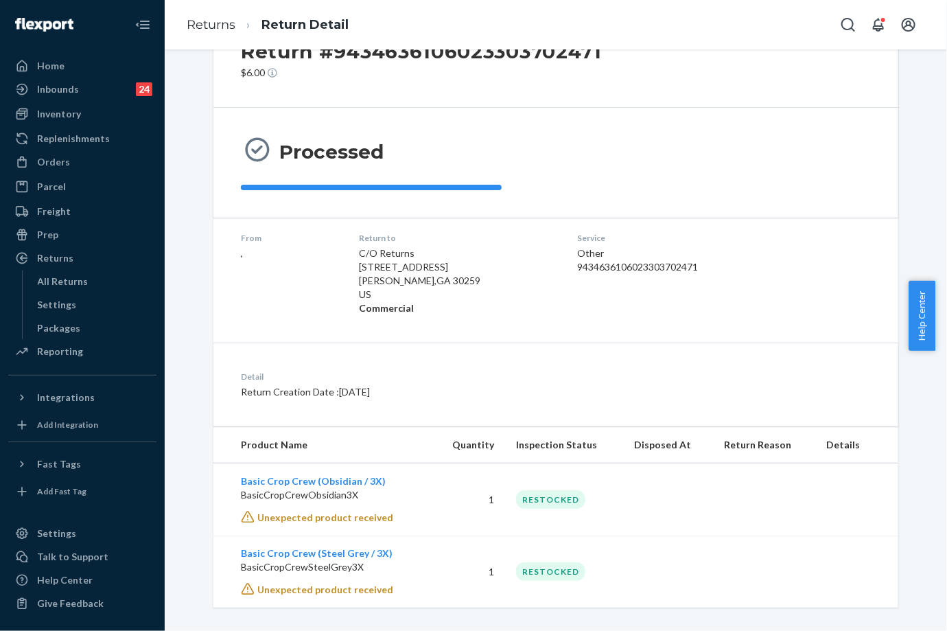
scroll to position [71, 0]
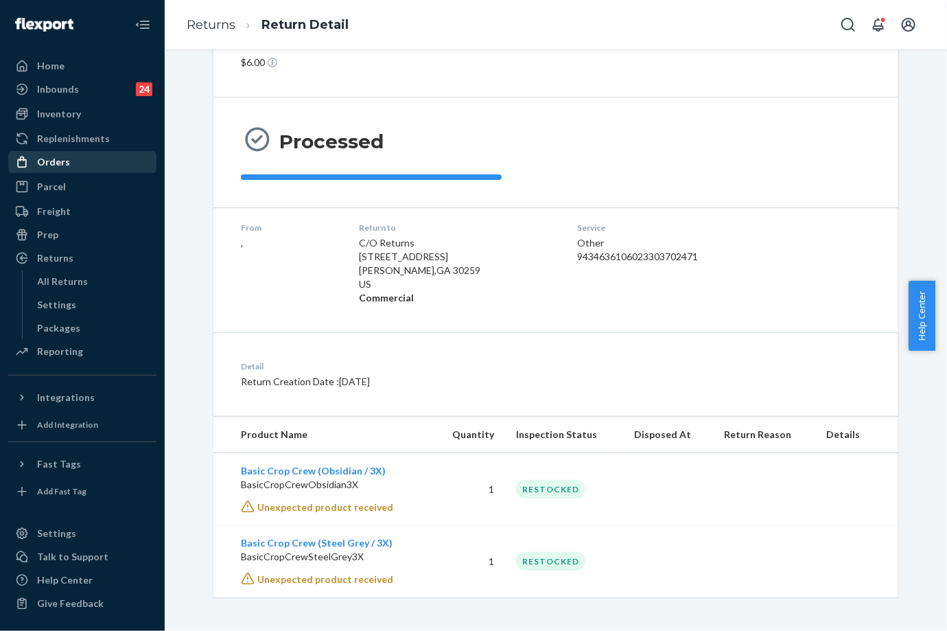
click at [65, 168] on div "Orders" at bounding box center [53, 162] width 33 height 14
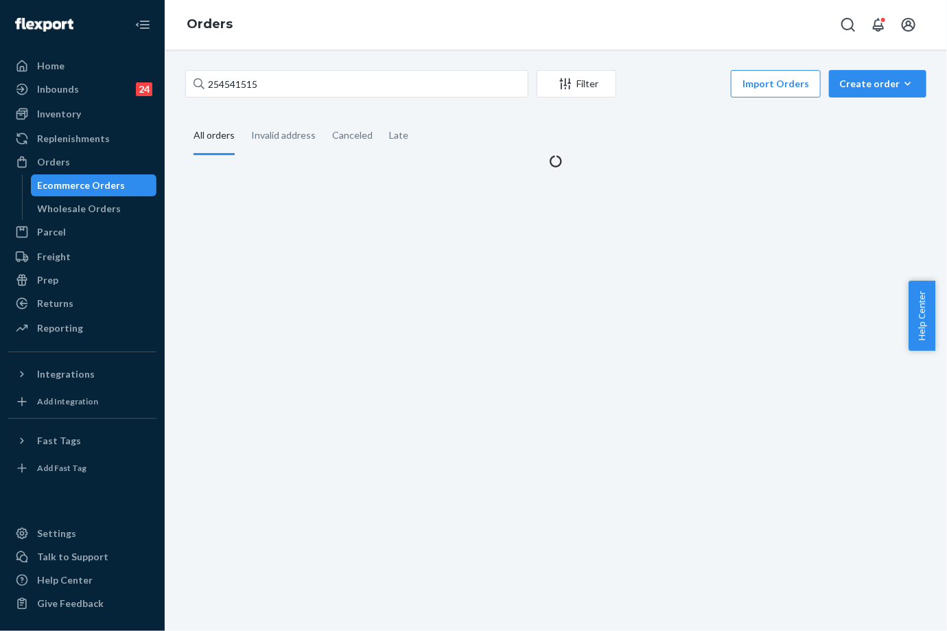
click at [259, 67] on div "254541515 Filter Import Orders Create order Ecommerce order Removal order All o…" at bounding box center [556, 339] width 783 height 581
click at [228, 98] on div "254541515 Filter Import Orders Create order Ecommerce order Removal order" at bounding box center [555, 85] width 741 height 31
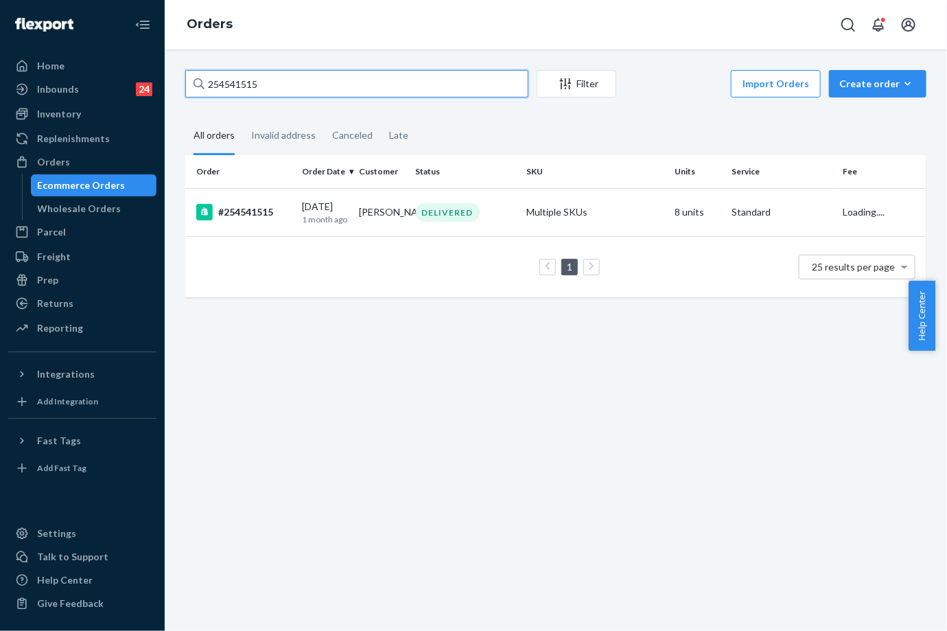
click at [242, 86] on input "254541515" at bounding box center [356, 83] width 343 height 27
paste input "825149"
type input "254825149"
click at [297, 210] on td "[DATE] [DATE]" at bounding box center [325, 212] width 57 height 48
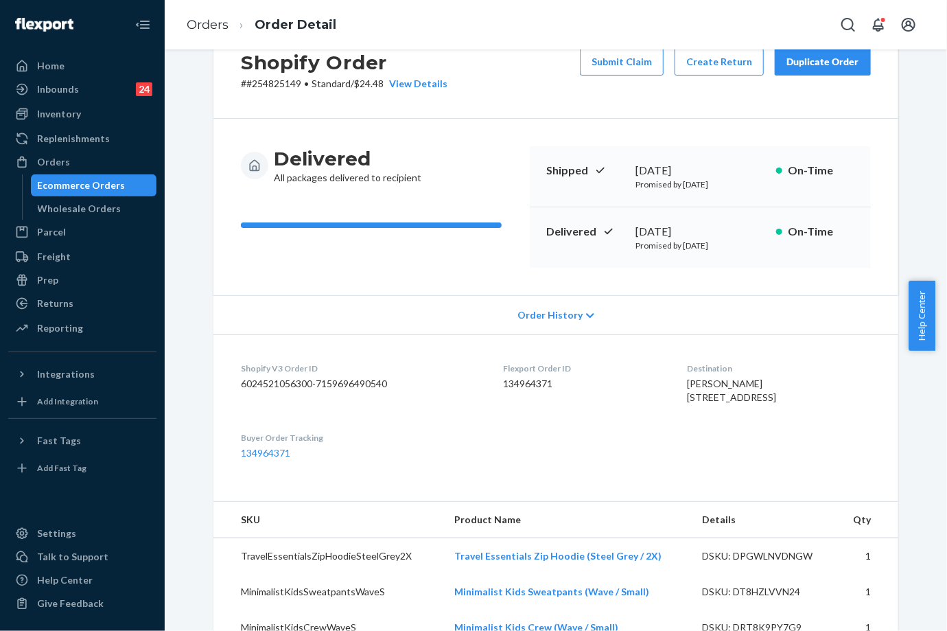
scroll to position [152, 0]
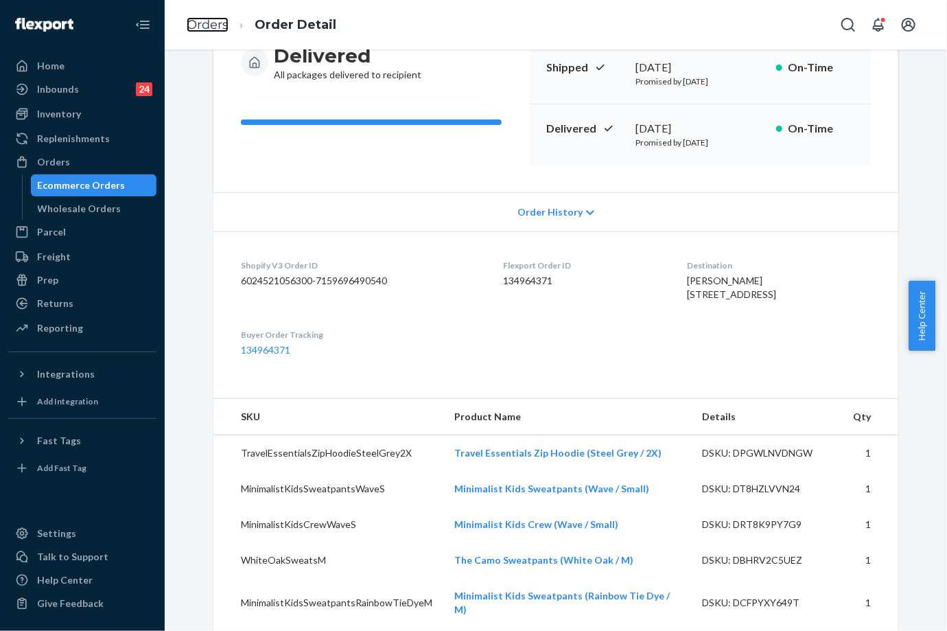
click at [195, 20] on link "Orders" at bounding box center [208, 24] width 42 height 15
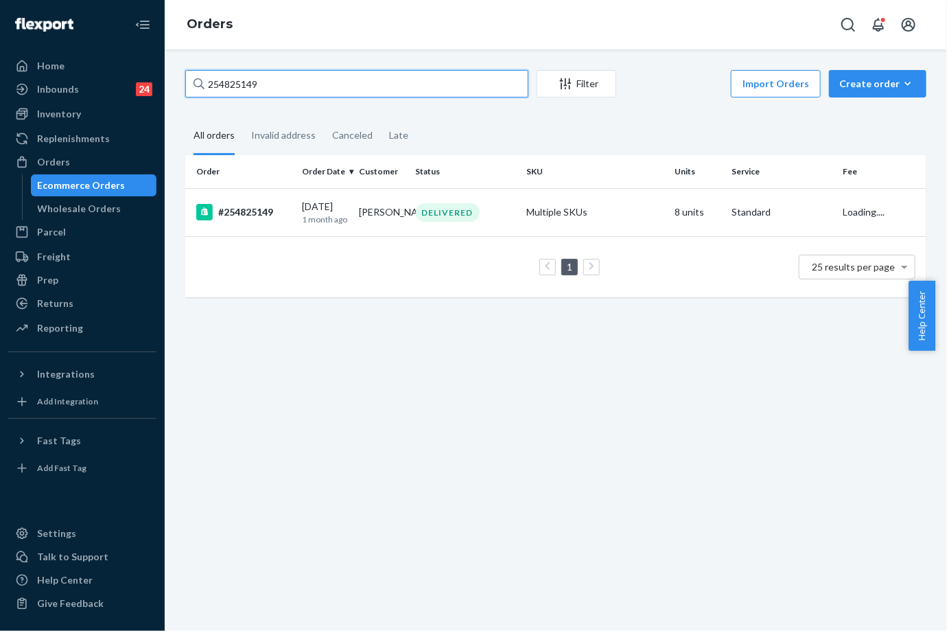
click at [227, 74] on input "254825149" at bounding box center [356, 83] width 343 height 27
paste input "125605"
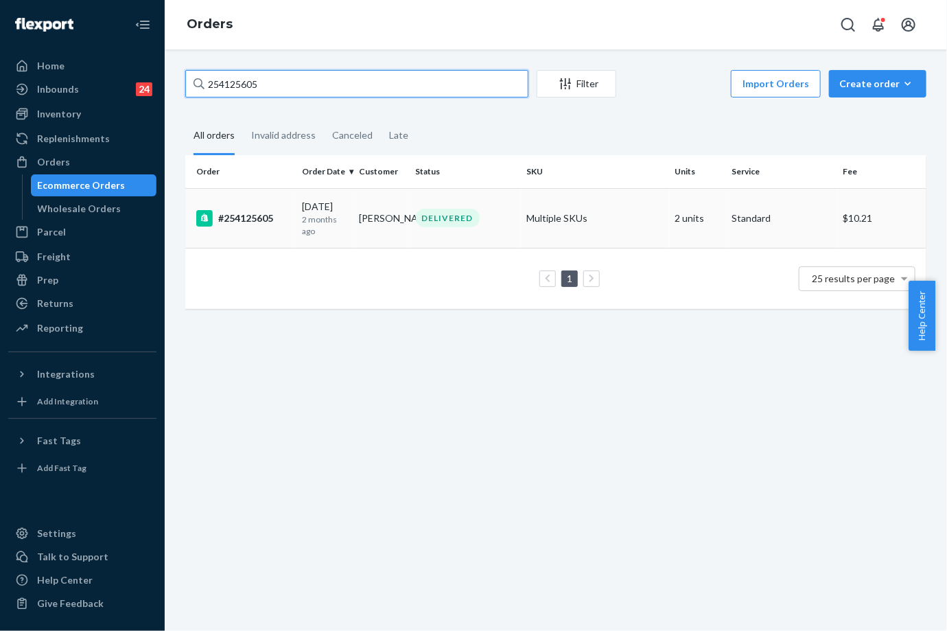
type input "254125605"
click at [397, 216] on td "[PERSON_NAME]" at bounding box center [382, 218] width 57 height 60
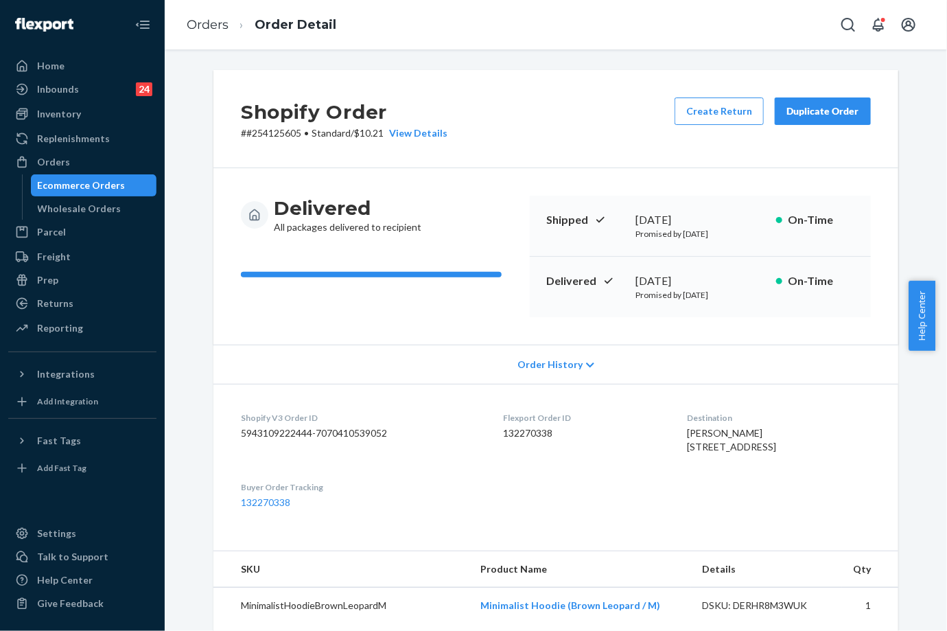
click at [839, 106] on div "Duplicate Order" at bounding box center [823, 111] width 73 height 14
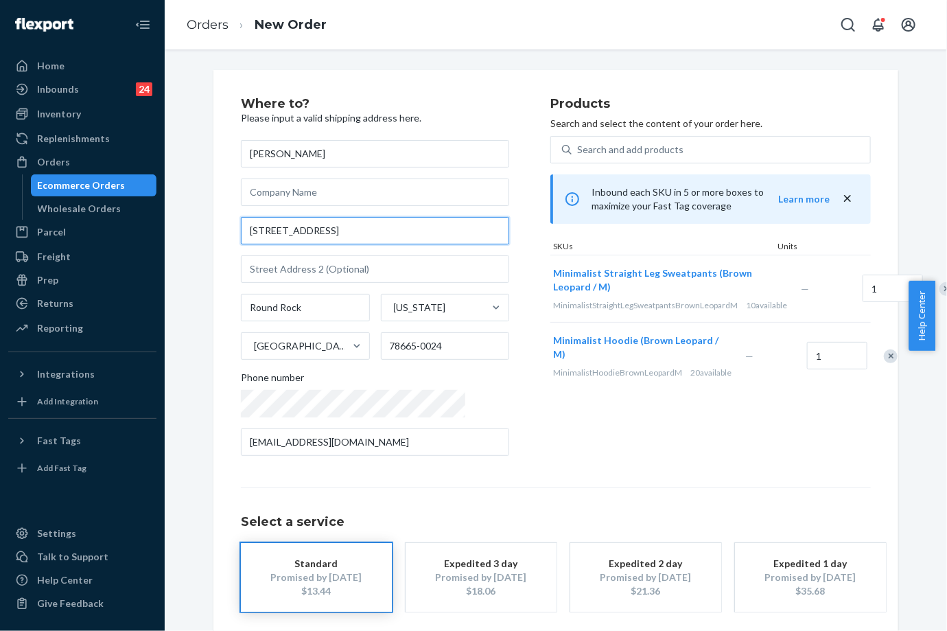
drag, startPoint x: 389, startPoint y: 235, endPoint x: 183, endPoint y: 246, distance: 206.9
click at [183, 246] on div "Where to? Please input a valid shipping address here. [PERSON_NAME] [STREET_ADD…" at bounding box center [556, 382] width 762 height 624
paste input "[STREET_ADDRESS]"
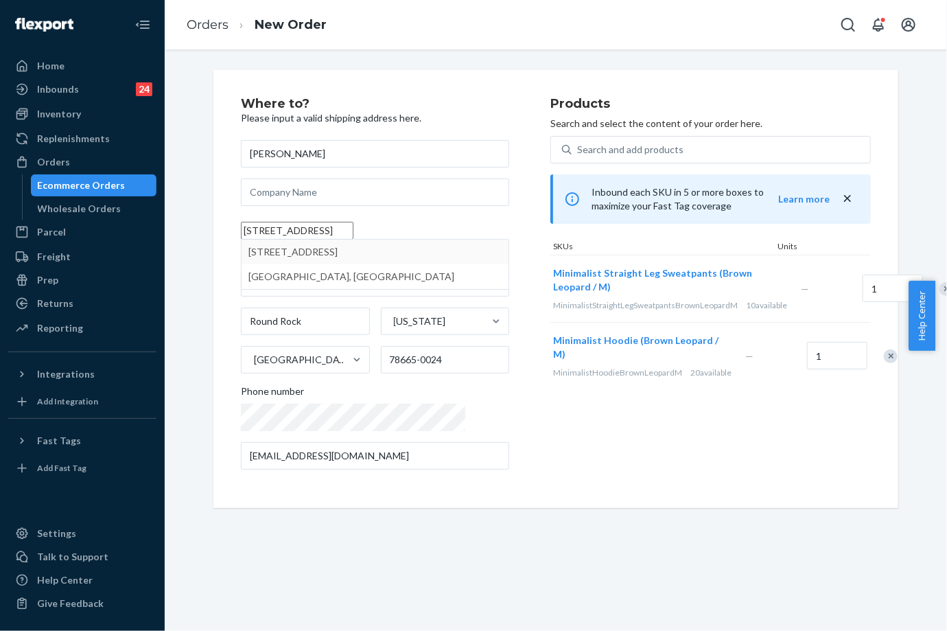
type input "[STREET_ADDRESS]"
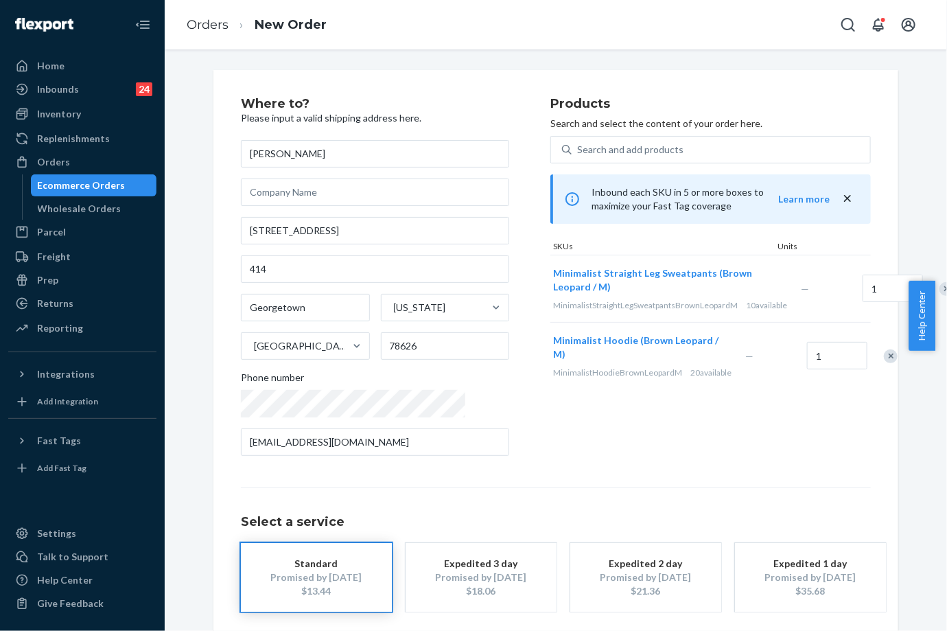
click at [707, 463] on div "Products Search and select the content of your order here. Search and add produ…" at bounding box center [711, 281] width 321 height 369
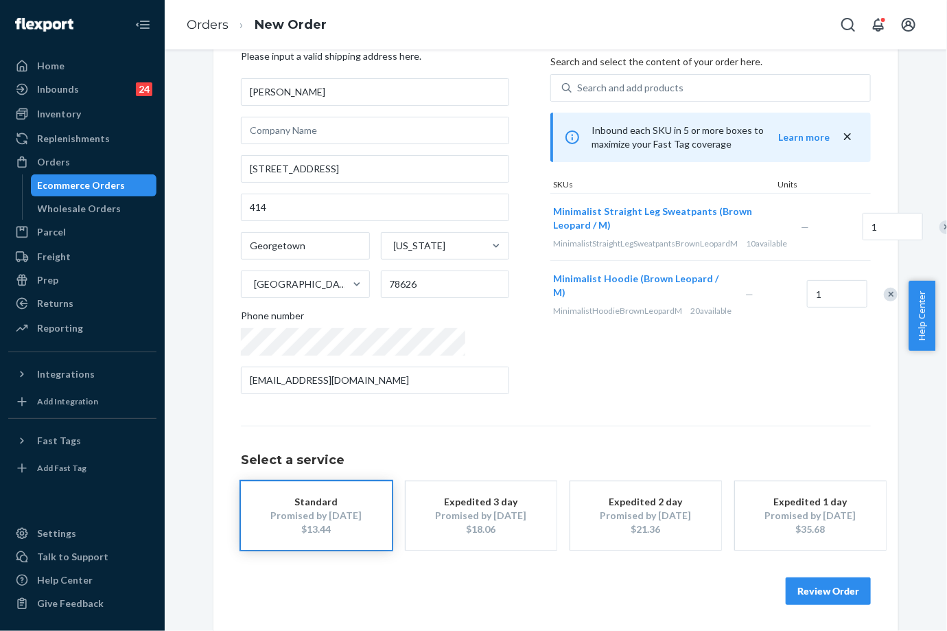
scroll to position [62, 0]
click at [824, 586] on button "Review Order" at bounding box center [828, 590] width 85 height 27
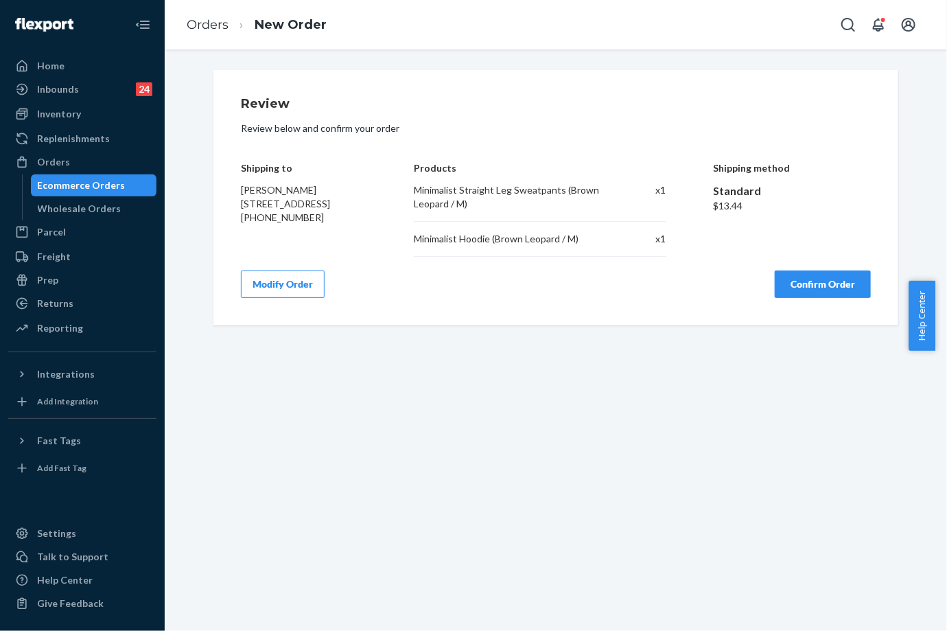
click at [832, 283] on button "Confirm Order" at bounding box center [823, 283] width 96 height 27
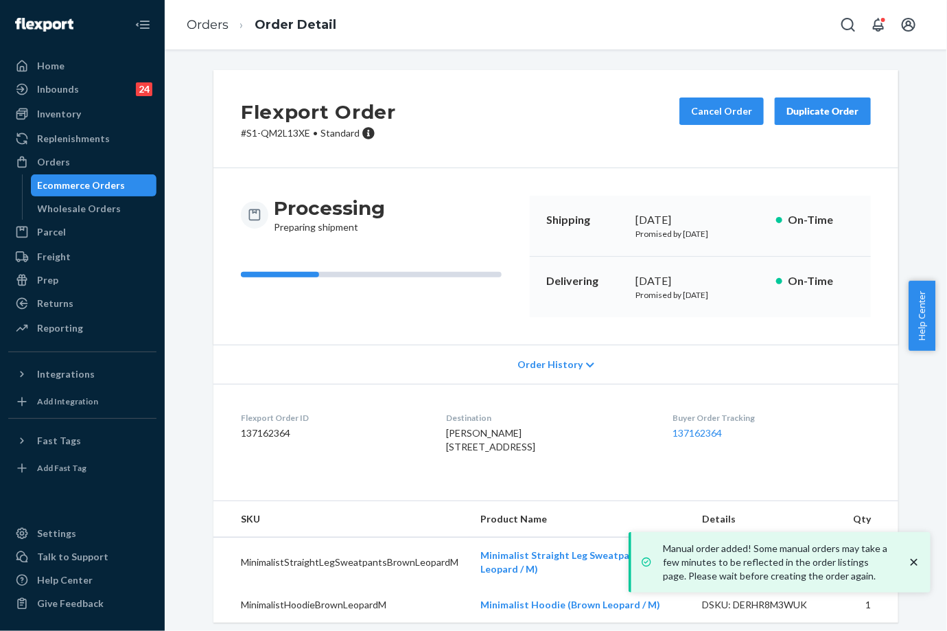
drag, startPoint x: 631, startPoint y: 276, endPoint x: 680, endPoint y: 273, distance: 49.5
click at [680, 273] on div "Delivering [DATE] Promised by [DATE] On-Time" at bounding box center [700, 287] width 341 height 60
copy div "[DATE],"
drag, startPoint x: 686, startPoint y: 404, endPoint x: 741, endPoint y: 433, distance: 62.6
click at [741, 433] on dl "Flexport Order ID 137162364 Destination [PERSON_NAME] [STREET_ADDRESS] US Buyer…" at bounding box center [555, 435] width 685 height 103
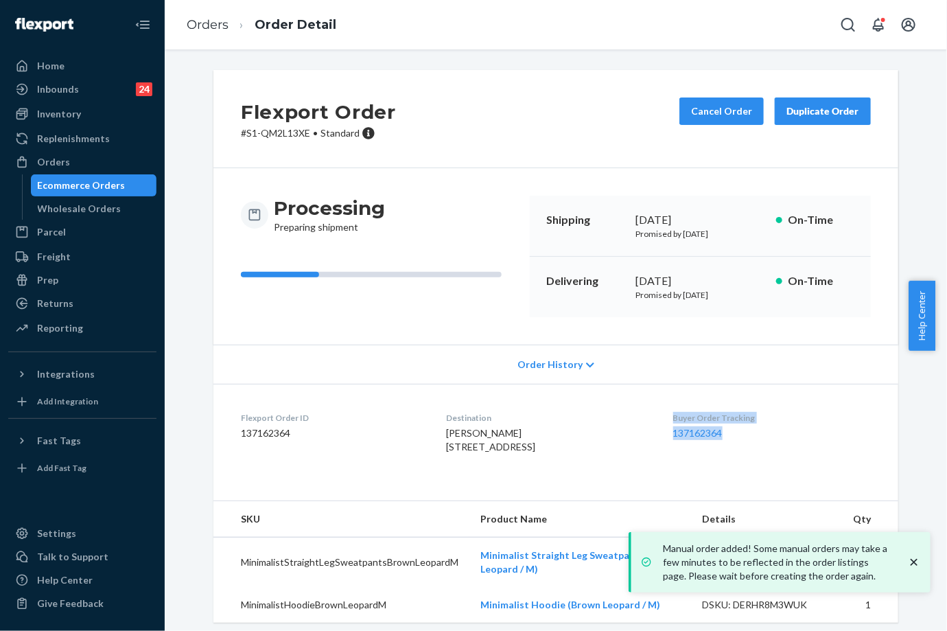
copy div "Buyer Order Tracking 137162364"
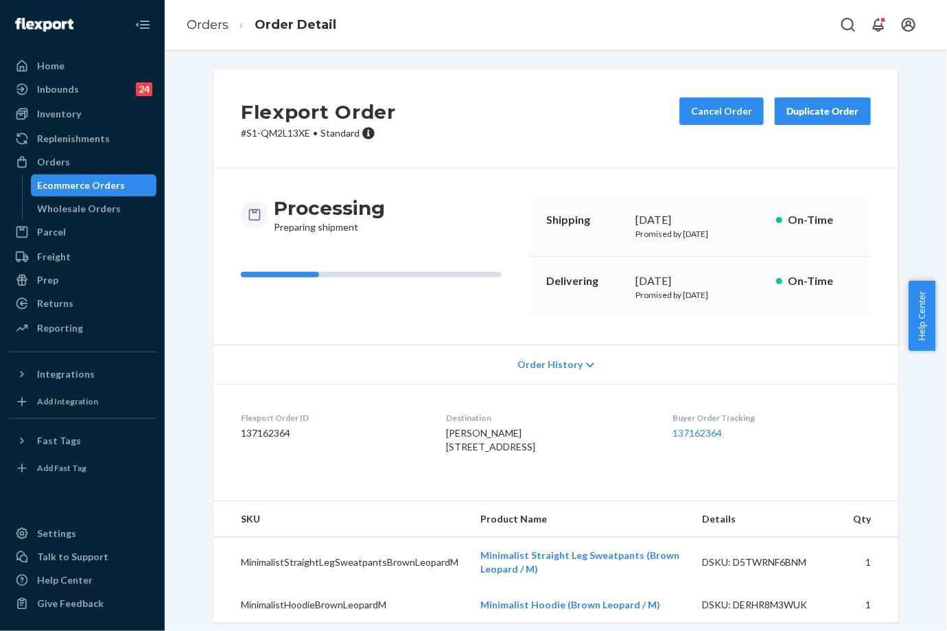
click at [202, 36] on ol "Orders Order Detail" at bounding box center [262, 25] width 172 height 41
click at [204, 23] on link "Orders" at bounding box center [208, 24] width 42 height 15
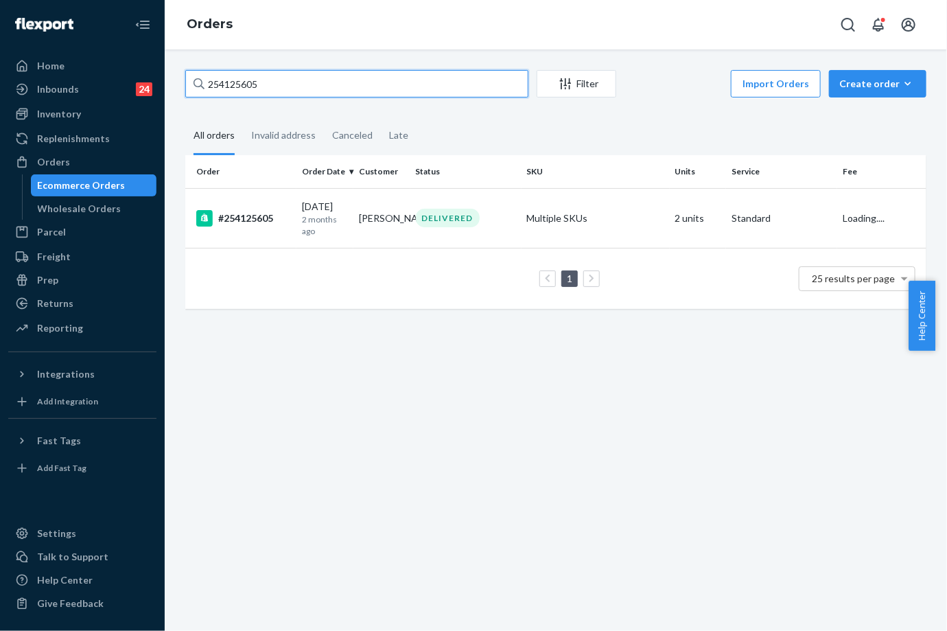
click at [276, 86] on input "254125605" at bounding box center [356, 83] width 343 height 27
paste input "5206414"
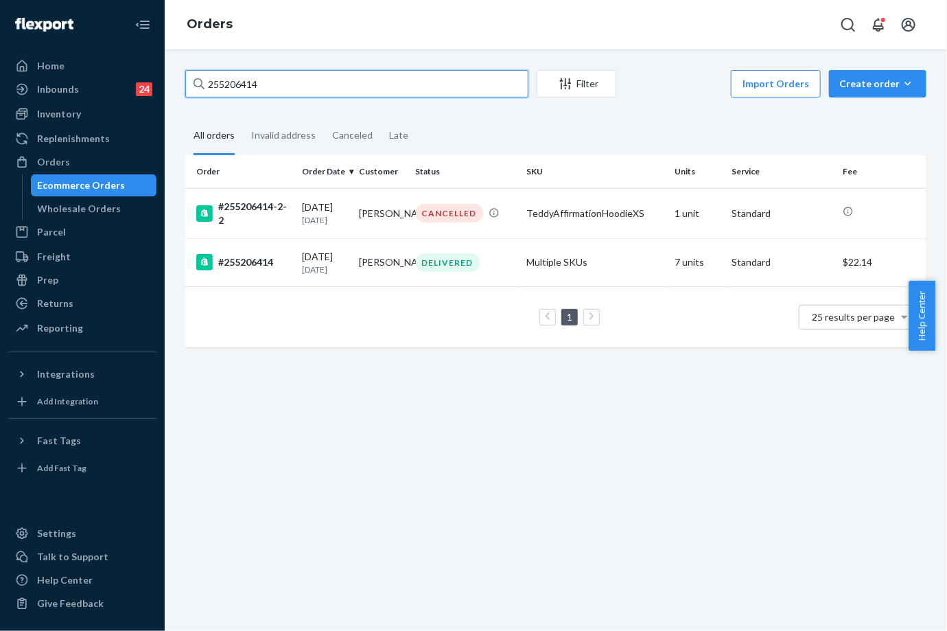
click at [248, 74] on input "255206414" at bounding box center [356, 83] width 343 height 27
paste input "167183"
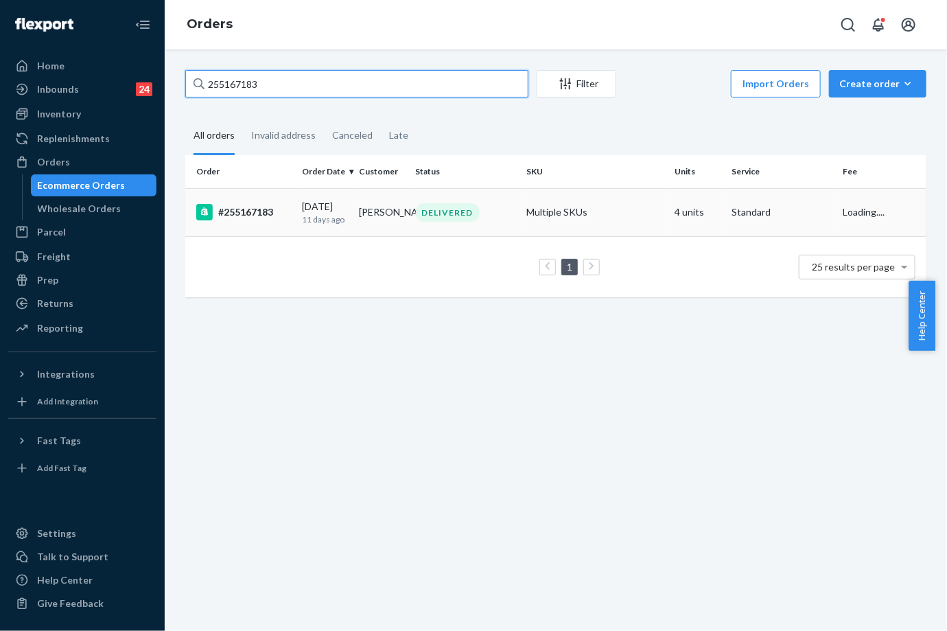
type input "255167183"
click at [438, 218] on div "DELIVERED" at bounding box center [448, 212] width 64 height 19
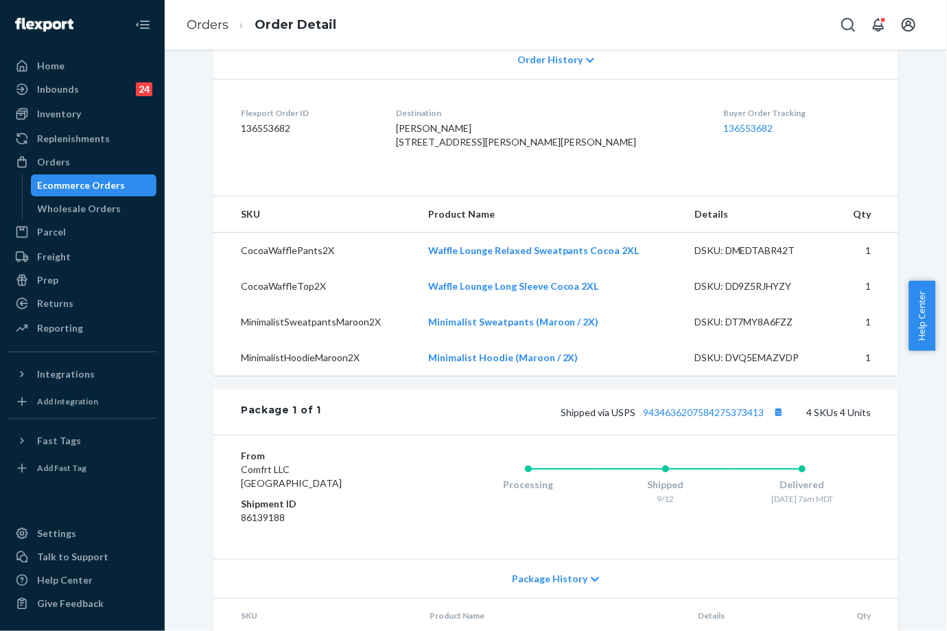
scroll to position [493, 0]
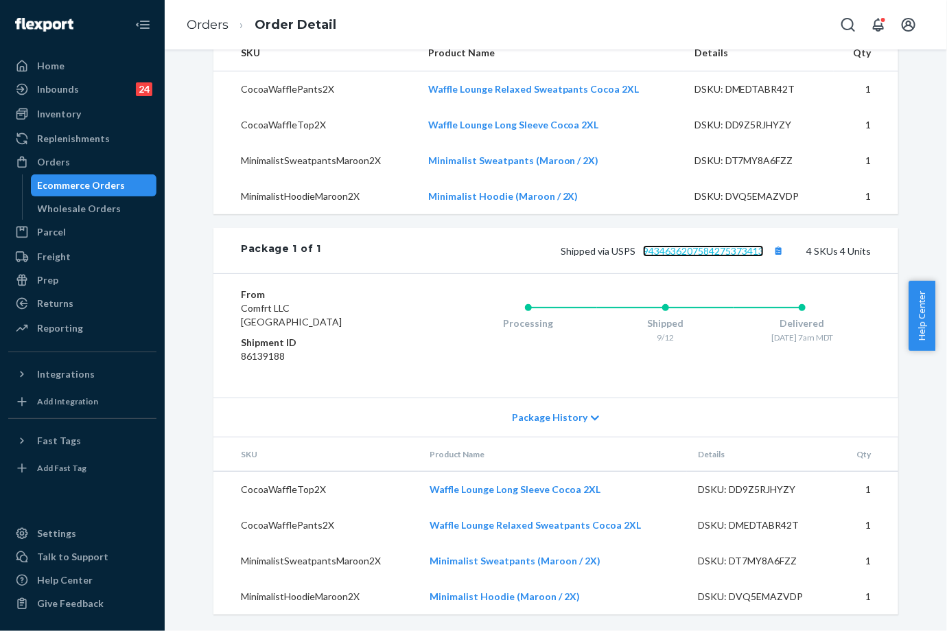
click at [692, 253] on link "9434636207584275373413" at bounding box center [703, 251] width 121 height 12
click at [196, 24] on link "Orders" at bounding box center [208, 24] width 42 height 15
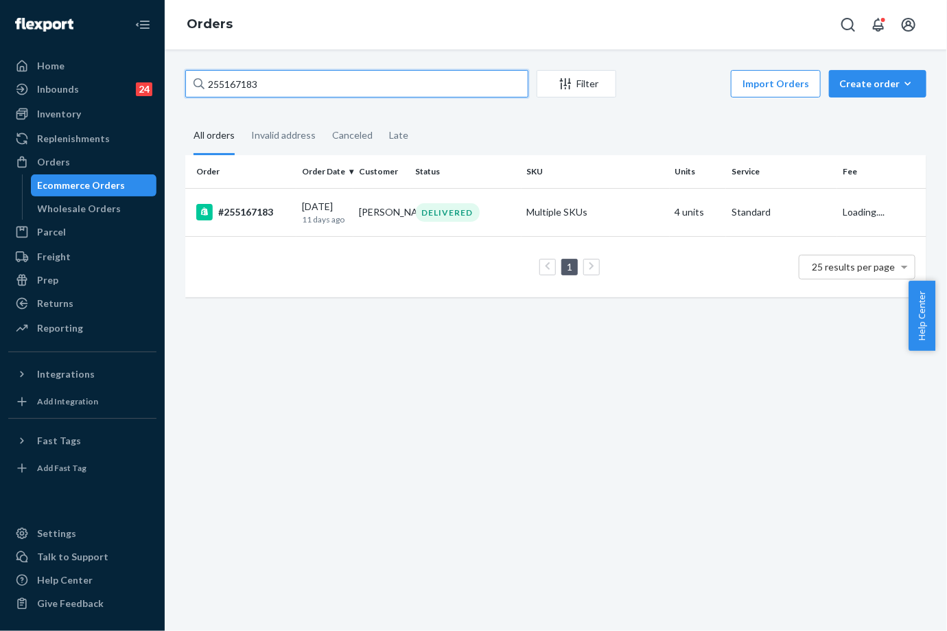
click at [239, 89] on input "255167183" at bounding box center [356, 83] width 343 height 27
click at [238, 88] on input "255167183" at bounding box center [356, 83] width 343 height 27
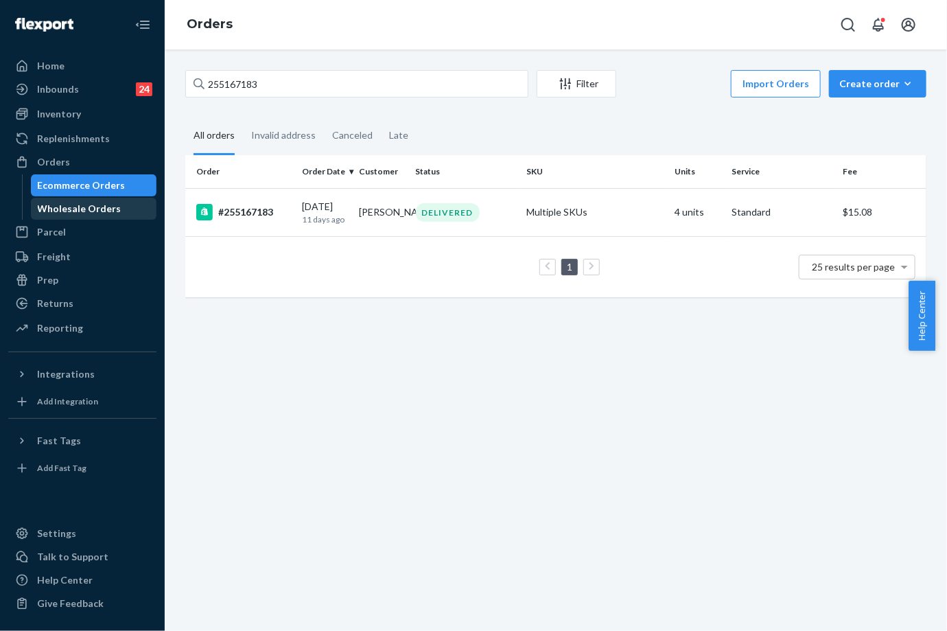
click at [97, 210] on div "Wholesale Orders" at bounding box center [80, 209] width 84 height 14
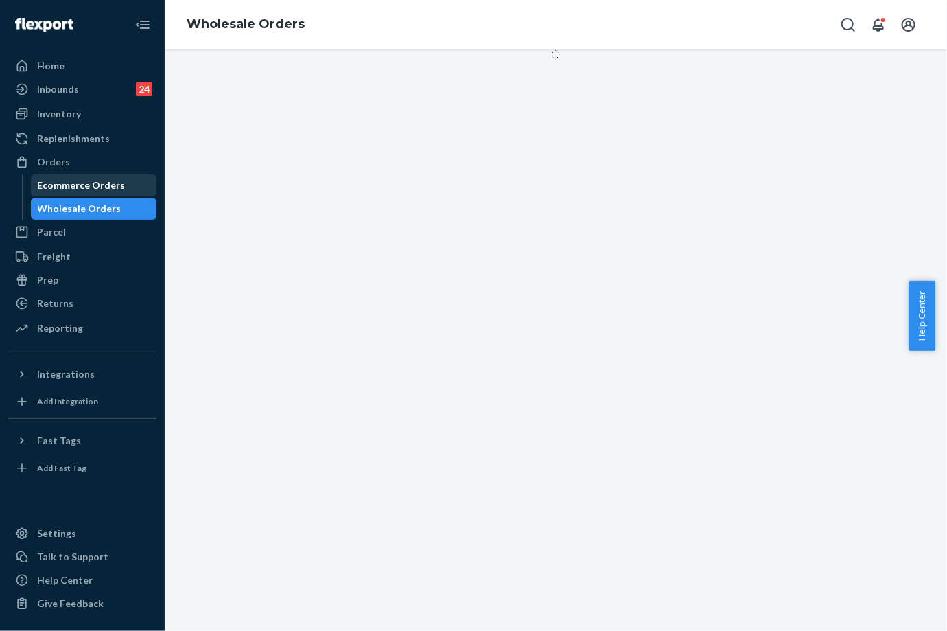
click at [93, 181] on div "Ecommerce Orders" at bounding box center [82, 185] width 88 height 14
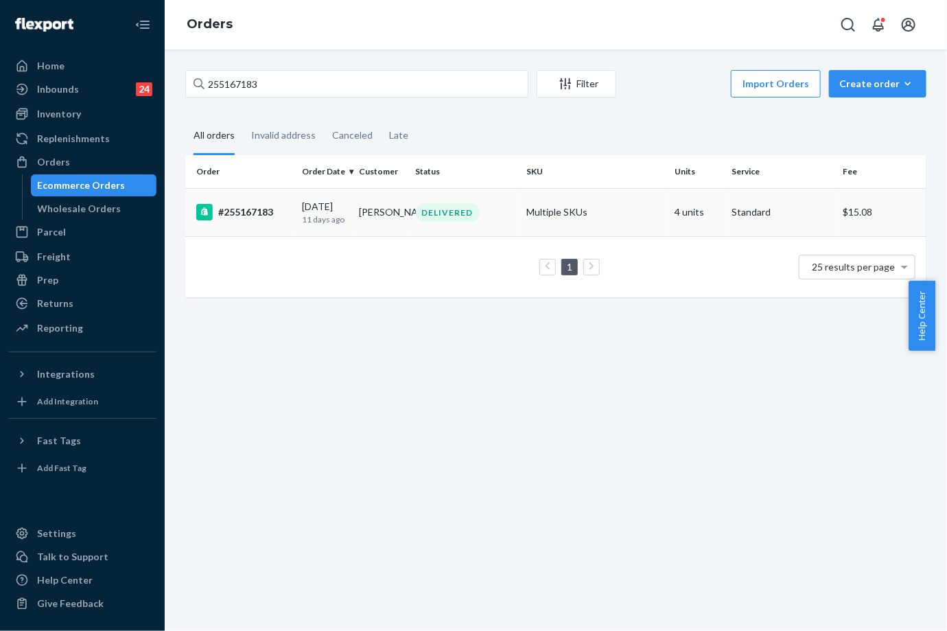
click at [270, 213] on div "#255167183" at bounding box center [243, 212] width 95 height 16
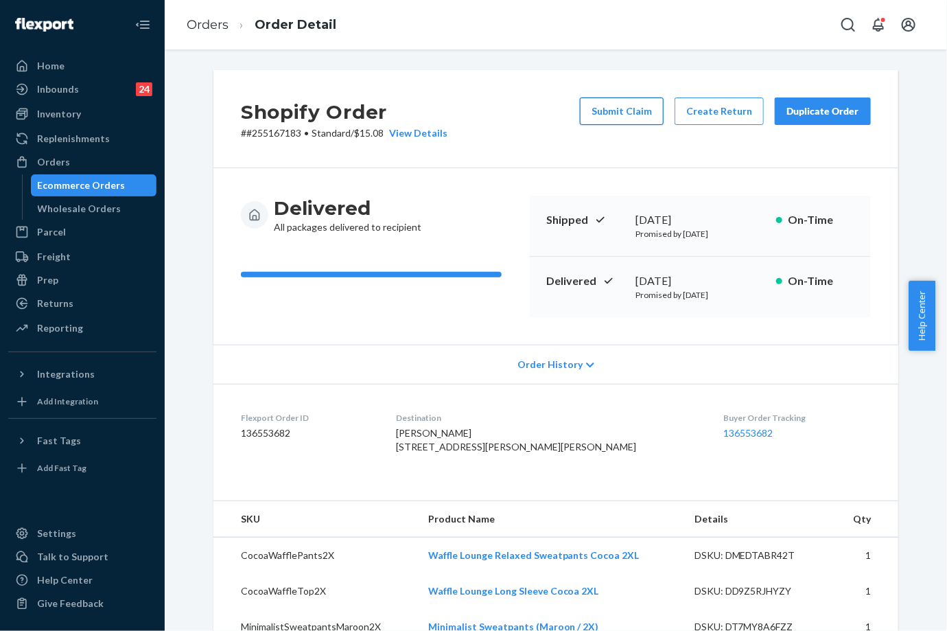
click at [608, 111] on button "Submit Claim" at bounding box center [622, 110] width 84 height 27
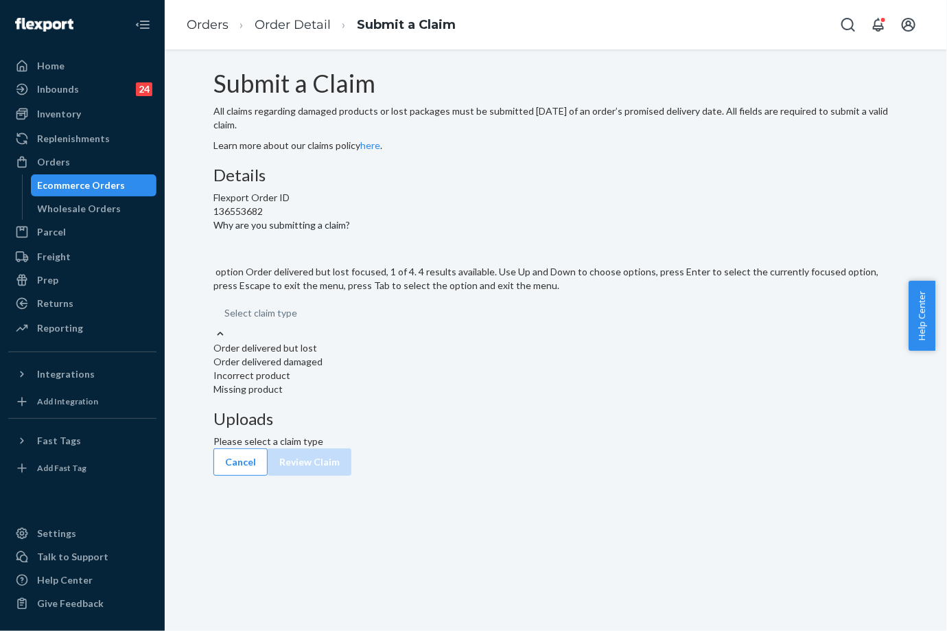
click at [227, 341] on div at bounding box center [220, 334] width 14 height 14
click at [226, 320] on input "Why are you submitting a claim? option Order delivered but lost focused, 1 of 4…" at bounding box center [224, 313] width 1 height 14
click at [428, 369] on div "Order delivered damaged" at bounding box center [555, 362] width 685 height 14
click at [226, 320] on input "Why are you submitting a claim? option Order delivered damaged focused, 2 of 4.…" at bounding box center [224, 313] width 1 height 14
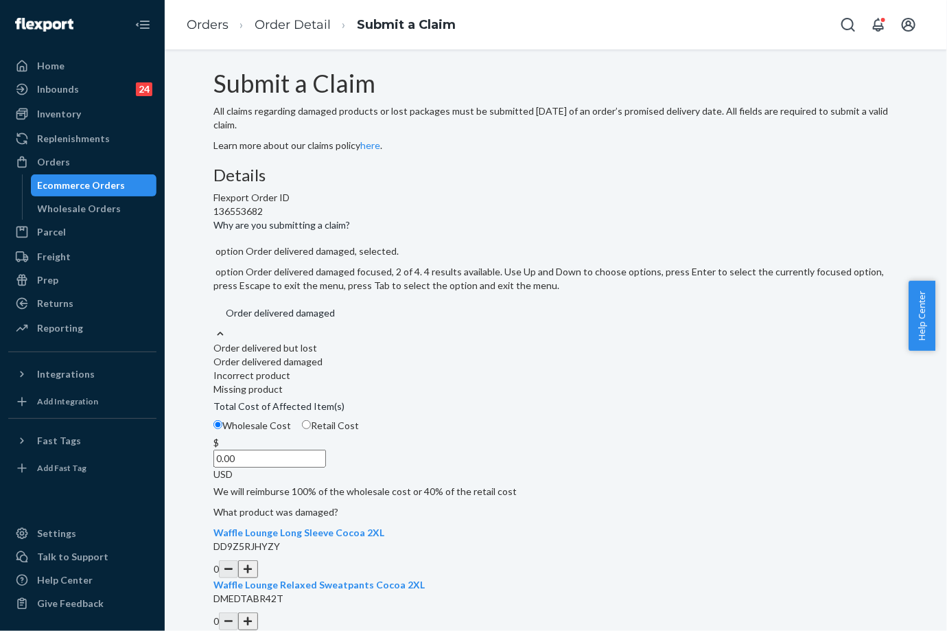
click at [441, 327] on div "Order delivered damaged" at bounding box center [555, 312] width 685 height 27
click at [226, 320] on input "Why are you submitting a claim? option Order delivered damaged, selected. optio…" at bounding box center [224, 313] width 1 height 14
click at [404, 396] on div "Missing product" at bounding box center [555, 389] width 685 height 14
click at [226, 320] on input "Why are you submitting a claim? option Order delivered damaged, selected. optio…" at bounding box center [224, 313] width 1 height 14
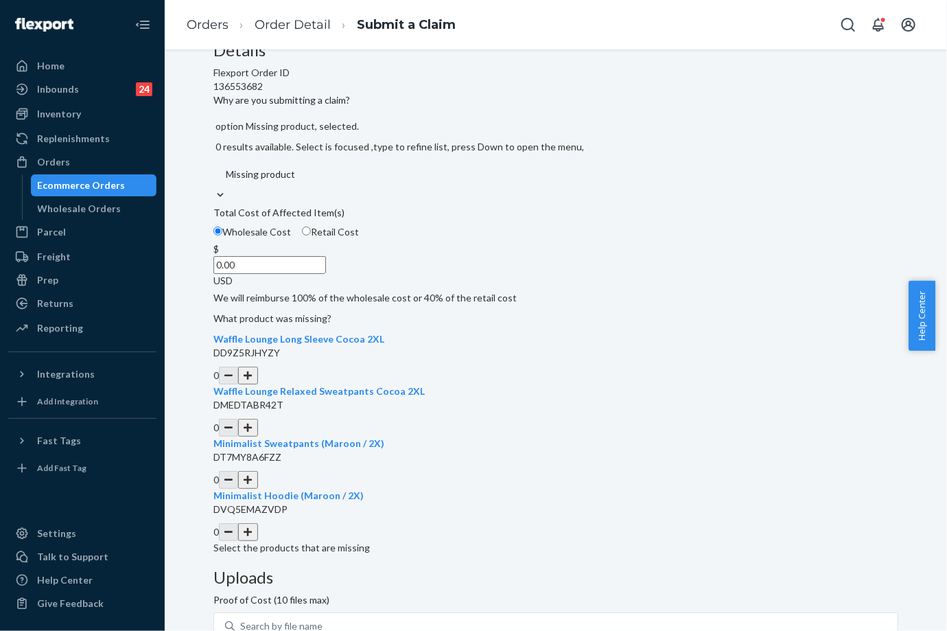
scroll to position [249, 0]
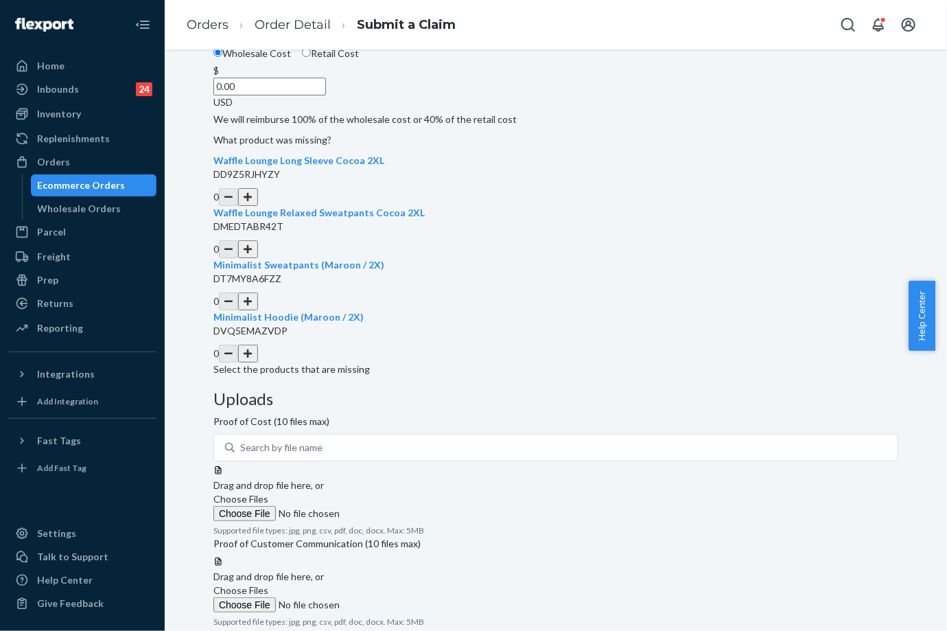
drag, startPoint x: 487, startPoint y: 367, endPoint x: 473, endPoint y: 423, distance: 57.9
click at [257, 310] on button "button" at bounding box center [247, 301] width 19 height 18
click at [257, 362] on button "button" at bounding box center [247, 354] width 19 height 18
click at [326, 95] on input "0.00" at bounding box center [269, 87] width 113 height 18
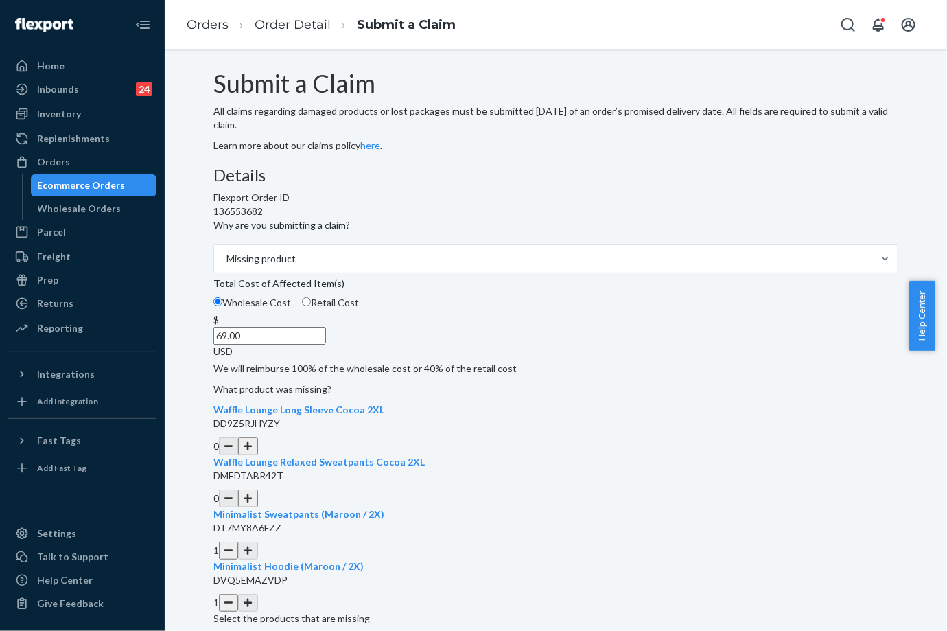
type input "69.00"
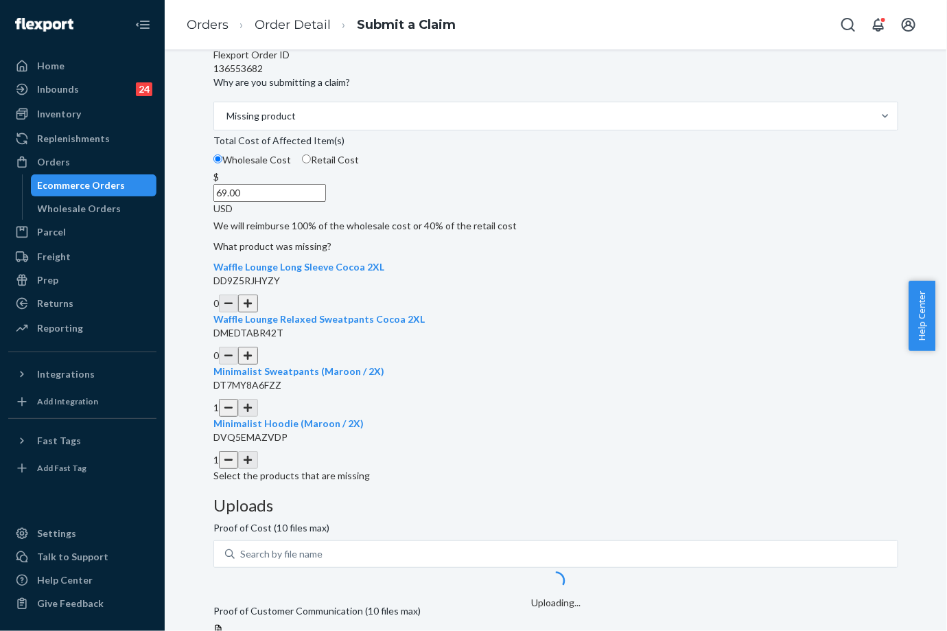
scroll to position [229, 0]
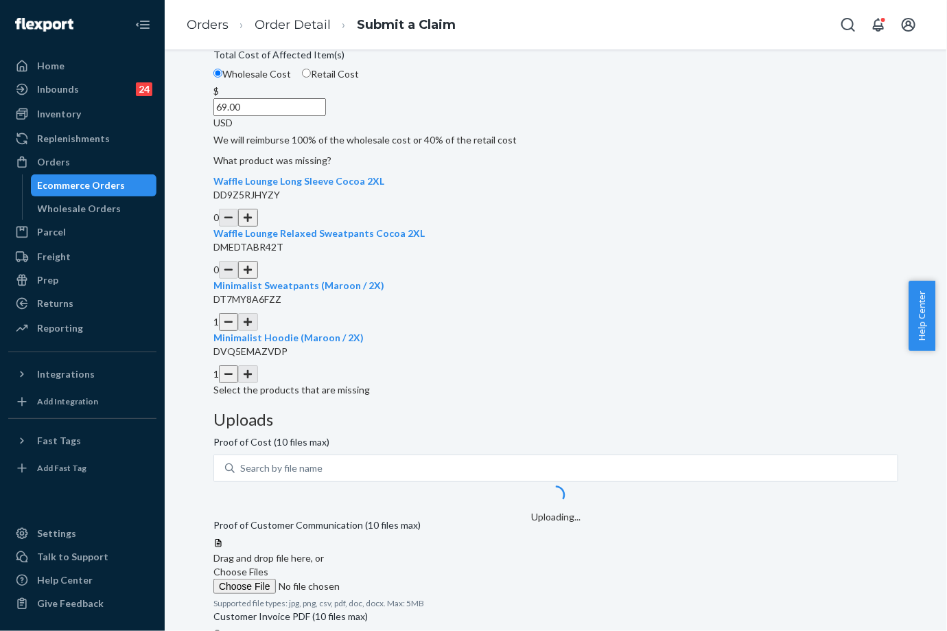
click at [400, 579] on input "Choose Files" at bounding box center [306, 586] width 187 height 15
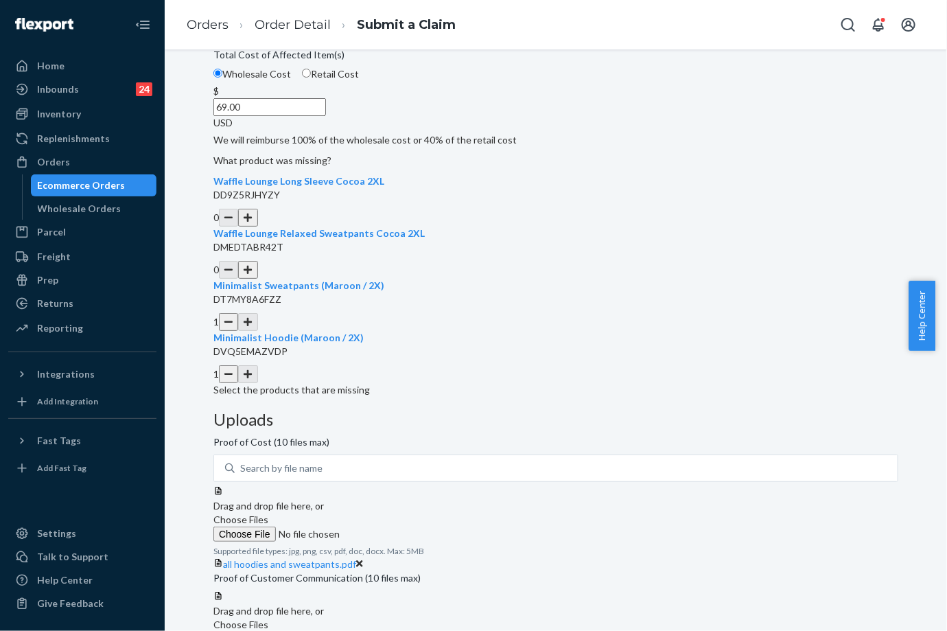
click at [693, 590] on div at bounding box center [555, 590] width 685 height 0
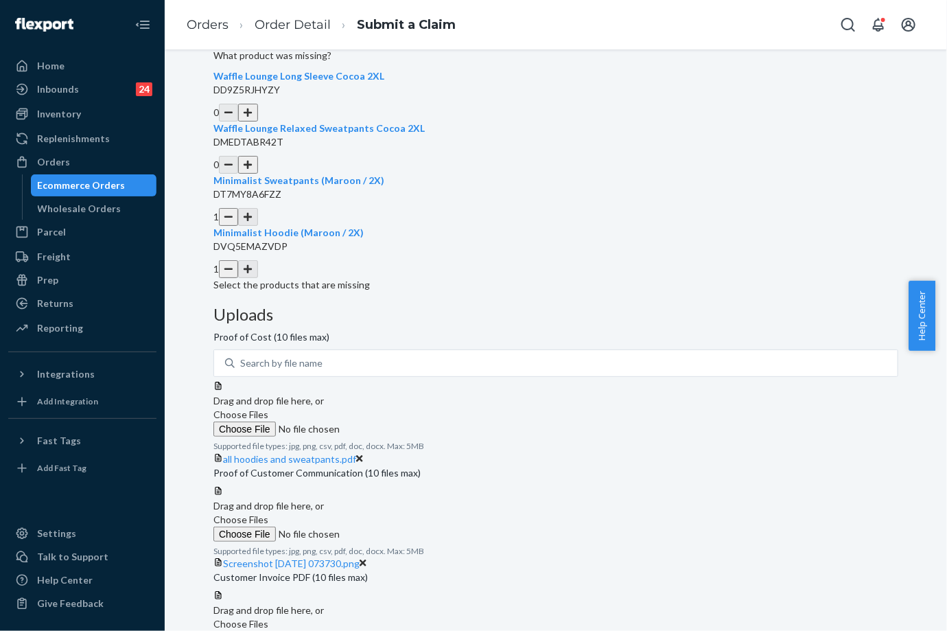
scroll to position [410, 0]
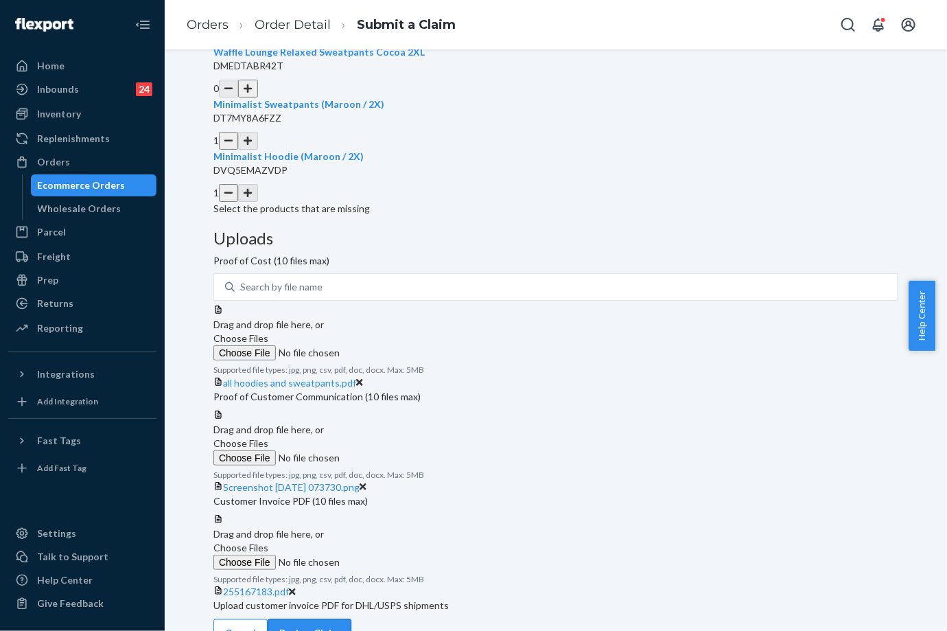
click at [351, 619] on button "Review Claim" at bounding box center [310, 632] width 84 height 27
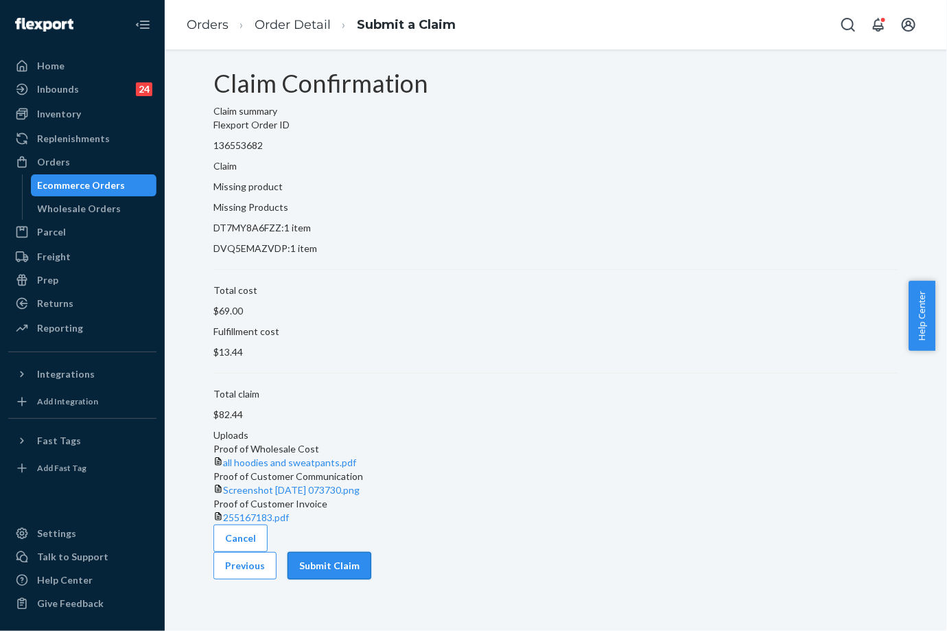
click at [371, 577] on button "Submit Claim" at bounding box center [330, 565] width 84 height 27
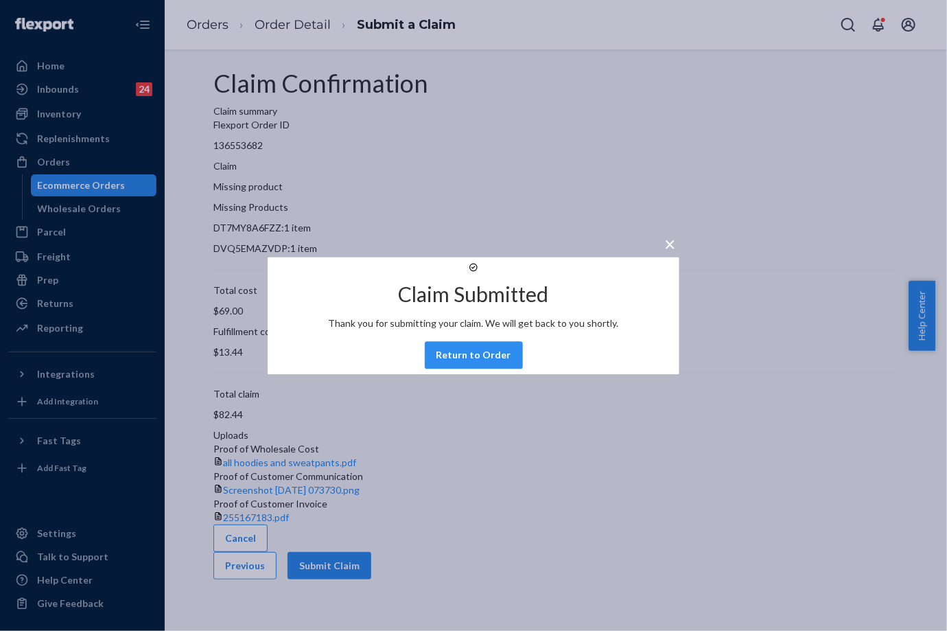
click at [223, 24] on div "× Claim Submitted Thank you for submitting your claim. We will get back to you …" at bounding box center [473, 315] width 947 height 631
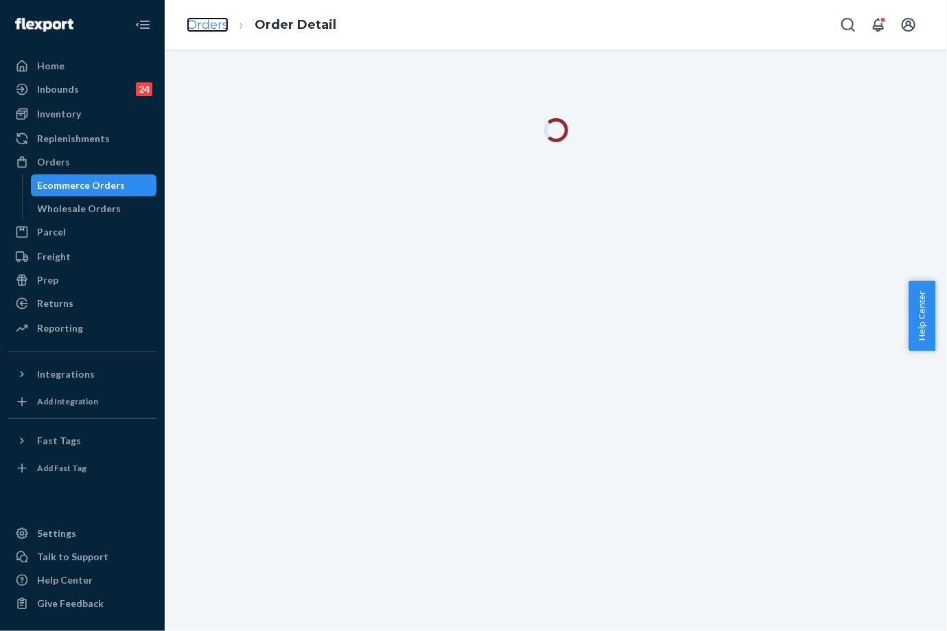
click at [211, 17] on link "Orders" at bounding box center [208, 24] width 42 height 15
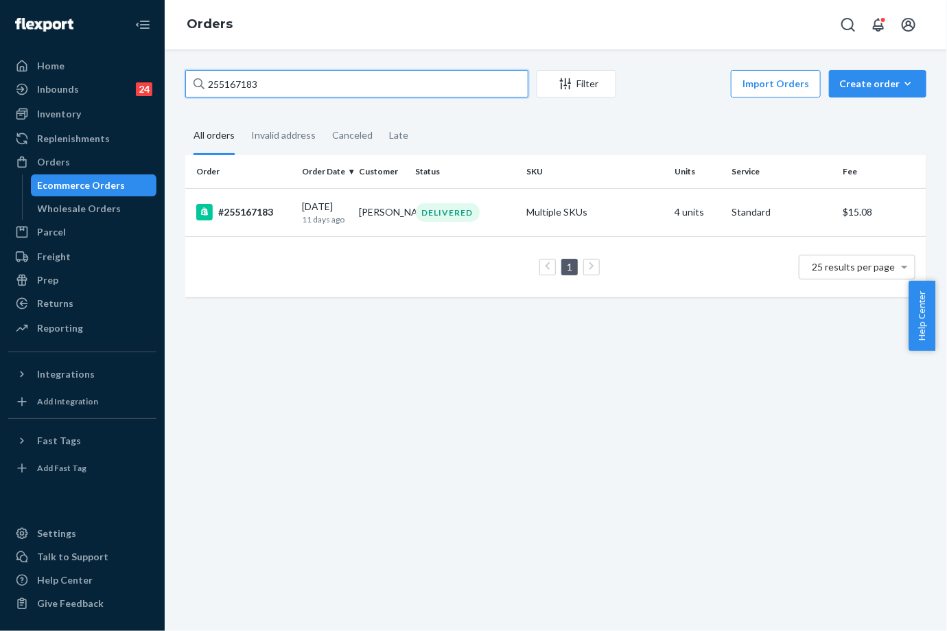
click at [266, 79] on input "255167183" at bounding box center [356, 83] width 343 height 27
click at [266, 80] on input "255167183" at bounding box center [356, 83] width 343 height 27
paste input "37730"
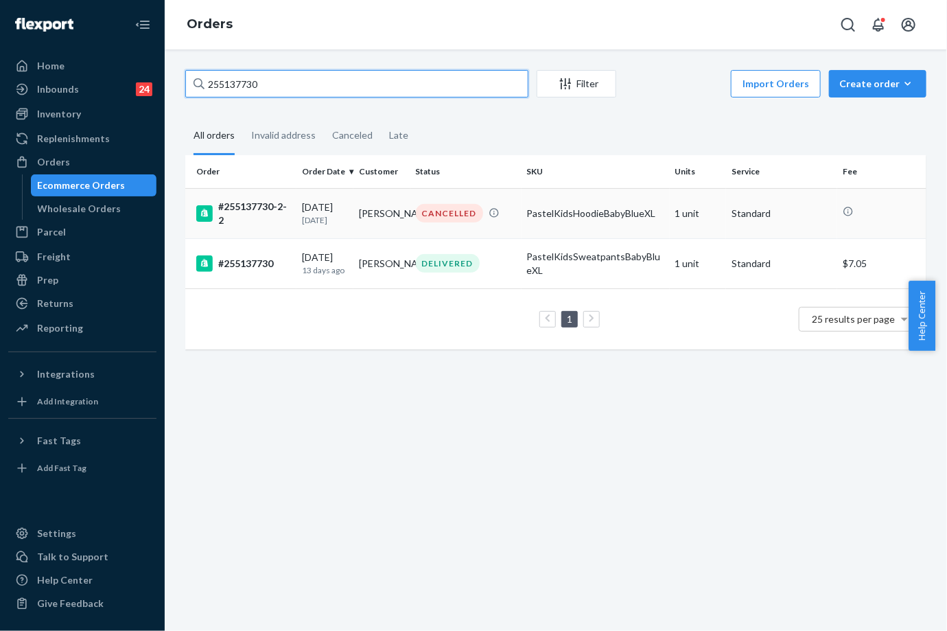
type input "255137730"
click at [420, 216] on div "CANCELLED" at bounding box center [449, 213] width 67 height 19
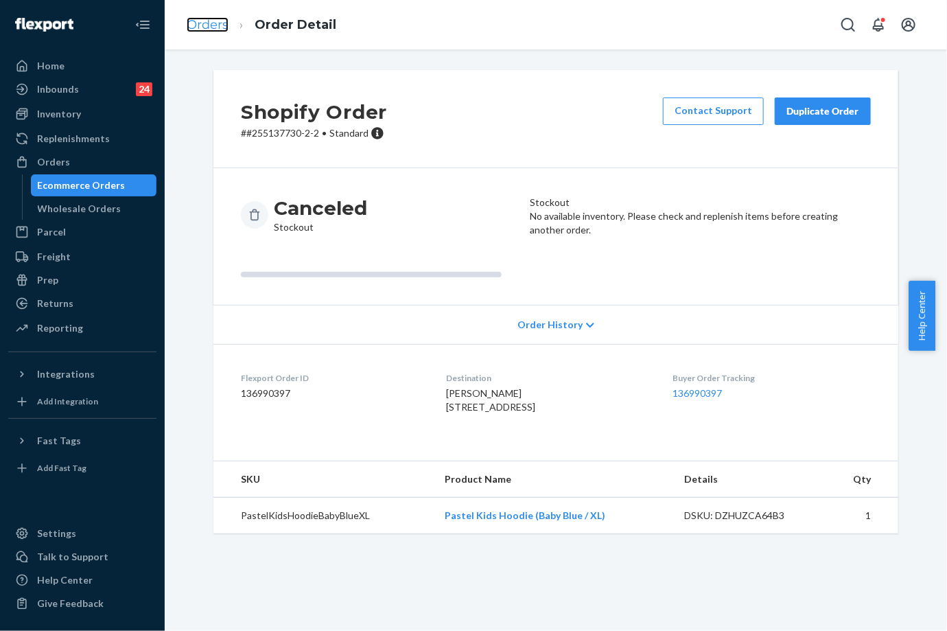
click at [204, 23] on link "Orders" at bounding box center [208, 24] width 42 height 15
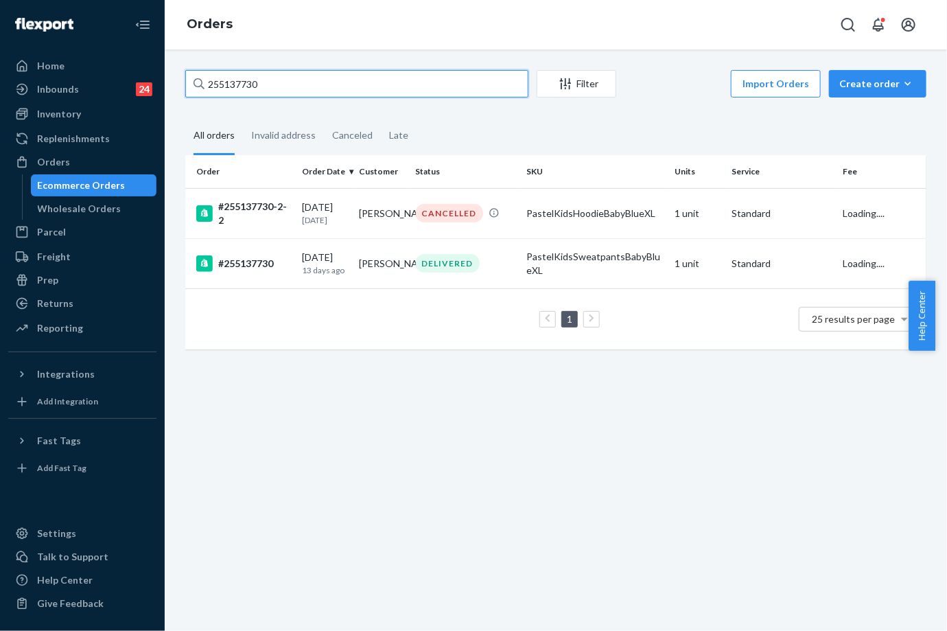
click at [251, 84] on input "255137730" at bounding box center [356, 83] width 343 height 27
paste input "18847"
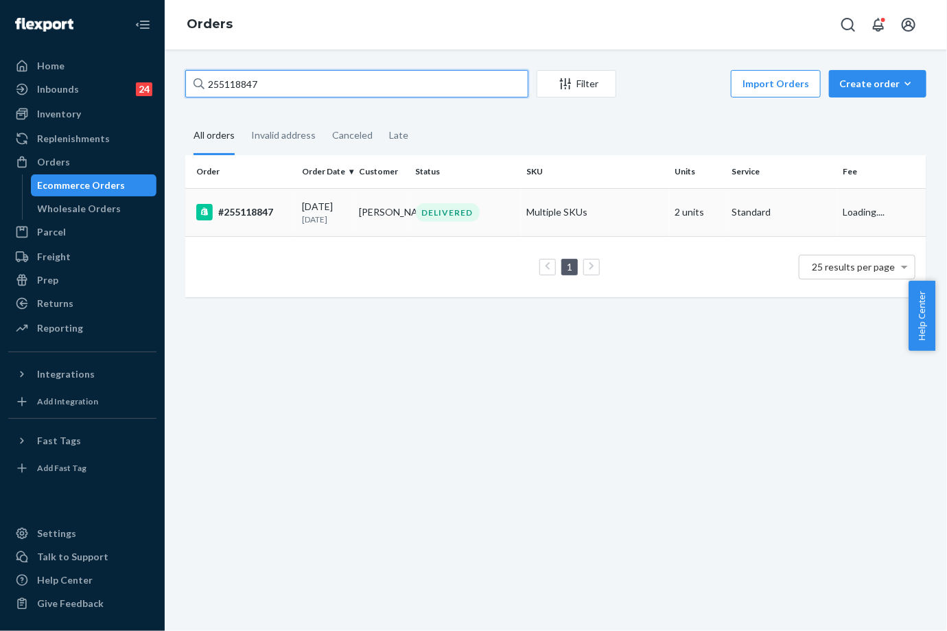
type input "255118847"
click at [325, 215] on p "[DATE]" at bounding box center [325, 219] width 46 height 12
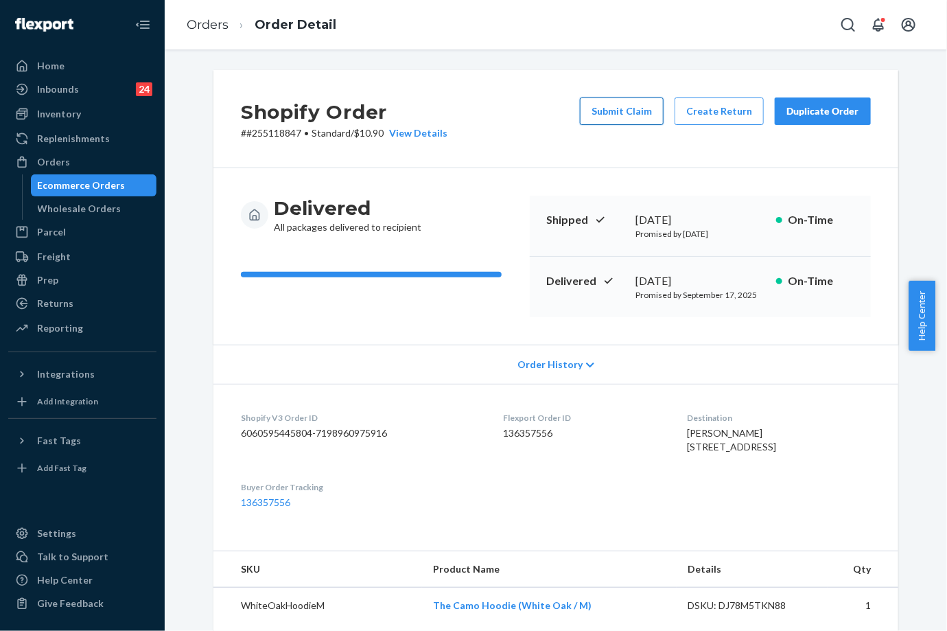
click at [632, 117] on button "Submit Claim" at bounding box center [622, 110] width 84 height 27
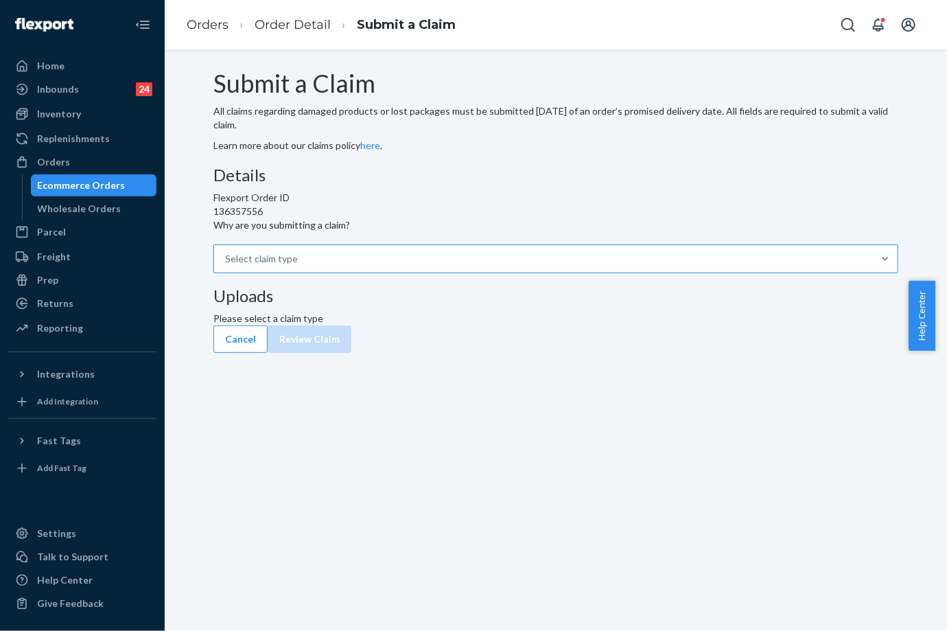
click at [298, 266] on div "Select claim type" at bounding box center [261, 259] width 73 height 14
click at [227, 266] on input "Why are you submitting a claim? Select claim type" at bounding box center [225, 259] width 1 height 14
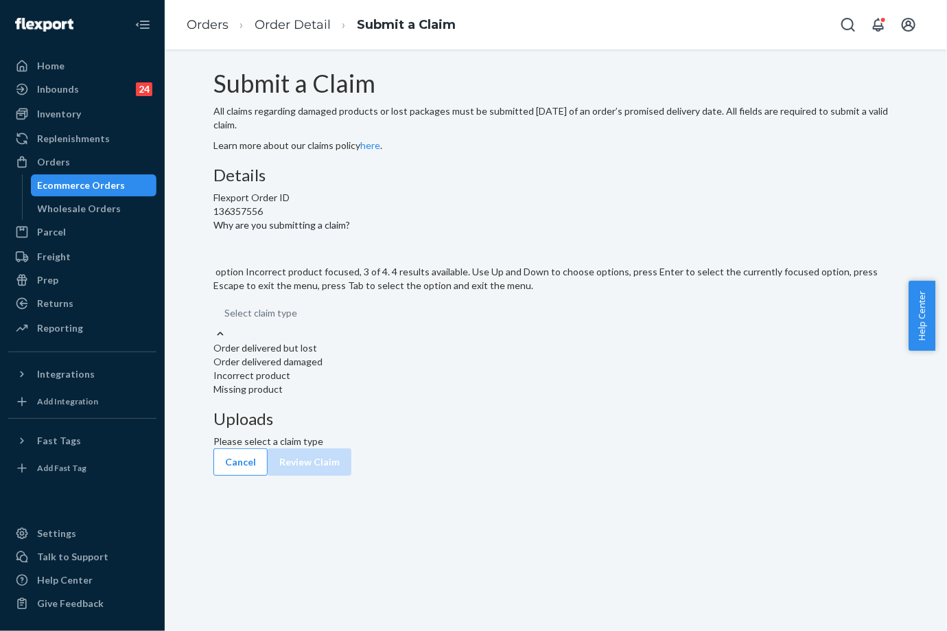
click at [413, 382] on div "Incorrect product" at bounding box center [555, 376] width 685 height 14
click at [226, 320] on input "Why are you submitting a claim? option Incorrect product focused, 3 of 4. 4 res…" at bounding box center [224, 313] width 1 height 14
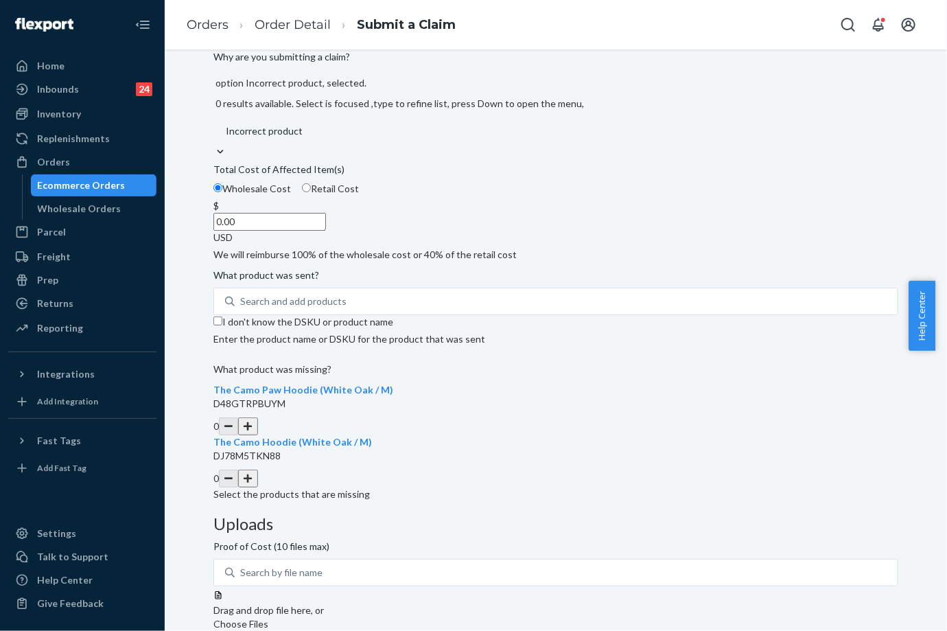
scroll to position [172, 0]
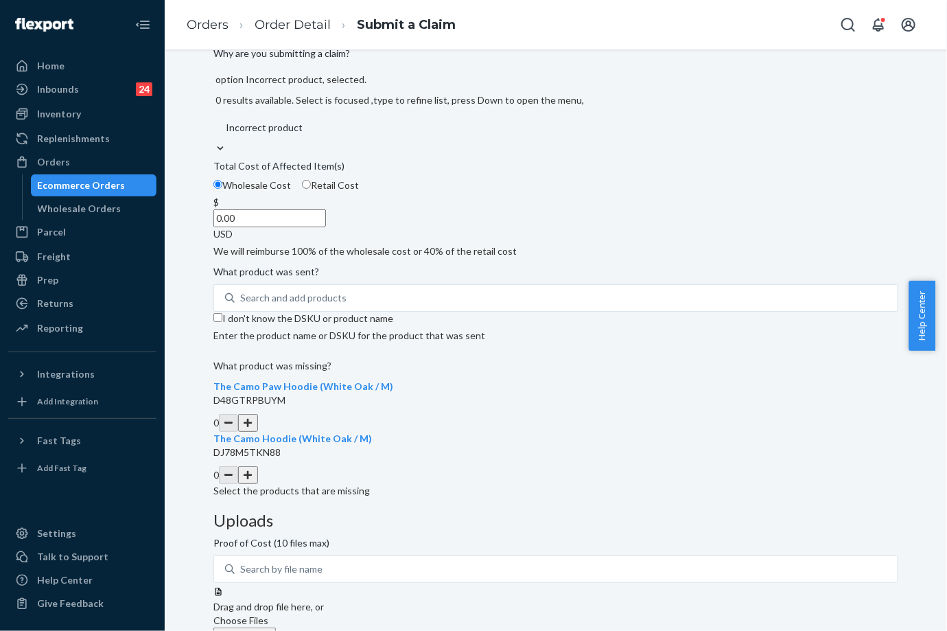
click at [439, 141] on div "Incorrect product" at bounding box center [555, 127] width 685 height 27
click at [226, 135] on input "Why are you submitting a claim? option Incorrect product, selected. 0 results a…" at bounding box center [224, 128] width 1 height 14
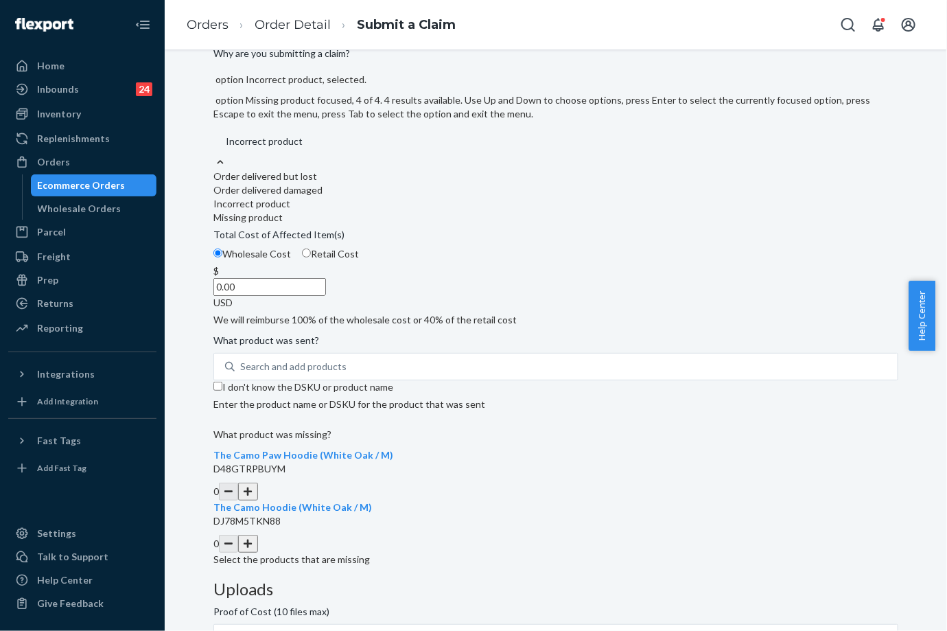
click at [404, 224] on div "Missing product" at bounding box center [555, 218] width 685 height 14
click at [226, 148] on input "Why are you submitting a claim? option Incorrect product, selected. option Miss…" at bounding box center [224, 142] width 1 height 14
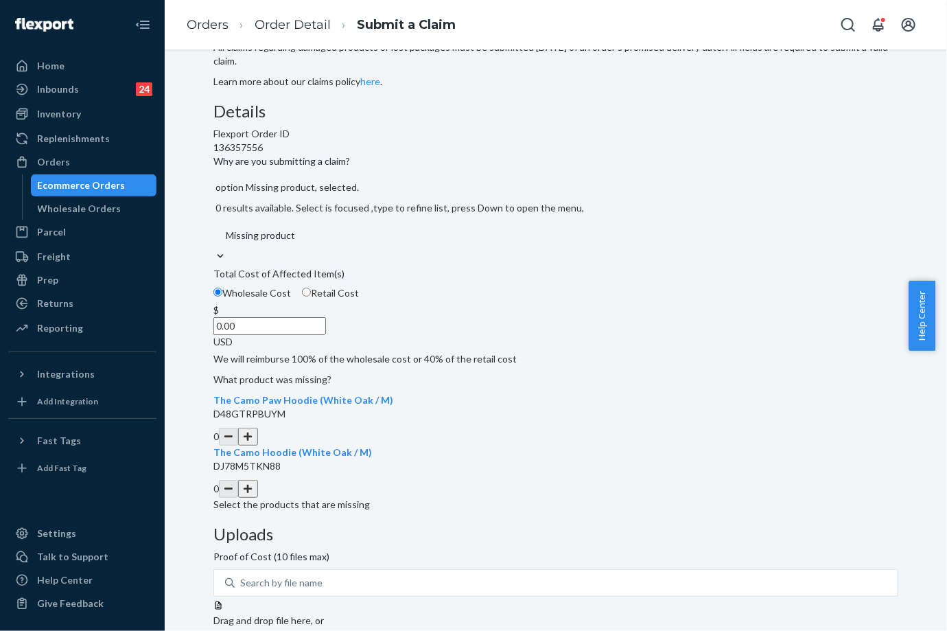
click at [257, 498] on button "button" at bounding box center [247, 489] width 19 height 18
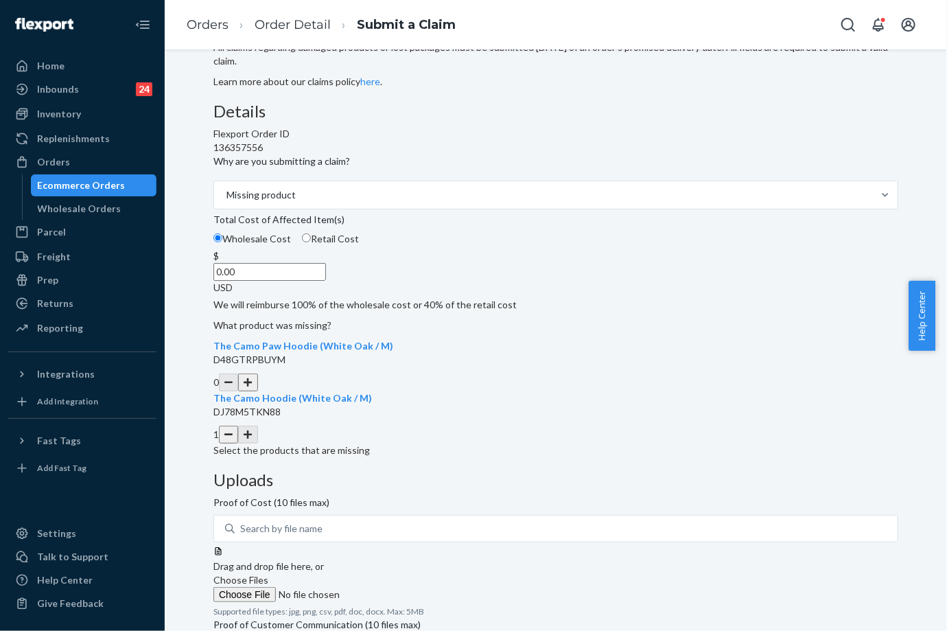
click at [326, 281] on input "0.00" at bounding box center [269, 272] width 113 height 18
type input "52.00"
click at [400, 573] on label "Choose Files" at bounding box center [306, 587] width 187 height 29
click at [400, 587] on input "Choose Files" at bounding box center [306, 594] width 187 height 15
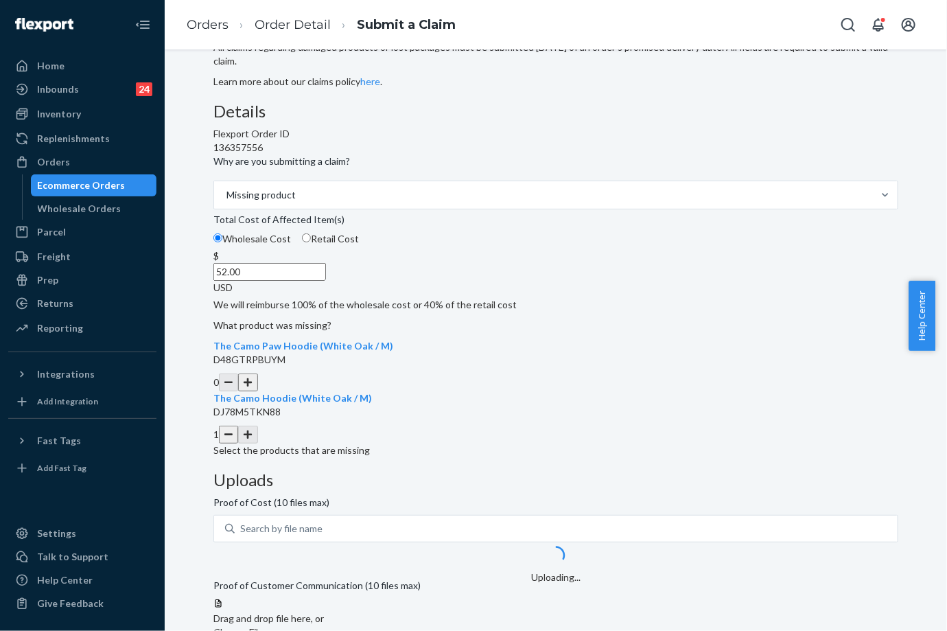
click at [268, 626] on span "Choose Files" at bounding box center [240, 632] width 55 height 12
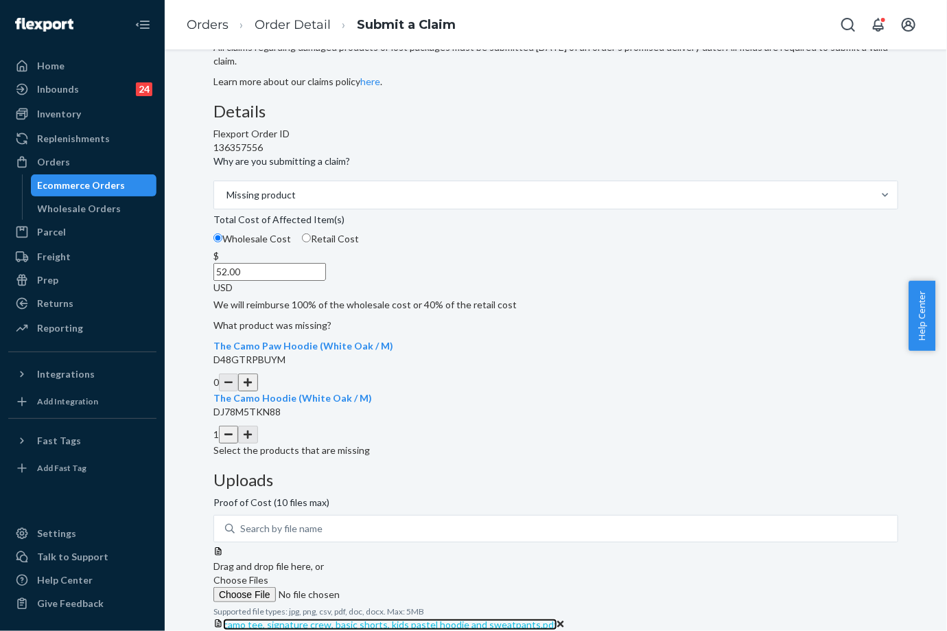
click at [557, 619] on span "camo tee, signature crew, basic shorts, kids pastel hoodie and sweatpants.pdf" at bounding box center [390, 625] width 334 height 12
click at [564, 621] on icon at bounding box center [560, 624] width 7 height 7
click at [268, 574] on span "Choose Files" at bounding box center [240, 580] width 55 height 12
click at [400, 587] on input "Choose Files" at bounding box center [306, 594] width 187 height 15
click at [350, 619] on span "affirmation and camo sets.pdf" at bounding box center [286, 625] width 127 height 12
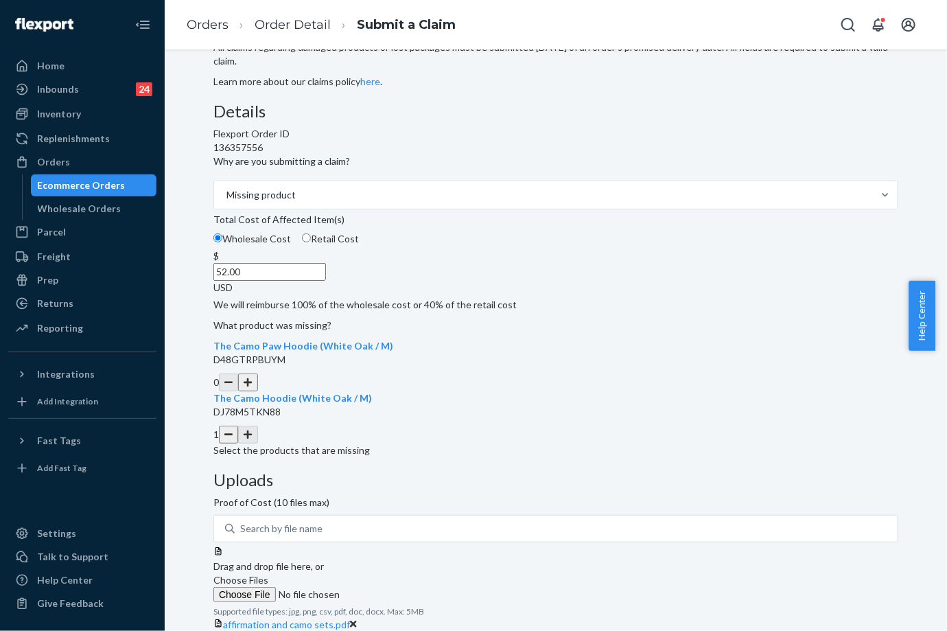
click at [518, 367] on div "Details Flexport Order ID 136357556 Why are you submitting a claim? Missing pro…" at bounding box center [555, 279] width 685 height 355
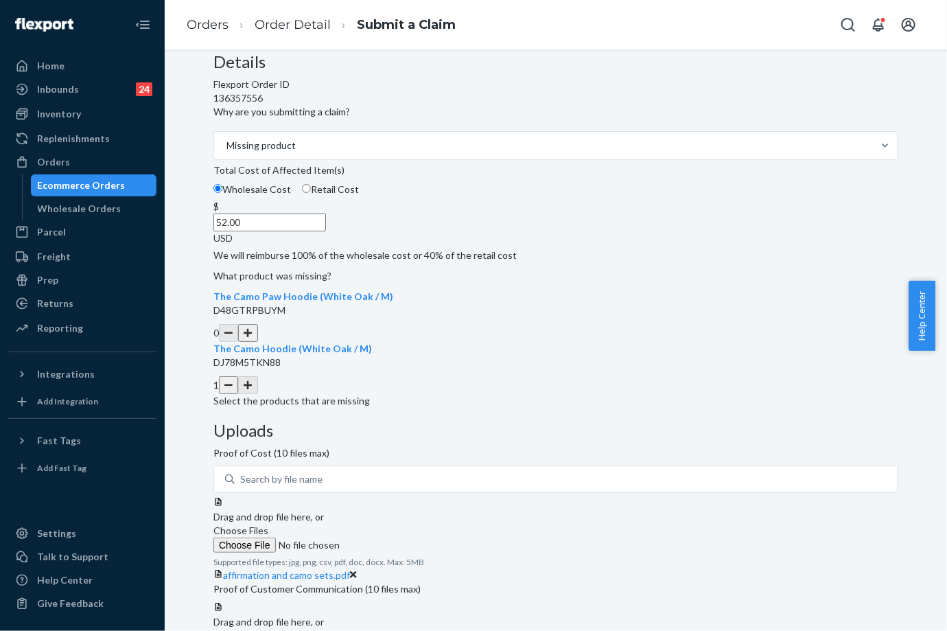
scroll to position [170, 0]
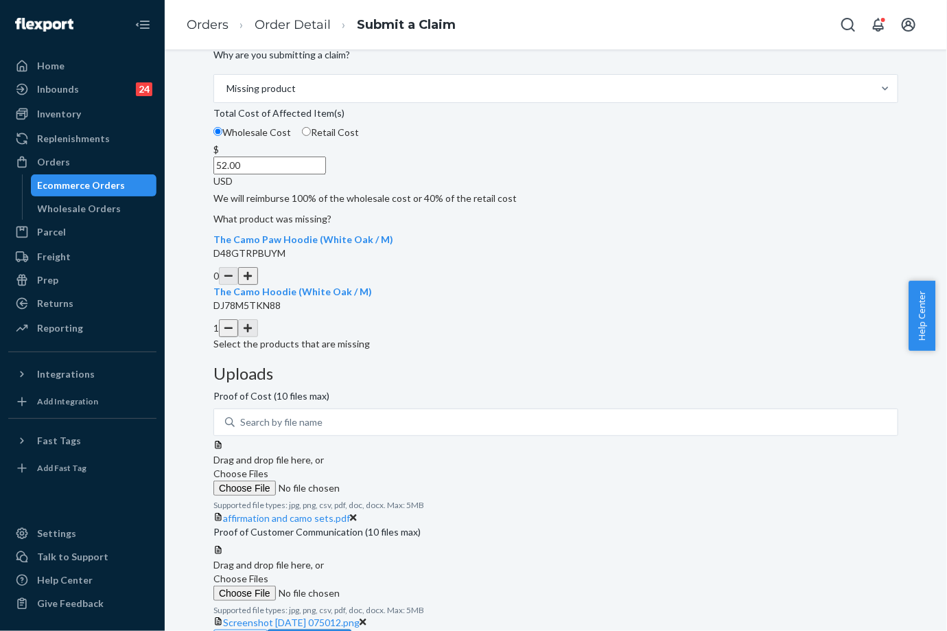
click at [351, 630] on button "Review Claim" at bounding box center [310, 643] width 84 height 27
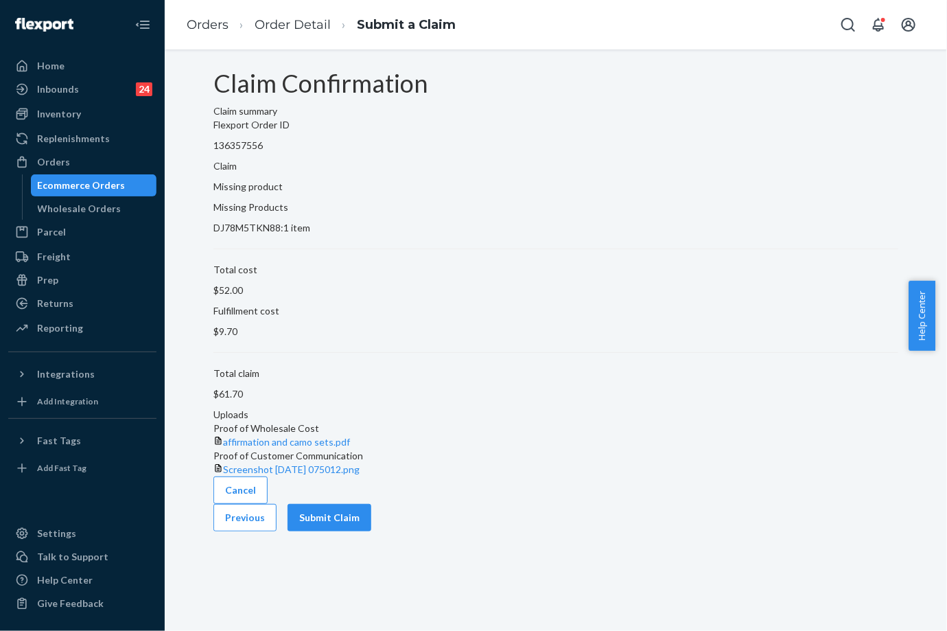
click at [859, 603] on div "Claim Confirmation Claim summary Flexport Order ID 136357556 Claim Missing prod…" at bounding box center [556, 339] width 783 height 581
click at [371, 531] on button "Submit Claim" at bounding box center [330, 517] width 84 height 27
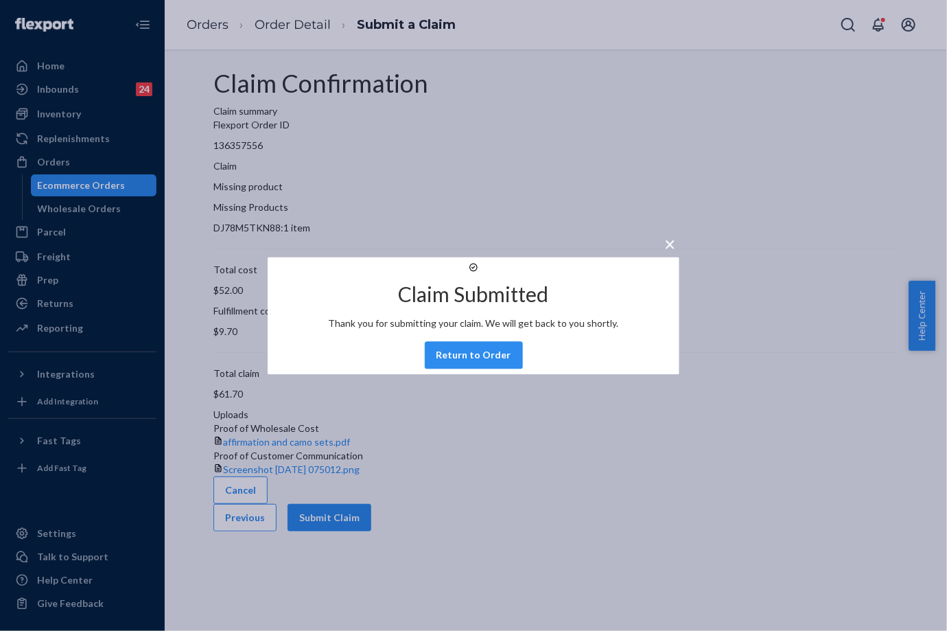
click at [216, 32] on div "× Claim Submitted Thank you for submitting your claim. We will get back to you …" at bounding box center [473, 315] width 947 height 631
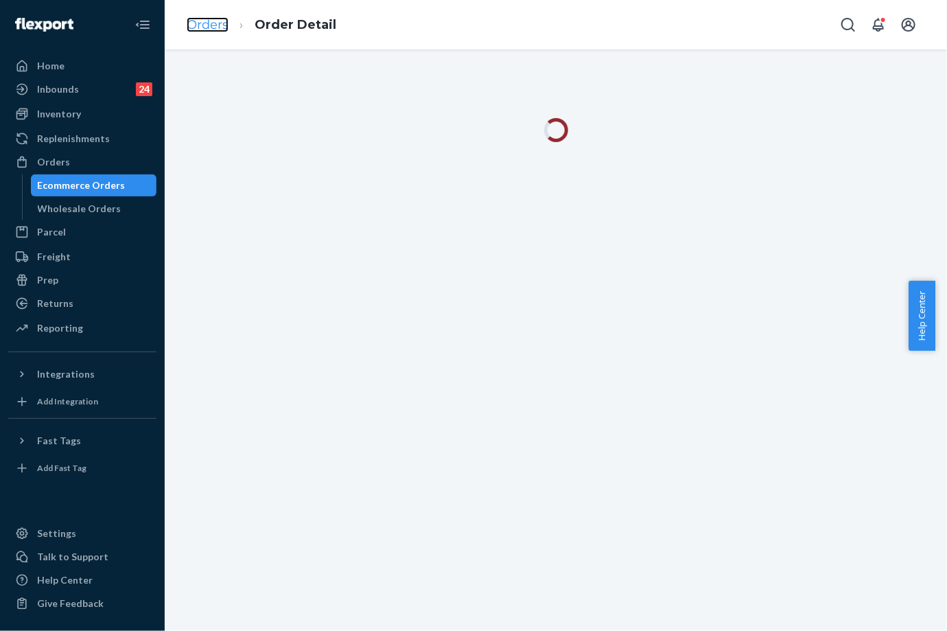
click at [211, 25] on link "Orders" at bounding box center [208, 24] width 42 height 15
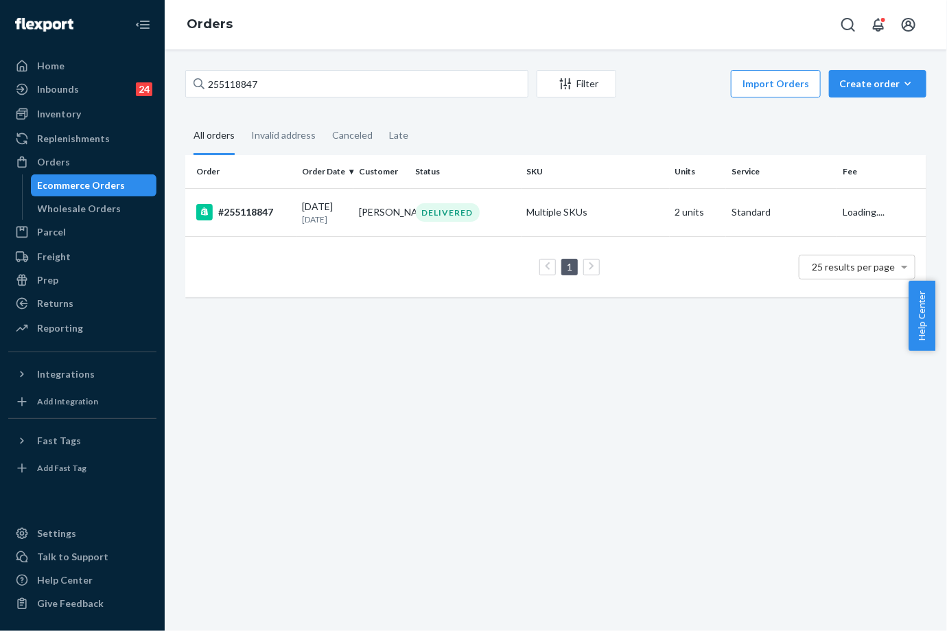
click at [238, 98] on div "255118847 Filter Import Orders Create order Ecommerce order Removal order" at bounding box center [555, 85] width 741 height 31
click at [240, 89] on input "255118847" at bounding box center [356, 83] width 343 height 27
paste input "4282036"
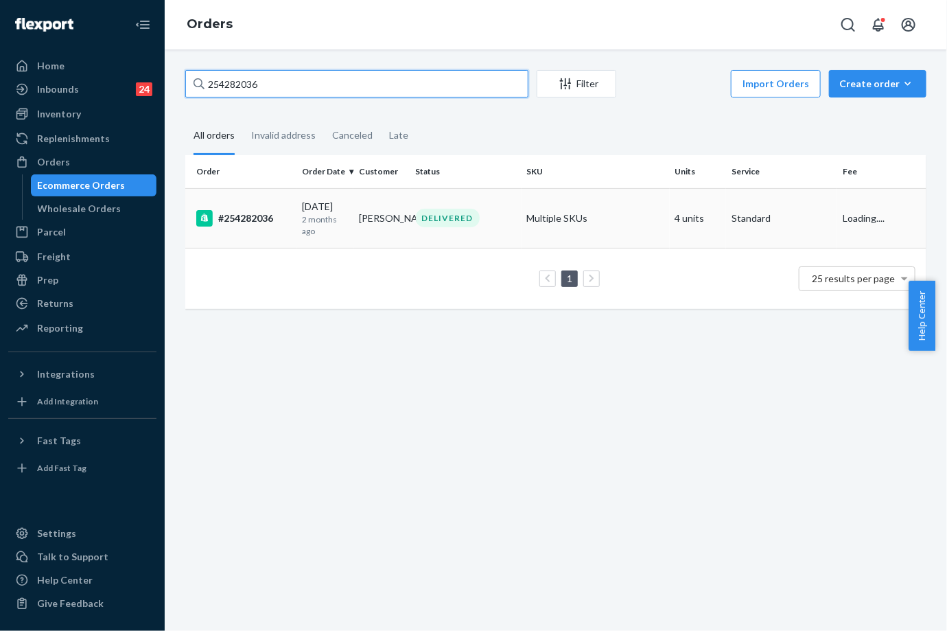
type input "254282036"
click at [391, 216] on td "[PERSON_NAME]" at bounding box center [382, 218] width 57 height 60
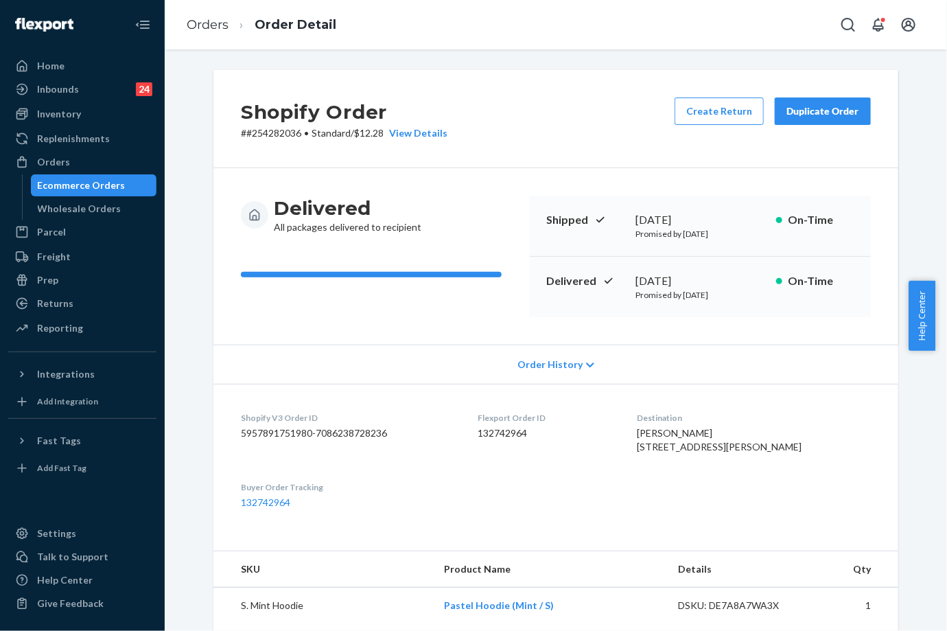
click at [820, 110] on div "Duplicate Order" at bounding box center [823, 111] width 73 height 14
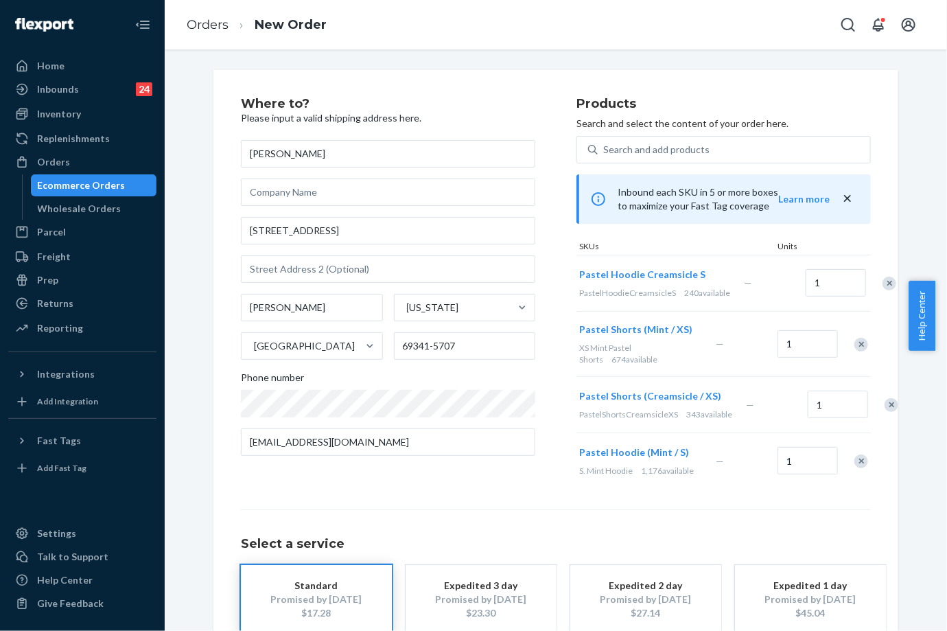
click at [883, 288] on div "Remove Item" at bounding box center [890, 284] width 14 height 14
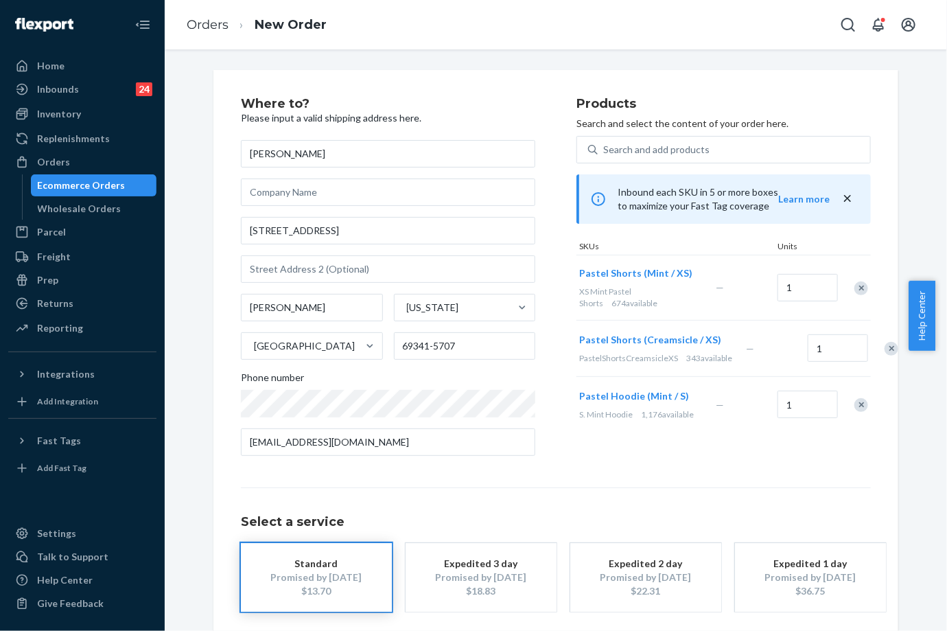
drag, startPoint x: 857, startPoint y: 288, endPoint x: 847, endPoint y: 284, distance: 10.5
click at [857, 289] on div "Remove Item" at bounding box center [862, 288] width 14 height 14
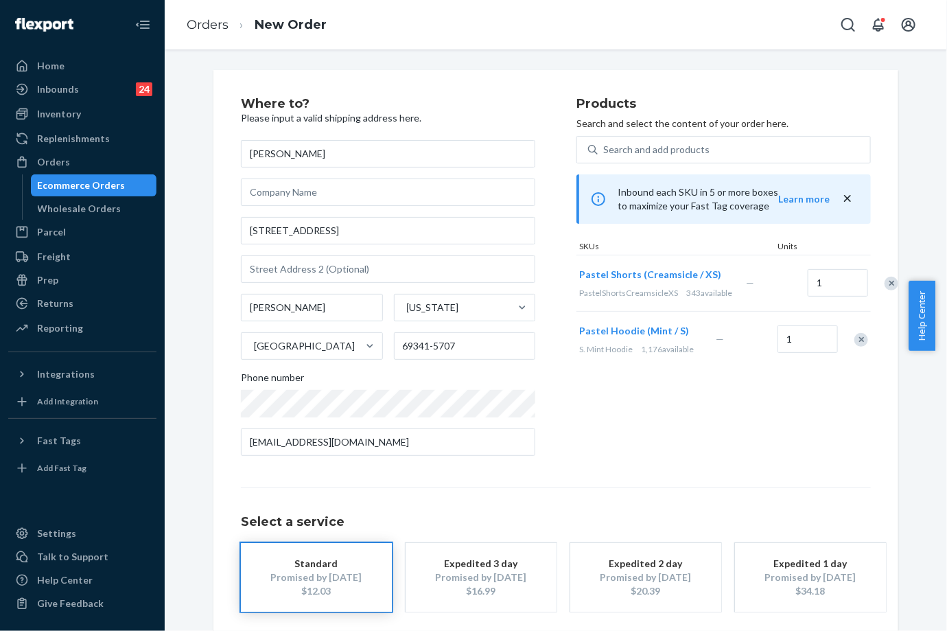
click at [855, 347] on div "Remove Item" at bounding box center [862, 340] width 14 height 14
click at [567, 491] on div "Select a service Standard Promised by [DATE] $6.61 Expedited 3 day Promised by …" at bounding box center [556, 549] width 630 height 124
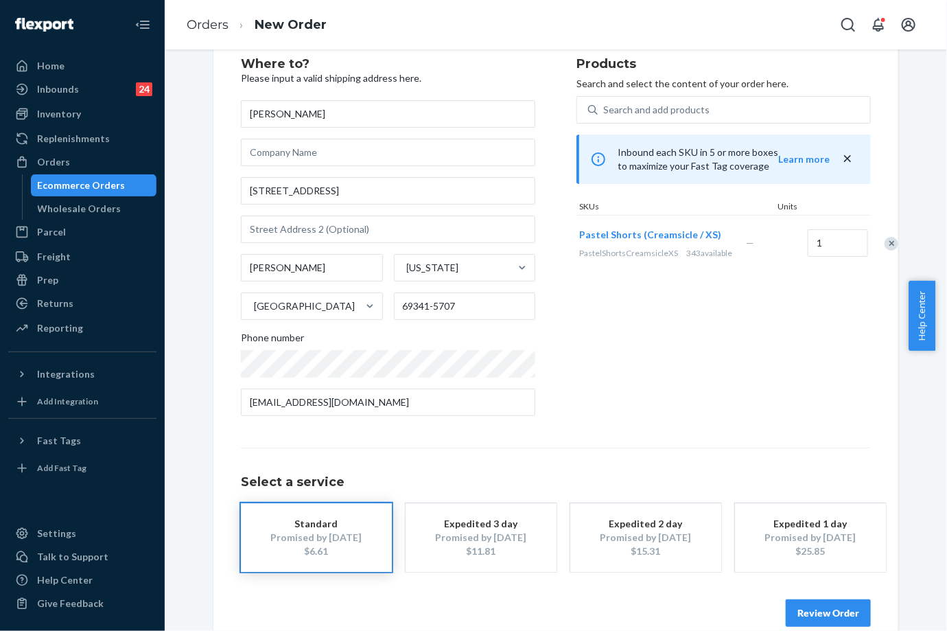
scroll to position [62, 0]
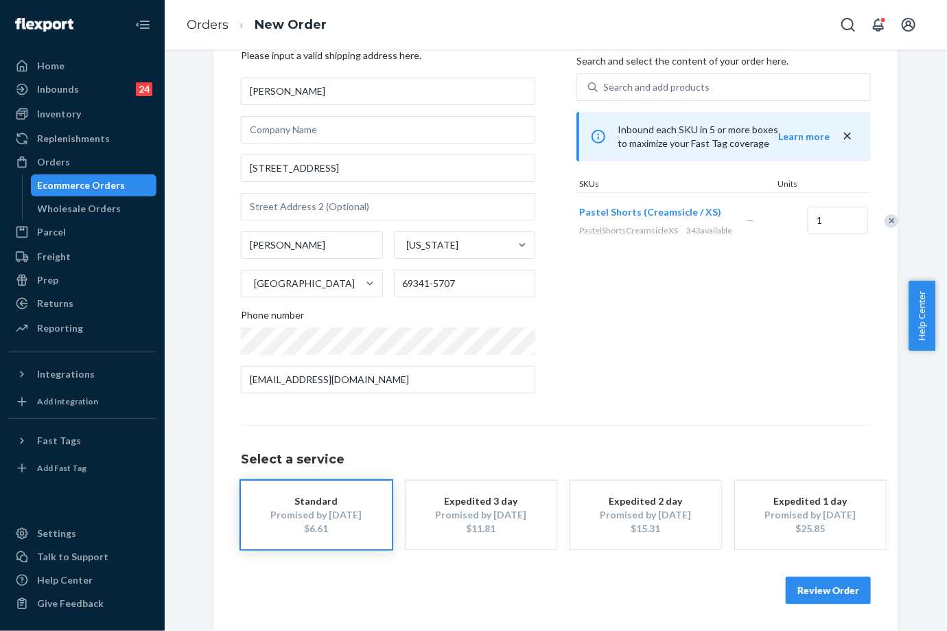
click at [804, 592] on button "Review Order" at bounding box center [828, 590] width 85 height 27
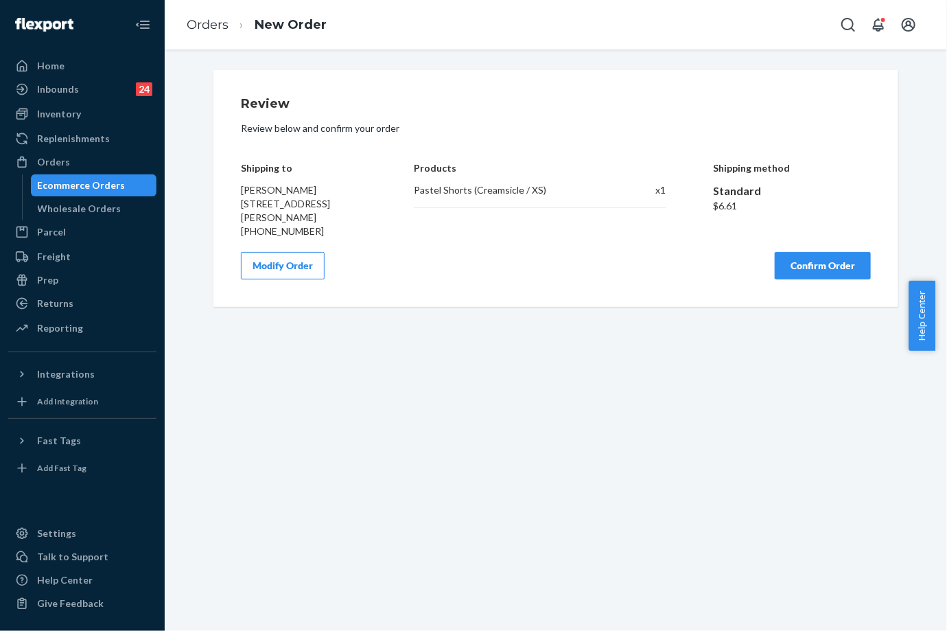
scroll to position [0, 0]
drag, startPoint x: 818, startPoint y: 279, endPoint x: 818, endPoint y: 270, distance: 8.9
click at [818, 273] on button "Confirm Order" at bounding box center [823, 265] width 96 height 27
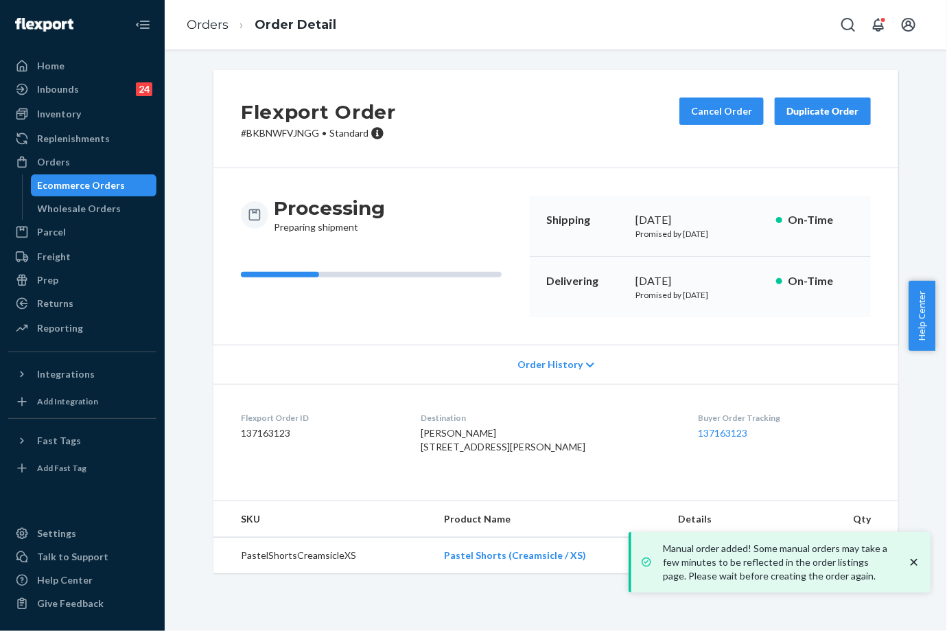
drag, startPoint x: 627, startPoint y: 285, endPoint x: 677, endPoint y: 276, distance: 50.9
click at [677, 276] on div "Delivering [DATE] Promised by [DATE] On-Time" at bounding box center [700, 287] width 341 height 60
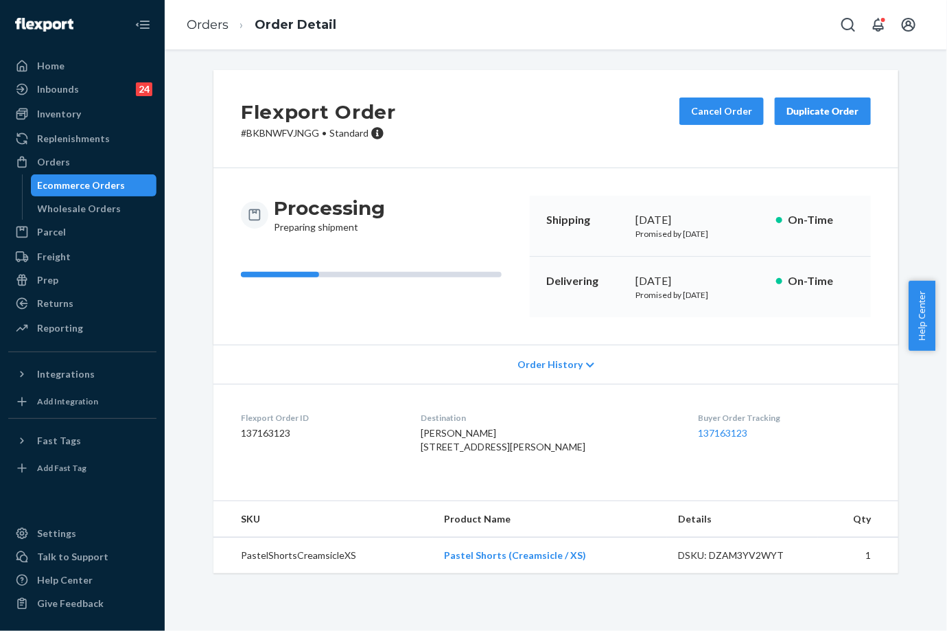
copy div "[DATE]"
drag, startPoint x: 651, startPoint y: 411, endPoint x: 750, endPoint y: 432, distance: 101.1
click at [750, 432] on dl "Flexport Order ID 137163123 Destination [PERSON_NAME] [STREET_ADDRESS][PERSON_N…" at bounding box center [555, 435] width 685 height 103
drag, startPoint x: 750, startPoint y: 432, endPoint x: 608, endPoint y: 406, distance: 144.6
click at [610, 410] on dl "Flexport Order ID 137163123 Destination [PERSON_NAME] [STREET_ADDRESS][PERSON_N…" at bounding box center [555, 435] width 685 height 103
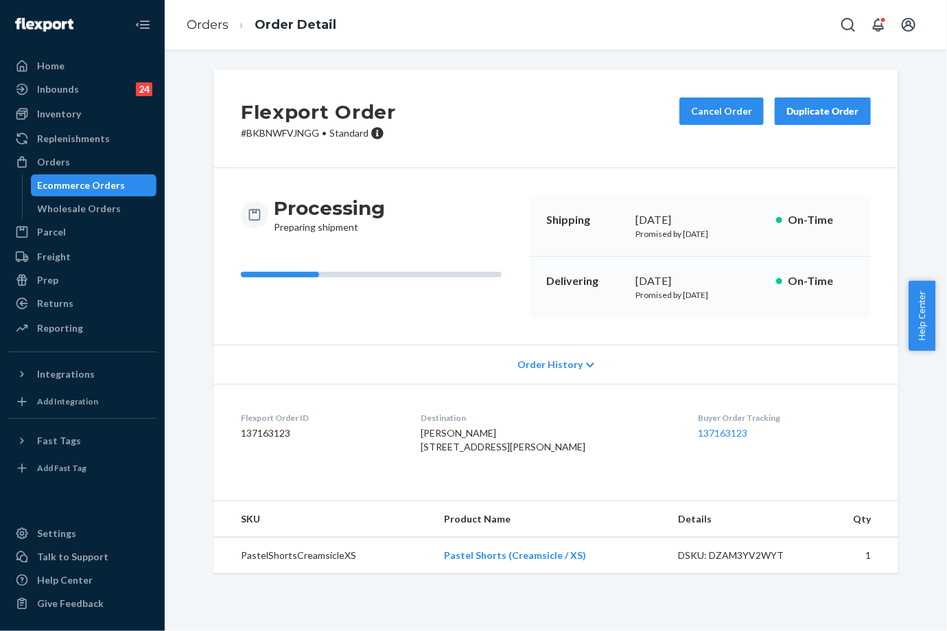
click at [608, 402] on dl "Flexport Order ID 137163123 Destination [PERSON_NAME] [STREET_ADDRESS][PERSON_N…" at bounding box center [555, 435] width 685 height 103
drag, startPoint x: 670, startPoint y: 411, endPoint x: 738, endPoint y: 438, distance: 73.3
click at [738, 438] on dl "Flexport Order ID 137163123 Destination [PERSON_NAME] [STREET_ADDRESS][PERSON_N…" at bounding box center [555, 435] width 685 height 103
copy div "Buyer Order Tracking 137163123"
